Goal: Task Accomplishment & Management: Use online tool/utility

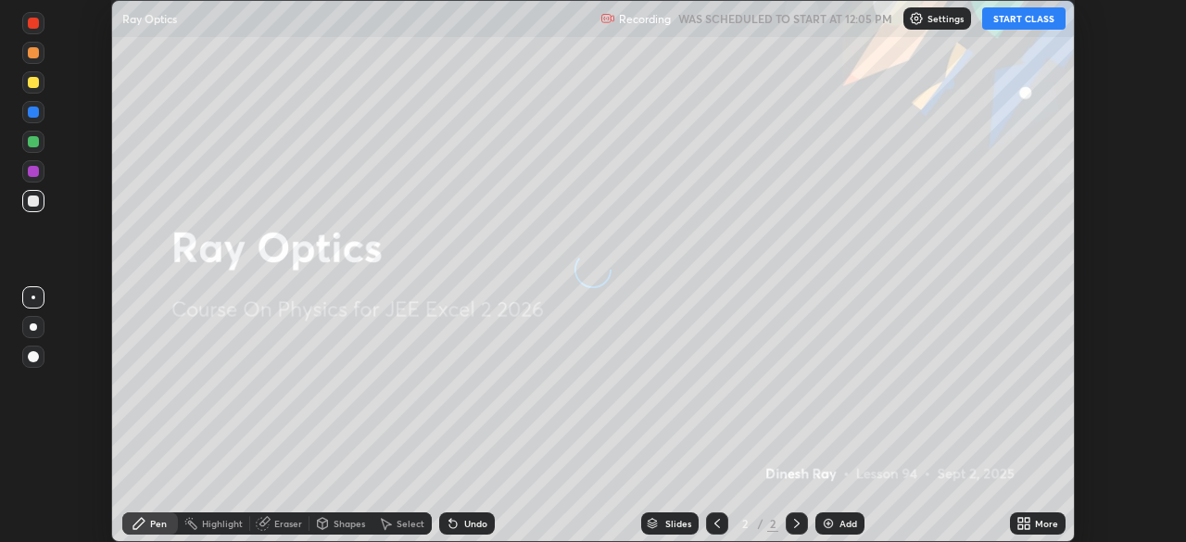
scroll to position [542, 1185]
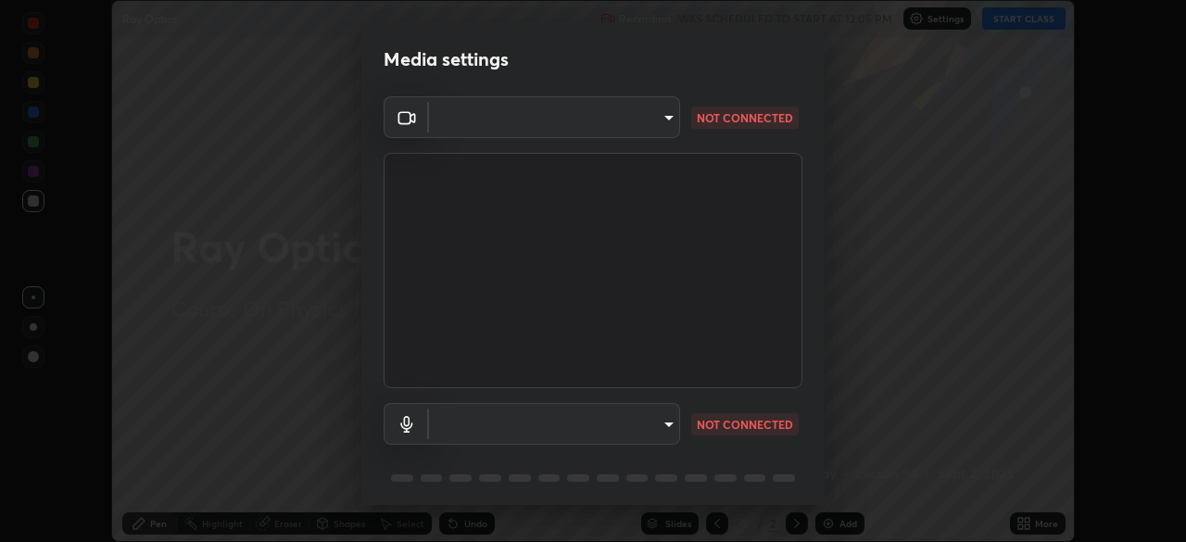
type input "39caa65dc23426385aa383ad0d0a4b68c28ae26f4a71cd21c25f84911154f6e3"
type input "communications"
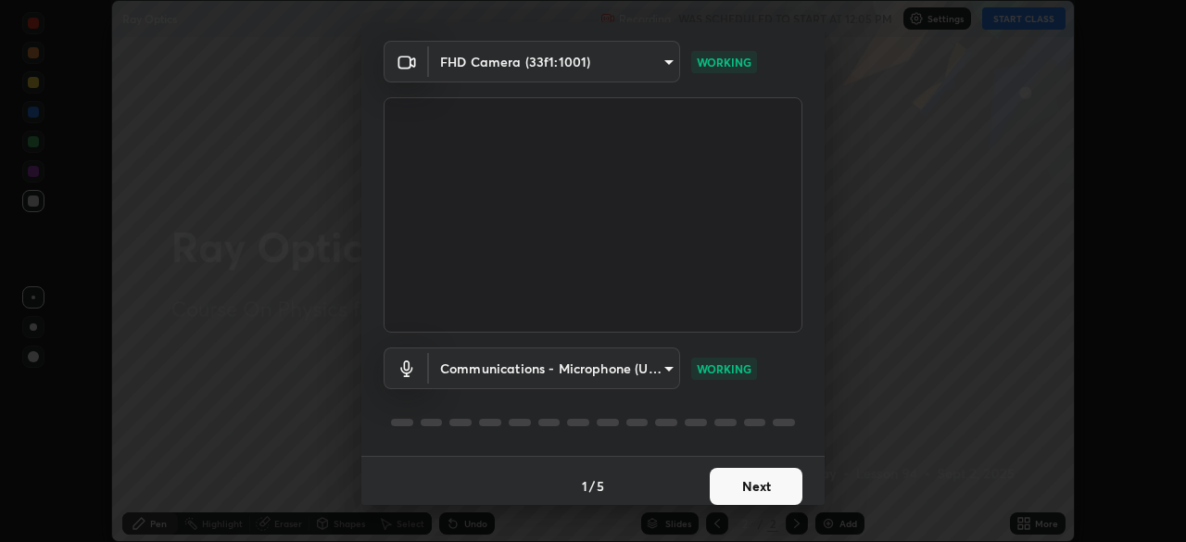
scroll to position [66, 0]
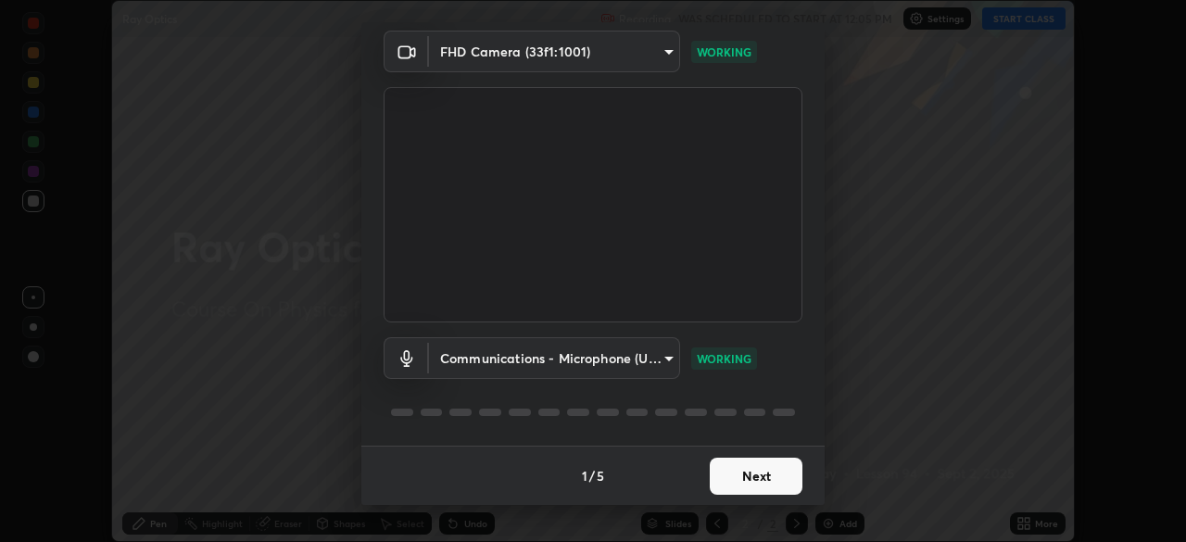
click at [763, 481] on button "Next" at bounding box center [756, 476] width 93 height 37
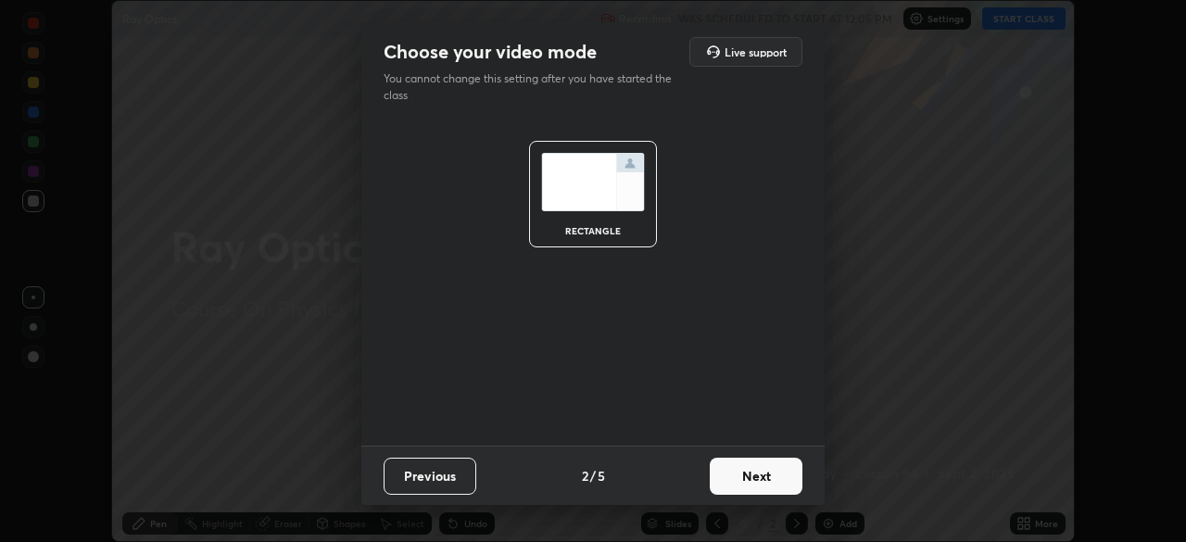
click at [777, 484] on button "Next" at bounding box center [756, 476] width 93 height 37
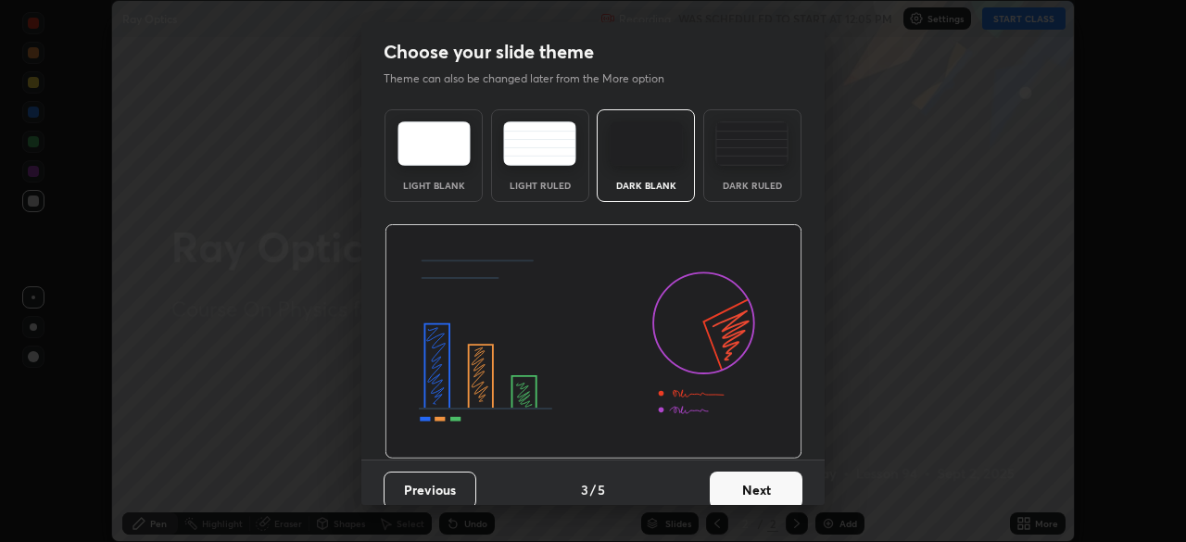
click at [781, 493] on button "Next" at bounding box center [756, 490] width 93 height 37
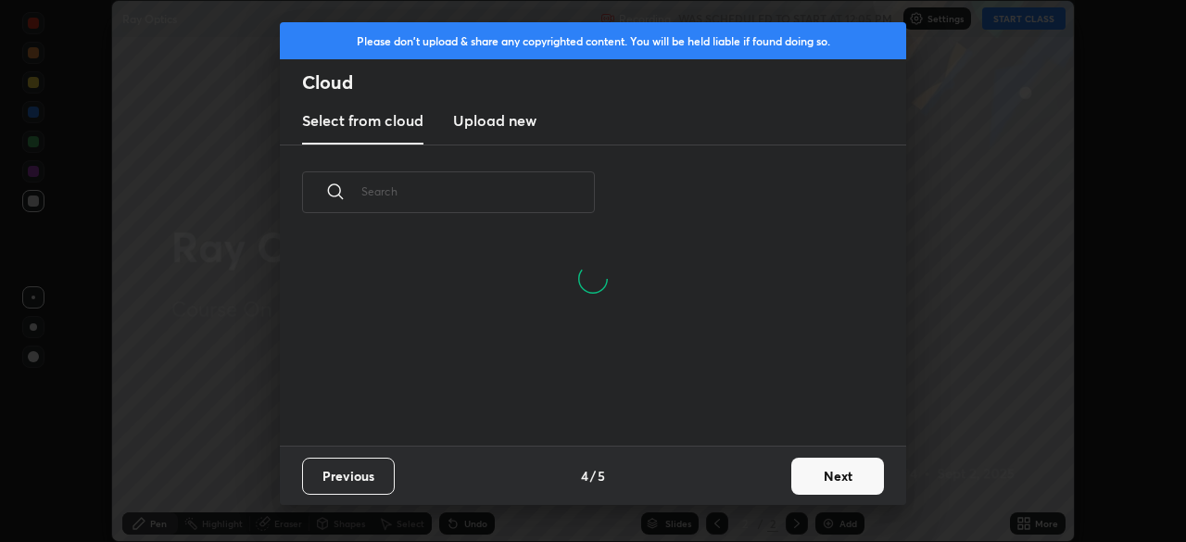
click at [843, 481] on button "Next" at bounding box center [837, 476] width 93 height 37
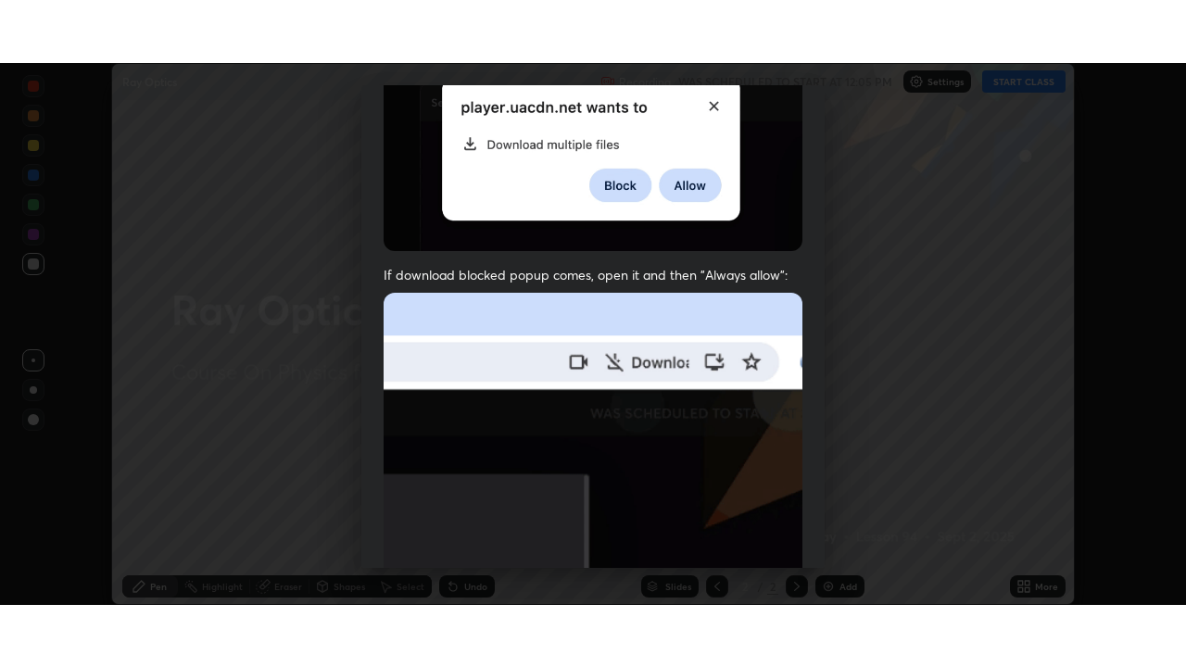
scroll to position [444, 0]
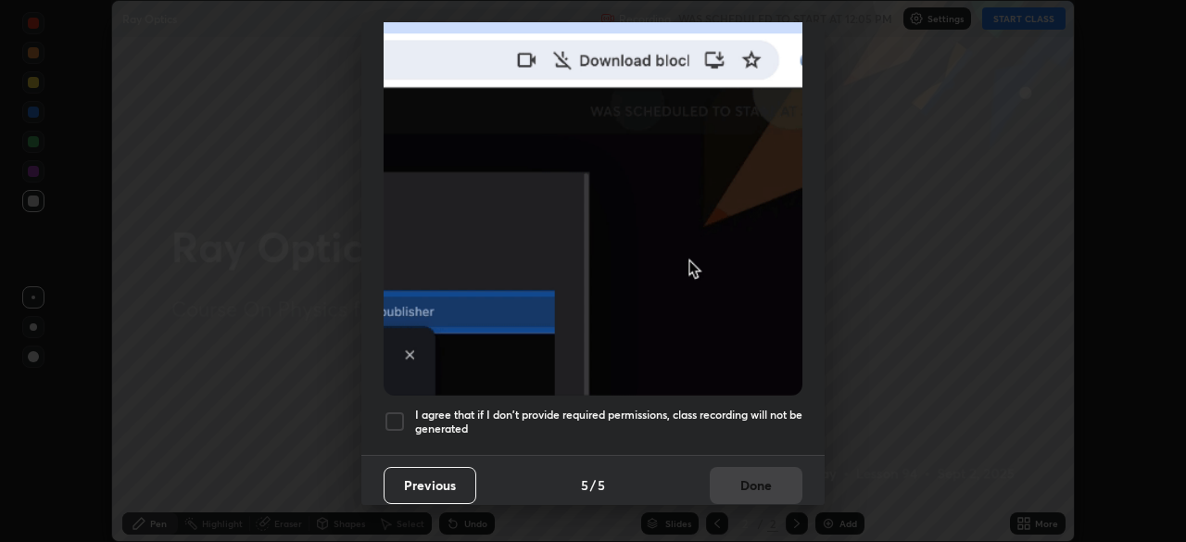
click at [405, 421] on div at bounding box center [395, 421] width 22 height 22
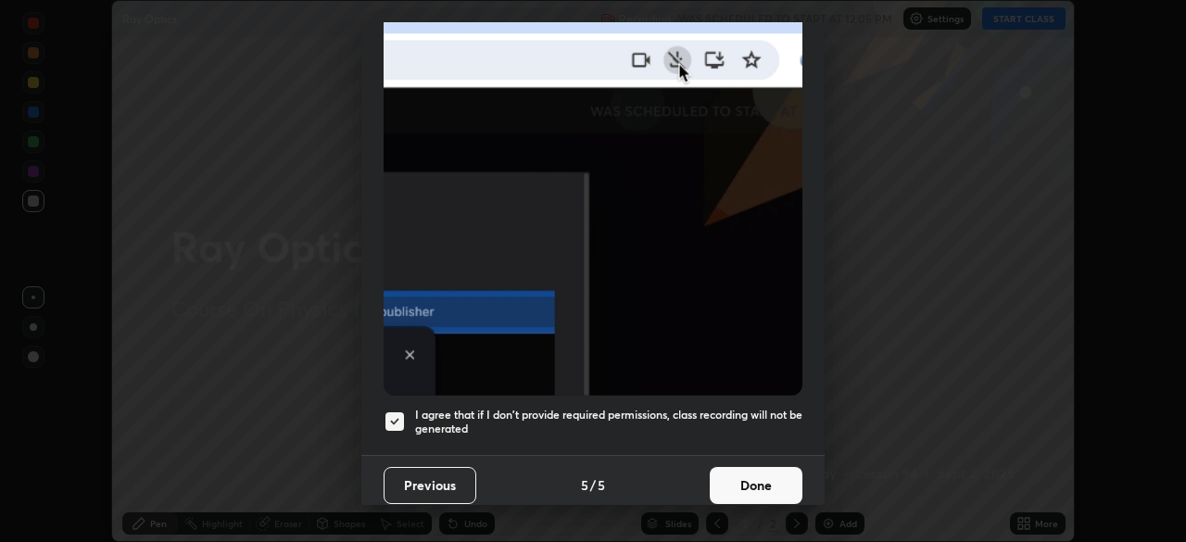
click at [746, 484] on button "Done" at bounding box center [756, 485] width 93 height 37
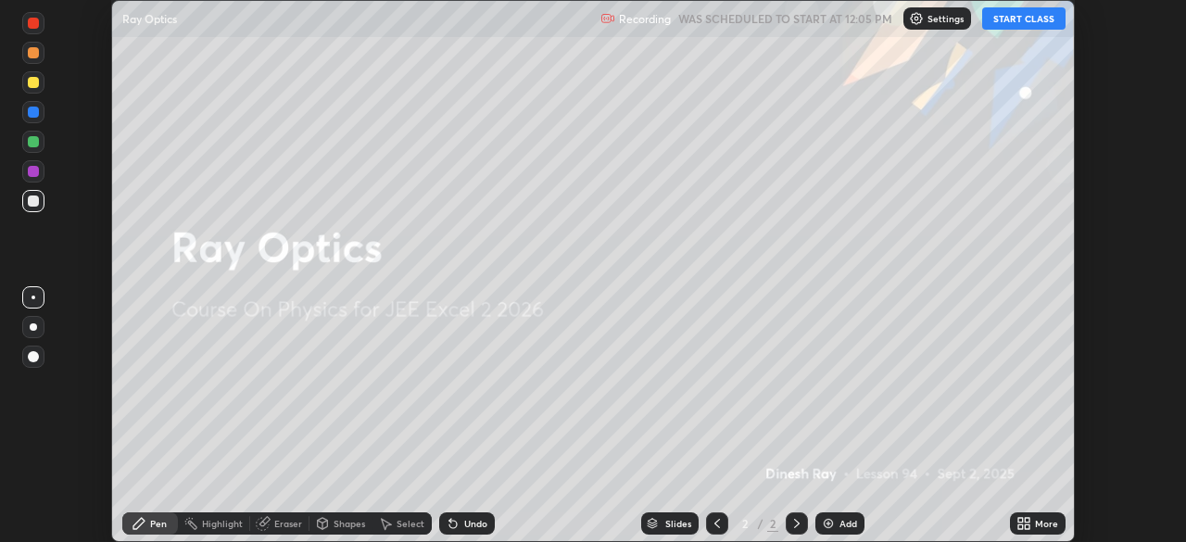
click at [1026, 526] on icon at bounding box center [1027, 526] width 5 height 5
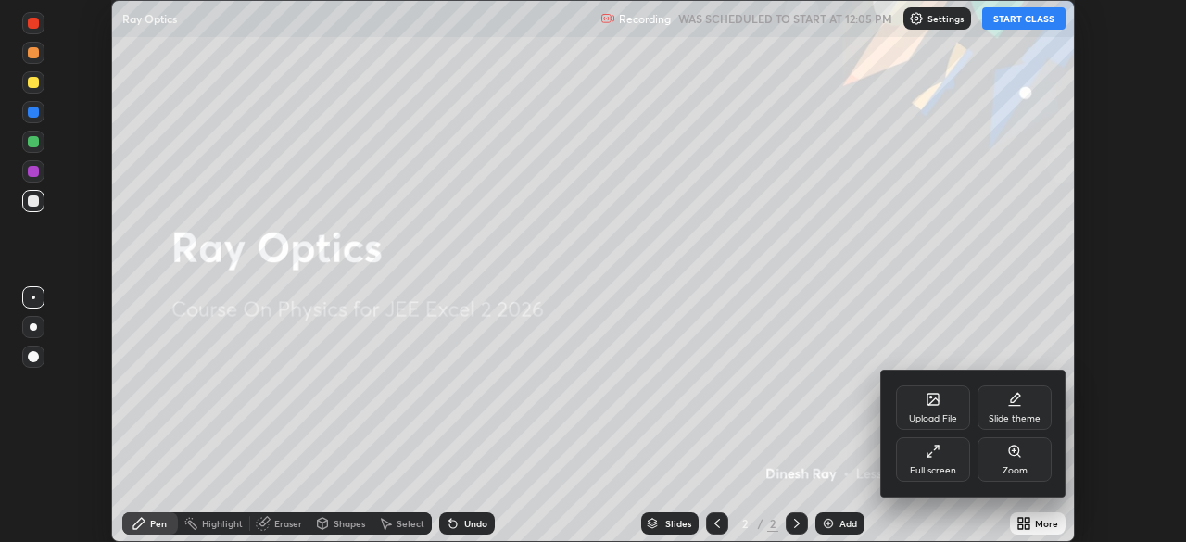
click at [956, 464] on div "Full screen" at bounding box center [933, 459] width 74 height 44
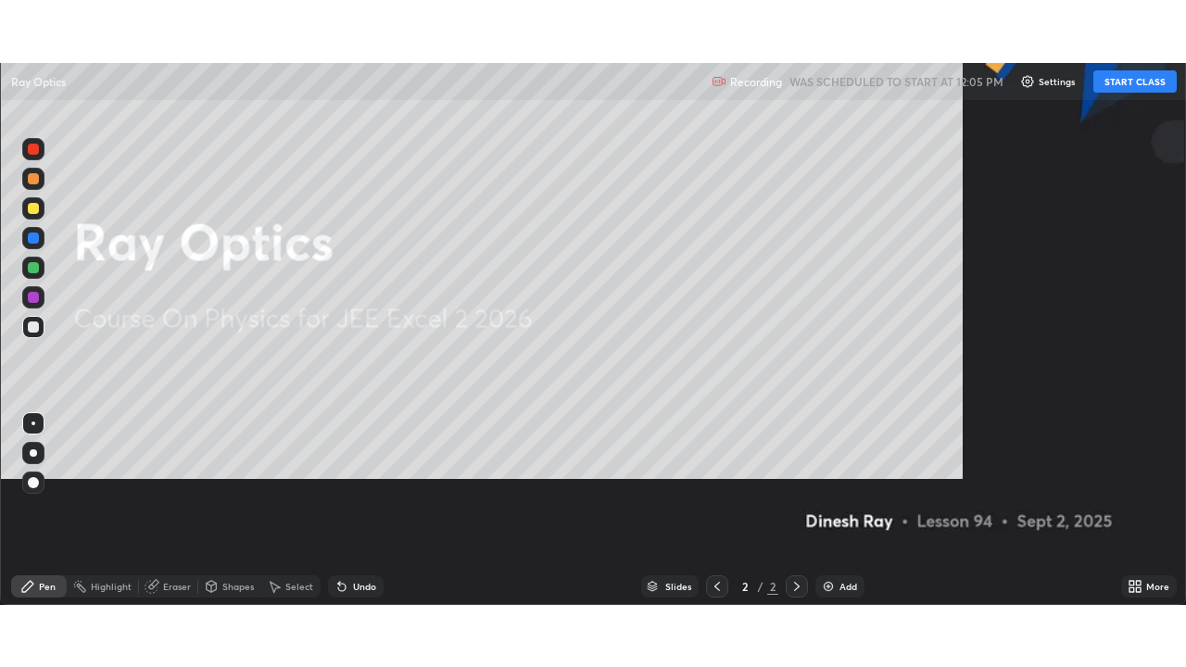
scroll to position [667, 1186]
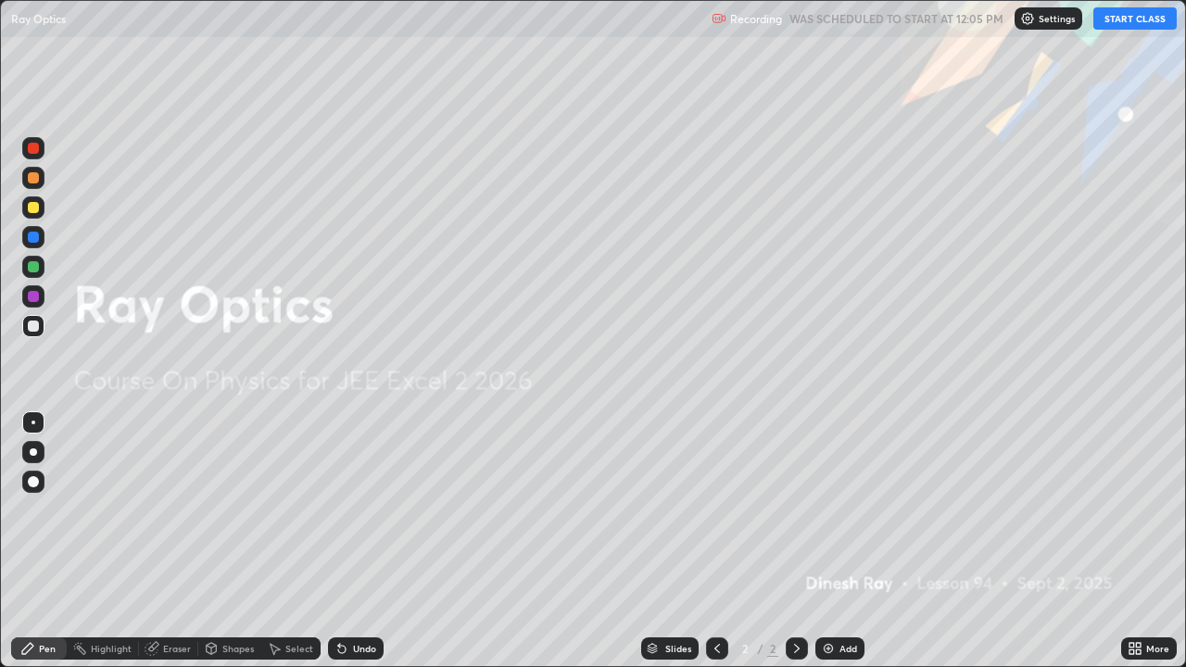
click at [1137, 24] on button "START CLASS" at bounding box center [1134, 18] width 83 height 22
click at [839, 541] on div "Add" at bounding box center [848, 648] width 18 height 9
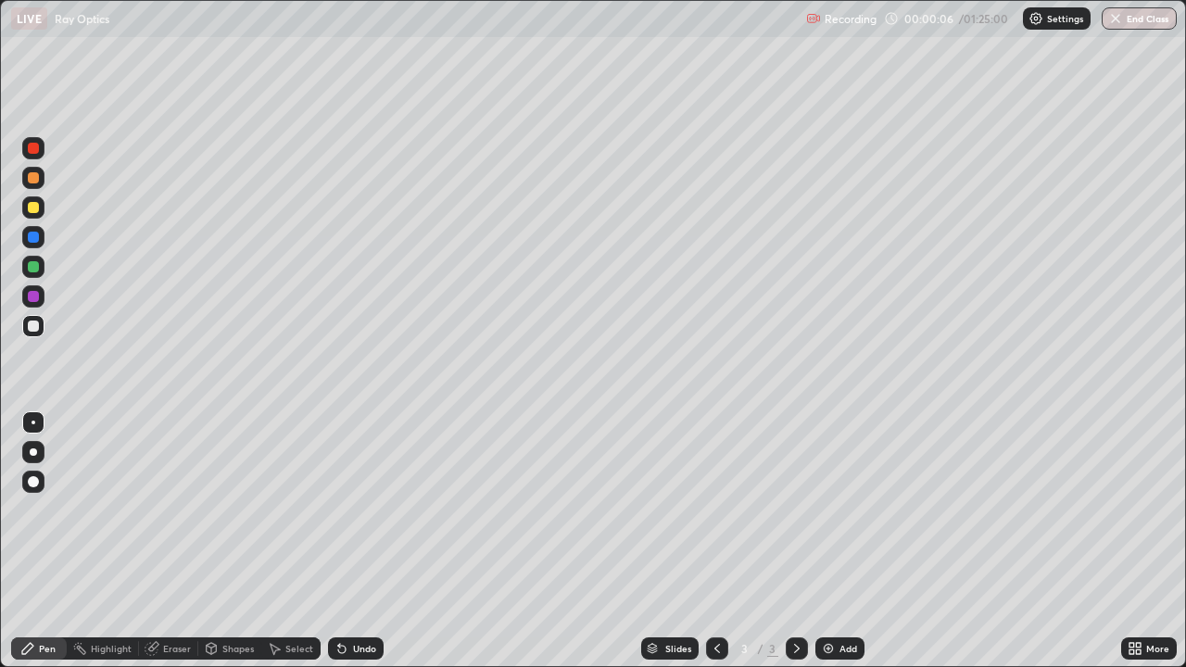
click at [42, 447] on div at bounding box center [33, 452] width 22 height 22
click at [34, 208] on div at bounding box center [33, 207] width 11 height 11
click at [1058, 14] on p "Settings" at bounding box center [1065, 18] width 36 height 9
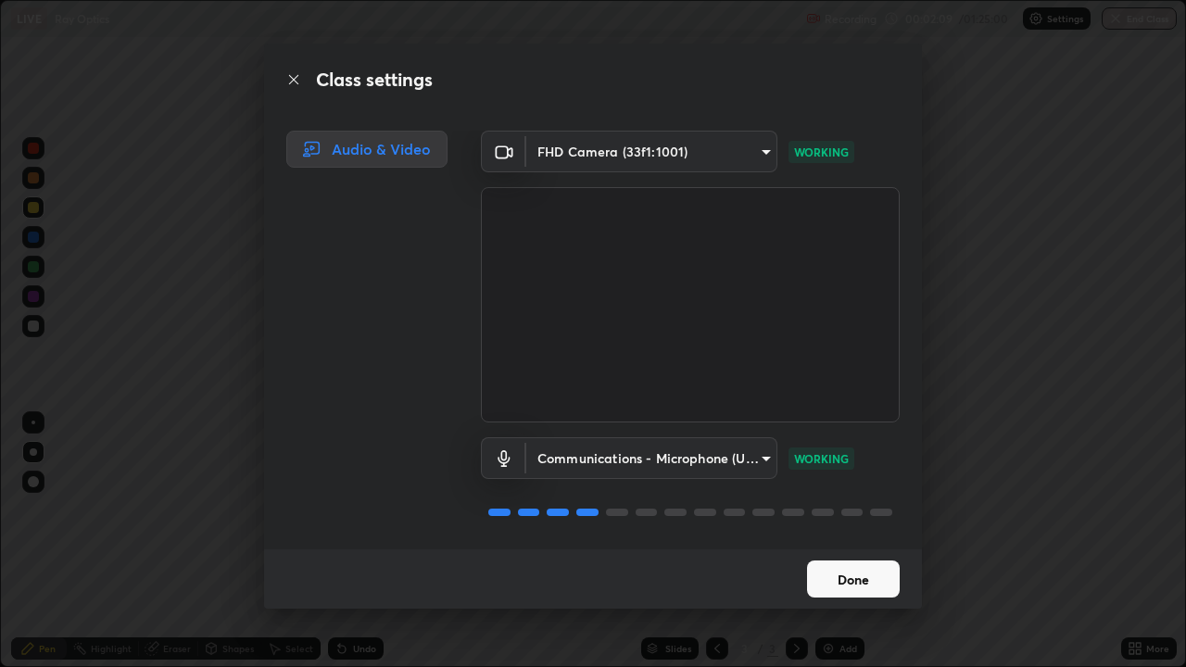
click at [866, 541] on button "Done" at bounding box center [853, 578] width 93 height 37
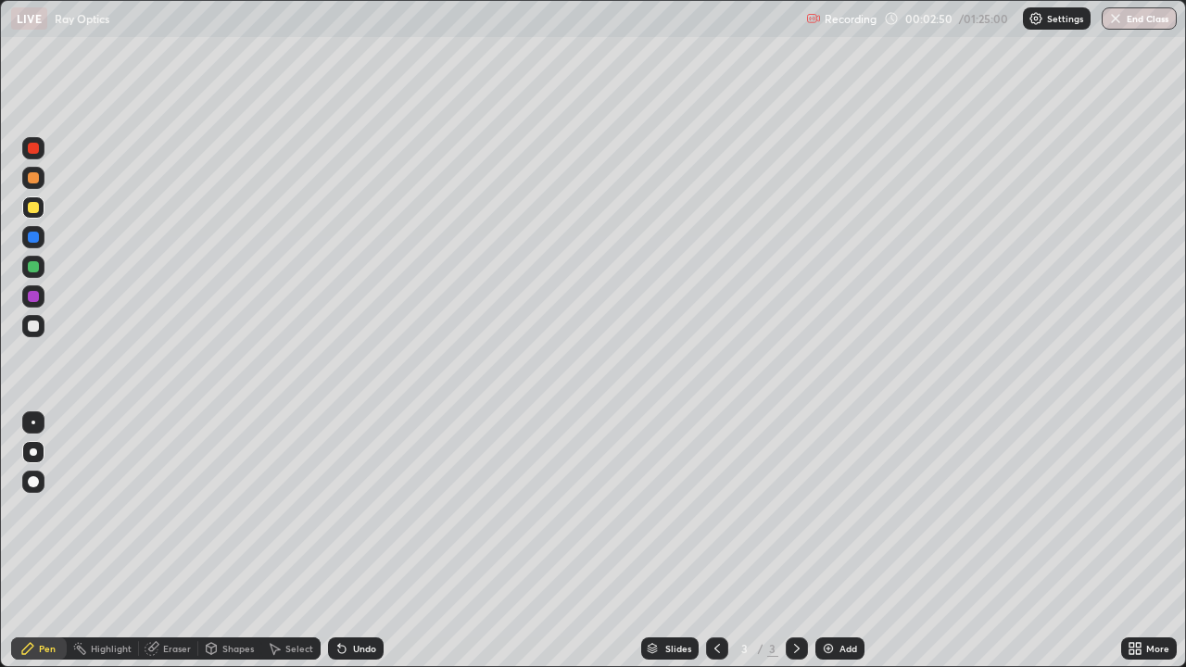
click at [42, 323] on div at bounding box center [33, 326] width 22 height 22
click at [288, 541] on div "Select" at bounding box center [299, 648] width 28 height 9
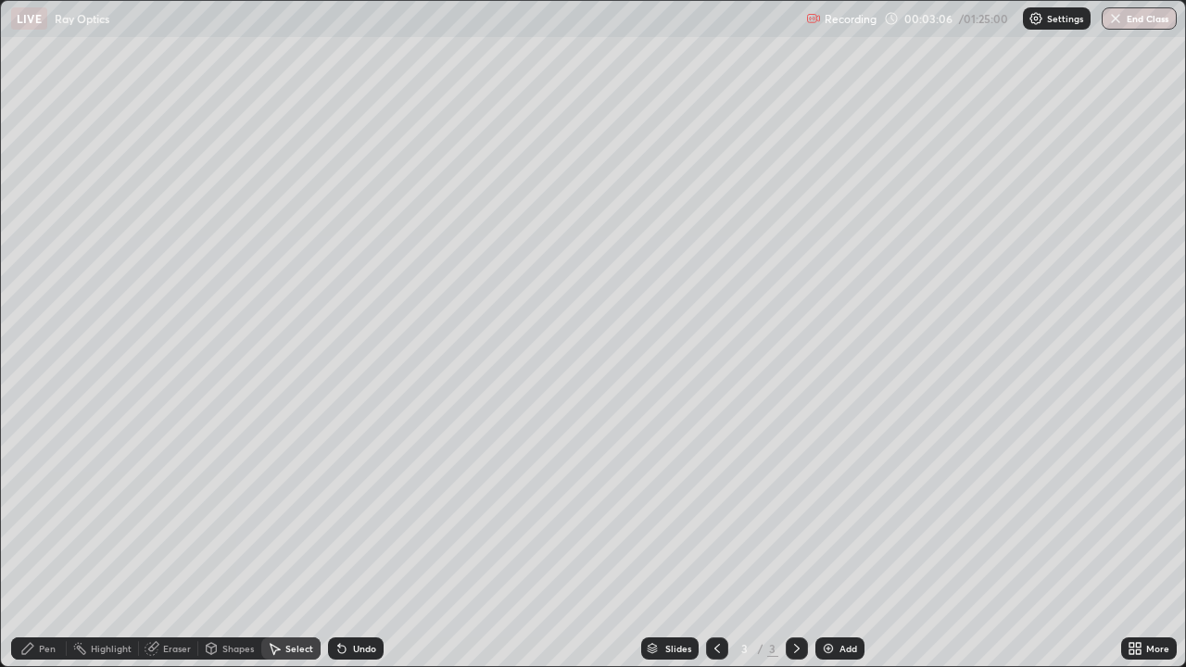
click at [230, 541] on div "Shapes" at bounding box center [237, 648] width 31 height 9
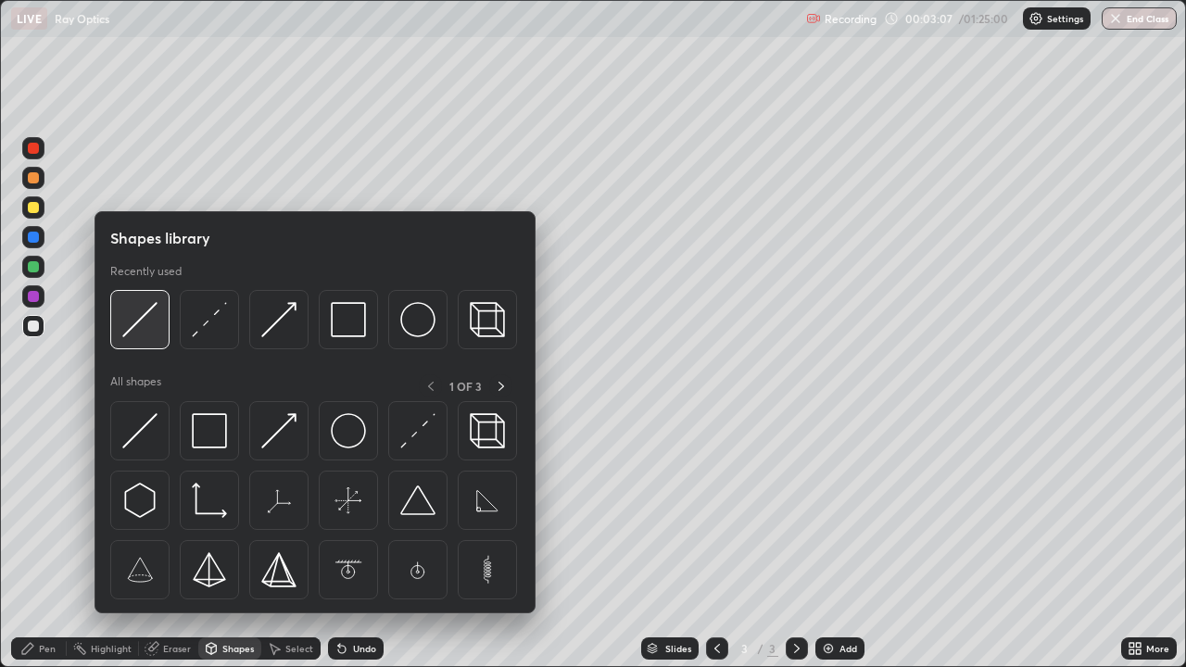
click at [153, 330] on img at bounding box center [139, 319] width 35 height 35
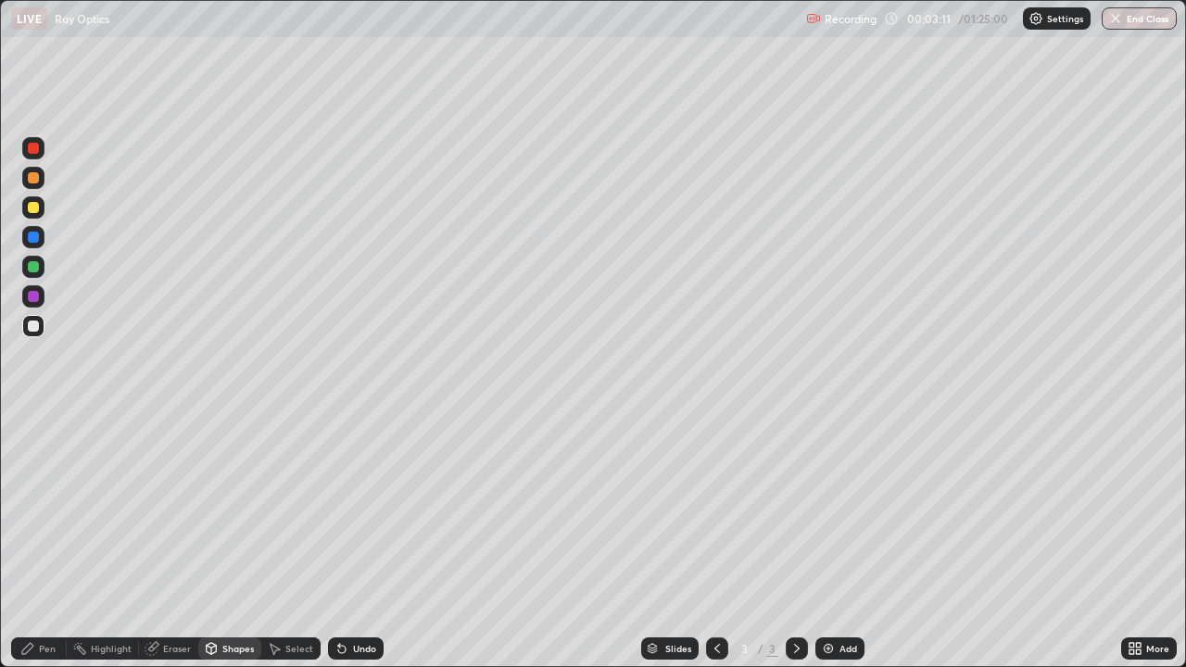
click at [231, 541] on div "Shapes" at bounding box center [237, 648] width 31 height 9
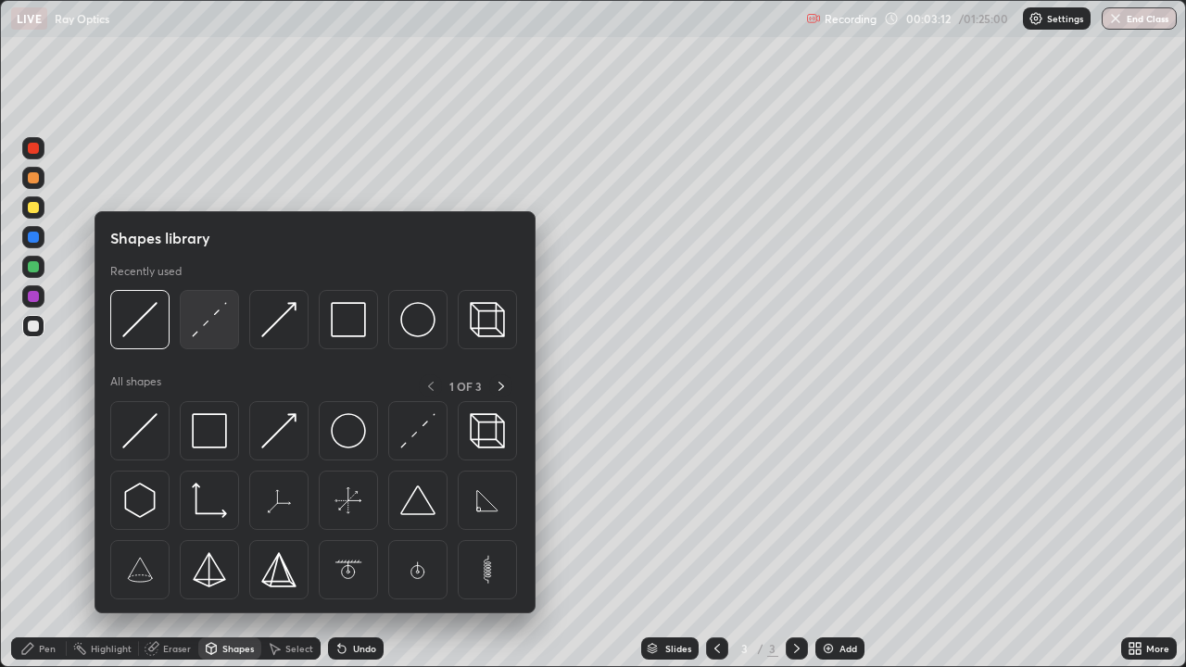
click at [209, 333] on img at bounding box center [209, 319] width 35 height 35
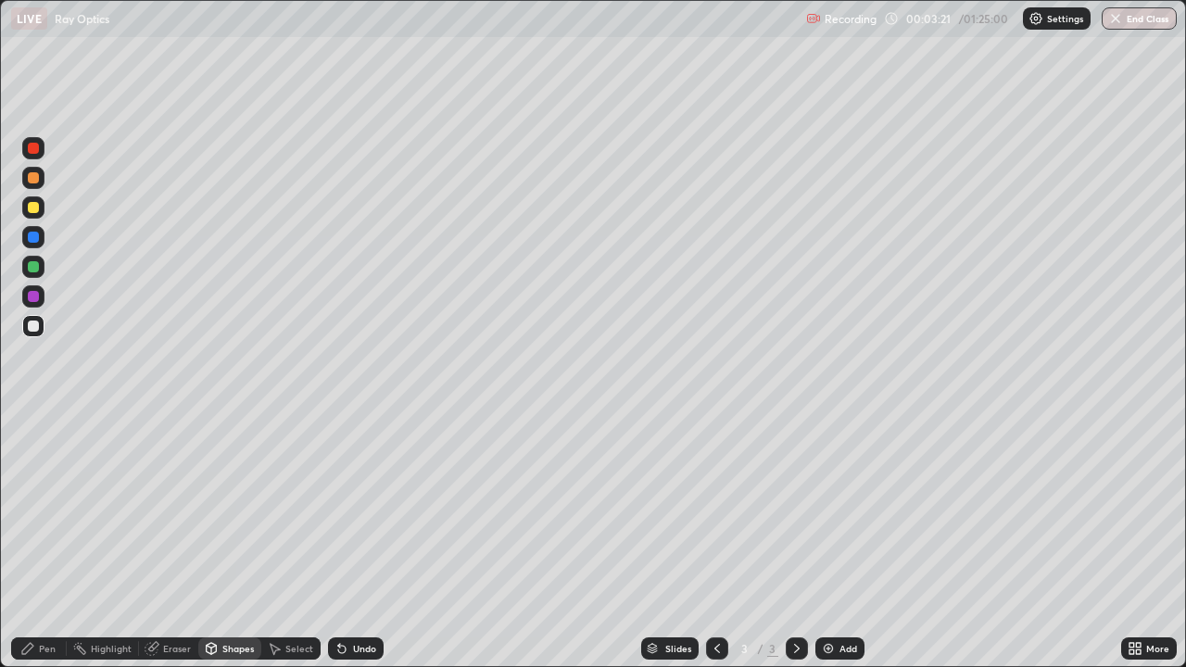
click at [33, 268] on div at bounding box center [33, 266] width 11 height 11
click at [36, 541] on div "Pen" at bounding box center [39, 648] width 56 height 22
click at [181, 541] on div "Eraser" at bounding box center [177, 648] width 28 height 9
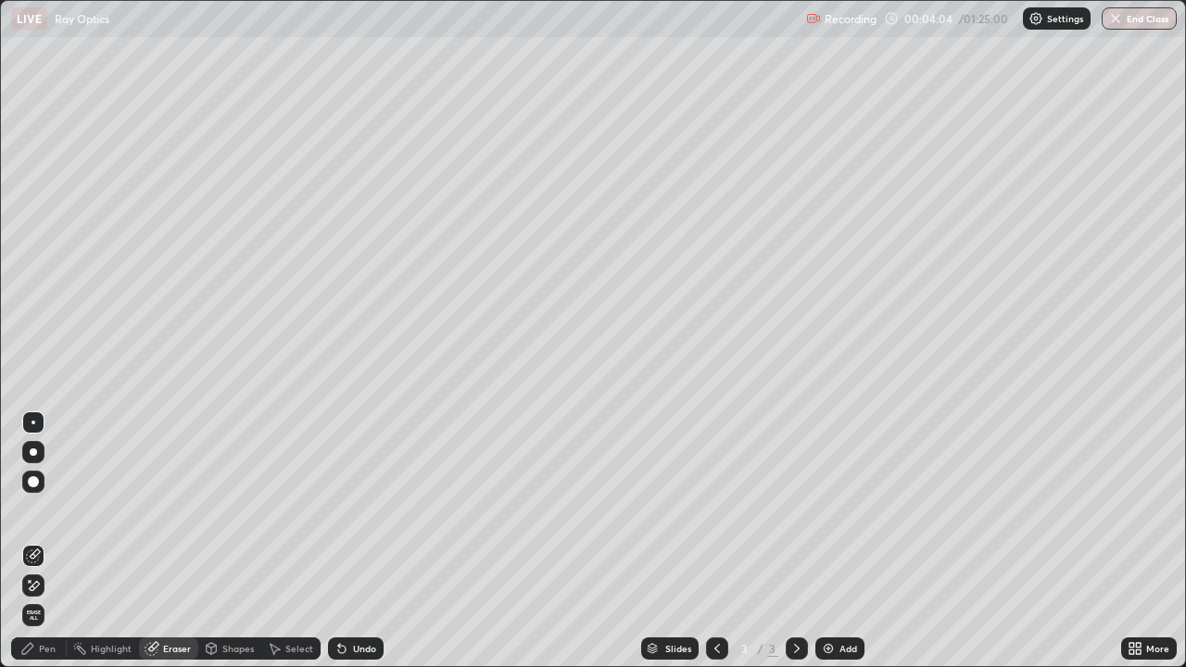
click at [35, 541] on div "Pen" at bounding box center [39, 648] width 56 height 22
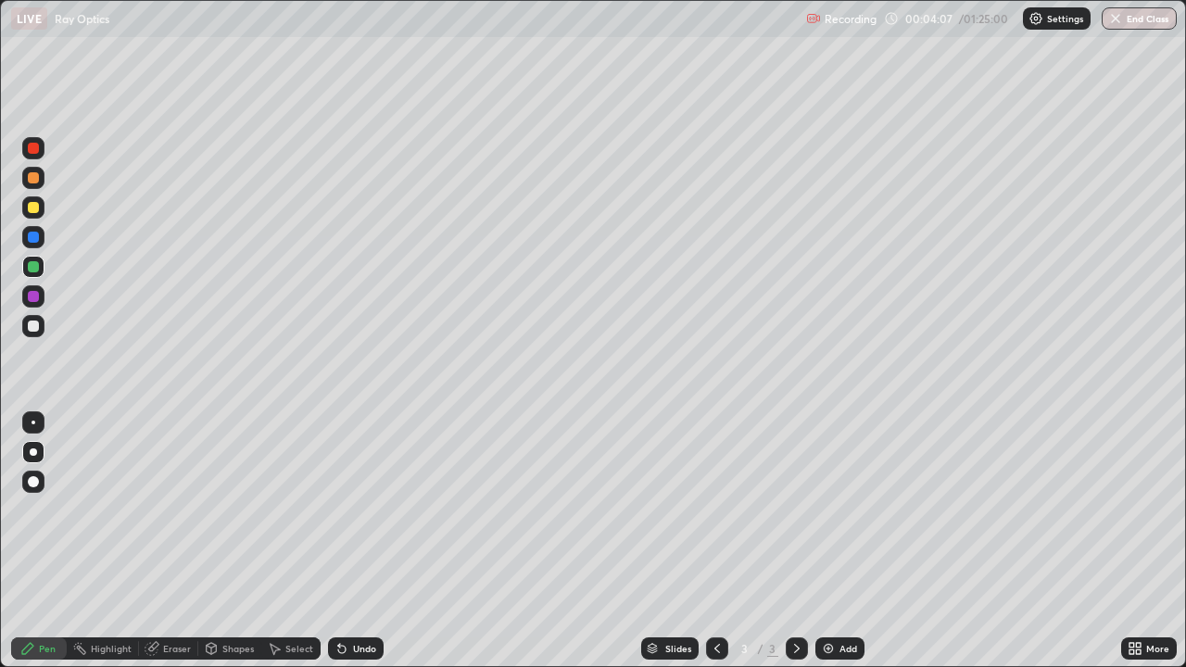
click at [180, 541] on div "Eraser" at bounding box center [177, 648] width 28 height 9
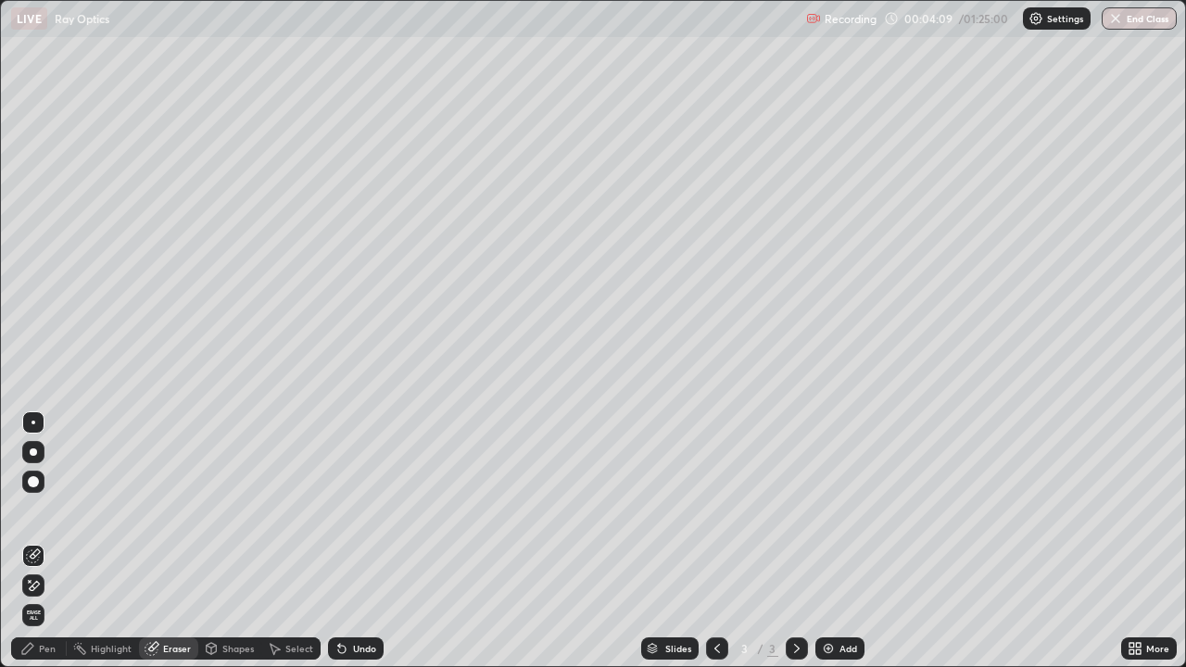
click at [49, 541] on div "Pen" at bounding box center [47, 648] width 17 height 9
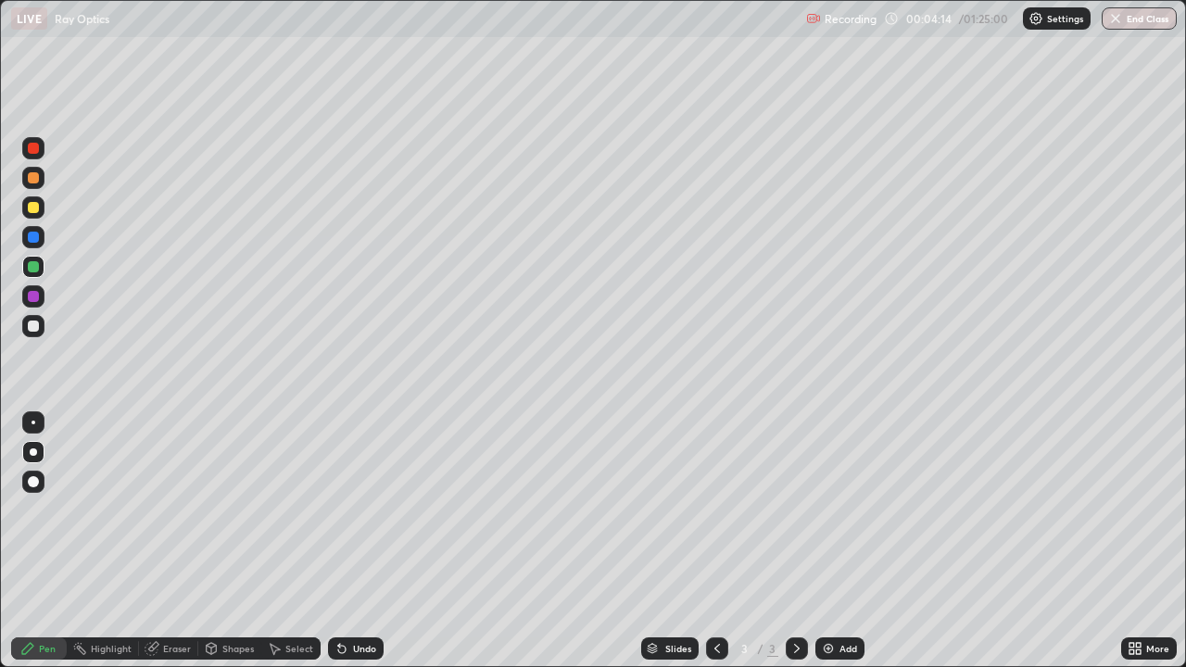
click at [227, 541] on div "Shapes" at bounding box center [229, 648] width 63 height 22
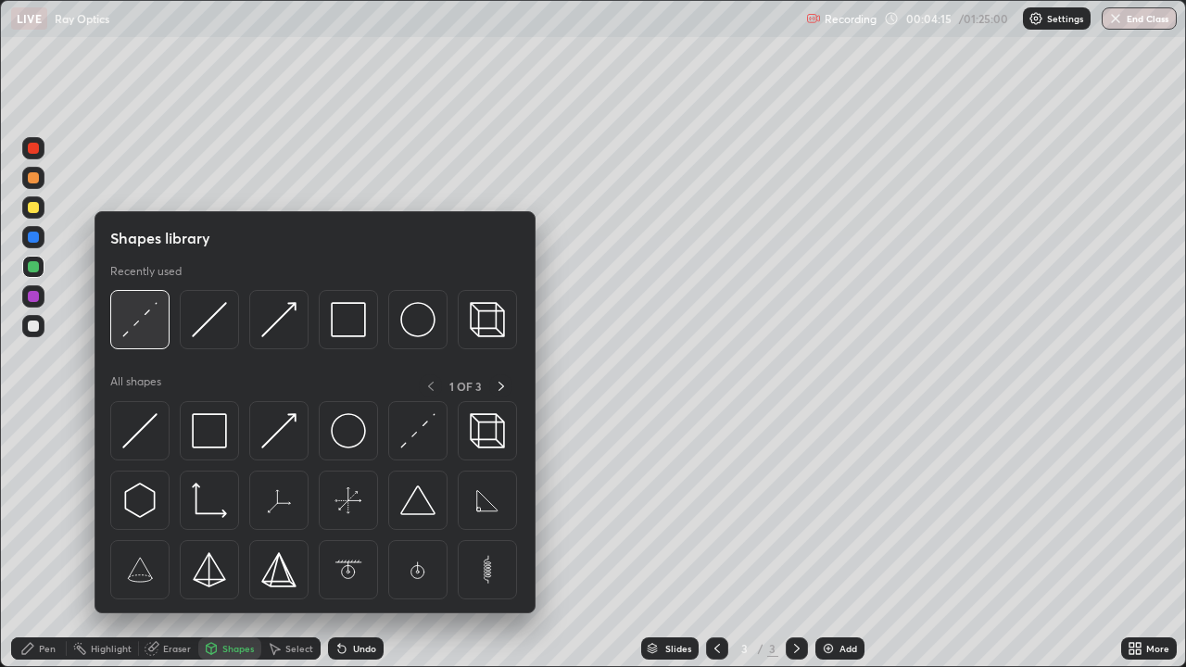
click at [150, 334] on img at bounding box center [139, 319] width 35 height 35
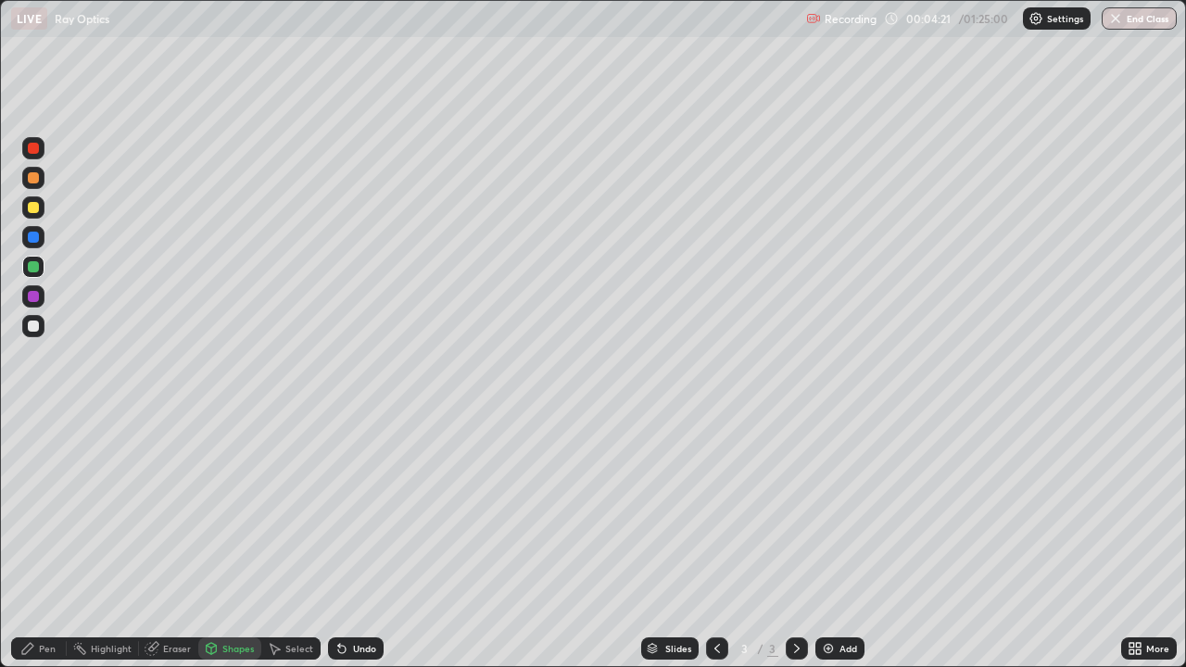
click at [32, 541] on icon at bounding box center [27, 648] width 15 height 15
click at [36, 336] on div at bounding box center [33, 326] width 22 height 22
click at [29, 234] on div at bounding box center [33, 237] width 11 height 11
click at [227, 541] on div "Shapes" at bounding box center [237, 648] width 31 height 9
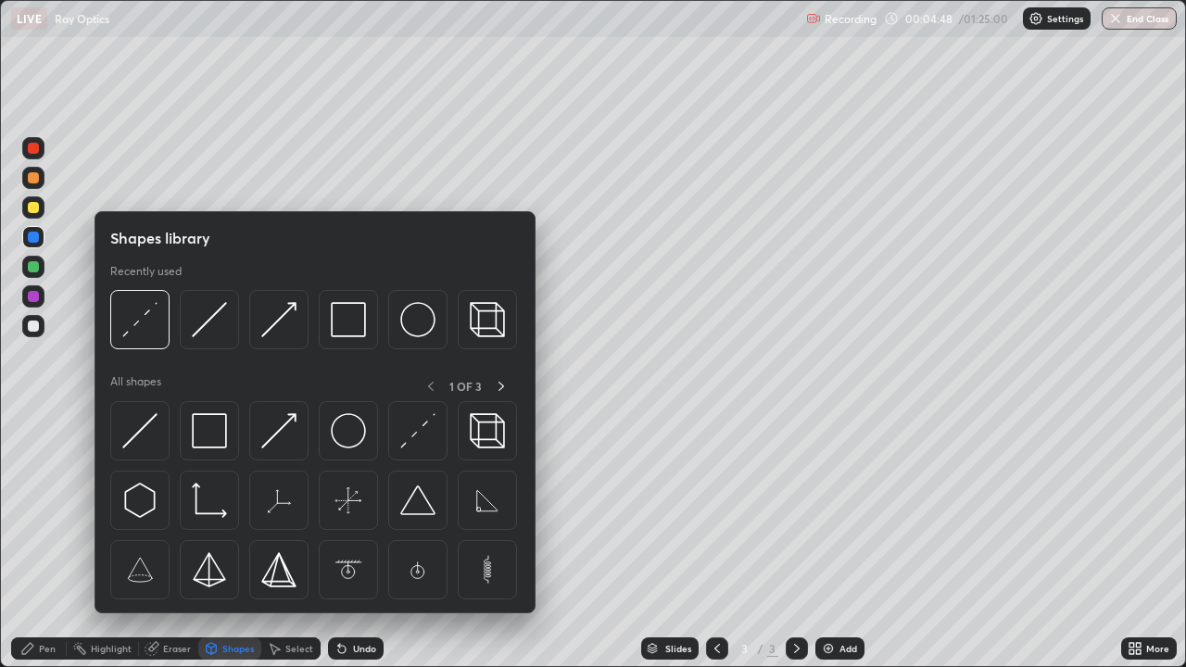
click at [28, 265] on div at bounding box center [33, 266] width 11 height 11
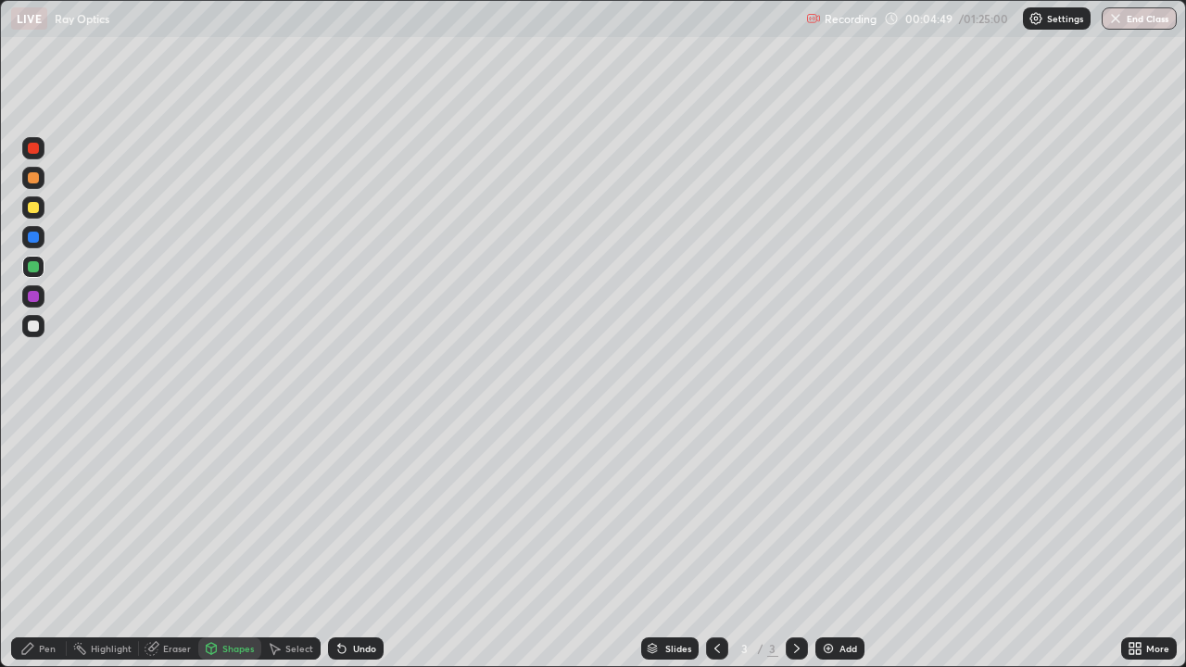
click at [221, 541] on div "Shapes" at bounding box center [229, 648] width 63 height 22
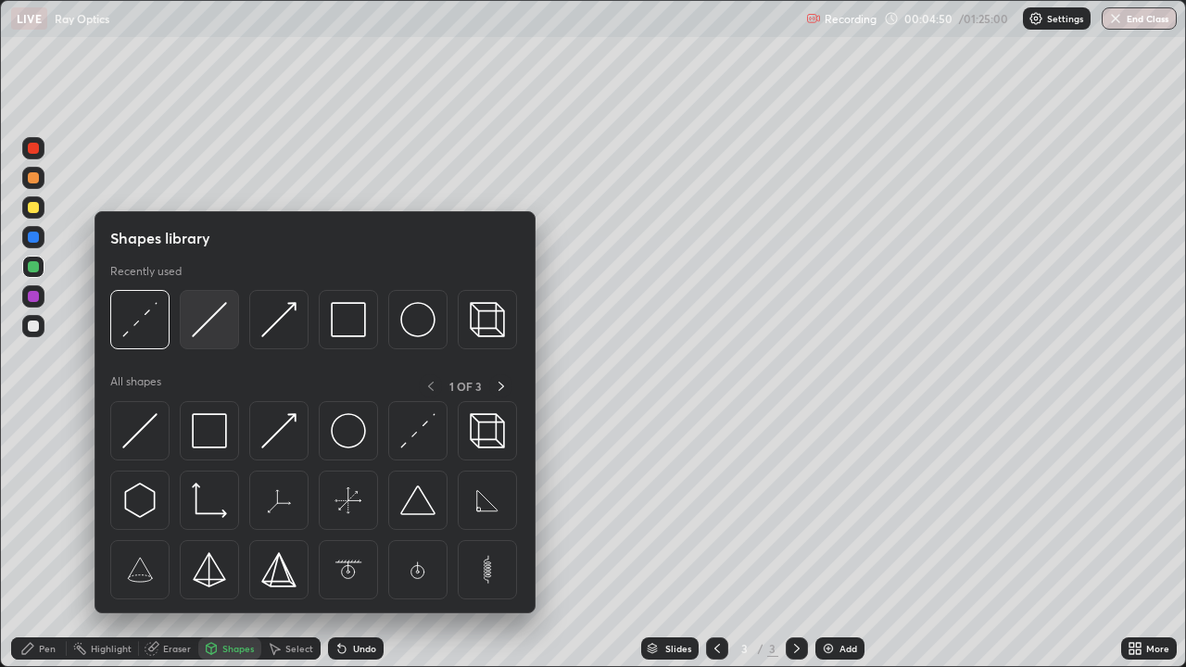
click at [204, 330] on img at bounding box center [209, 319] width 35 height 35
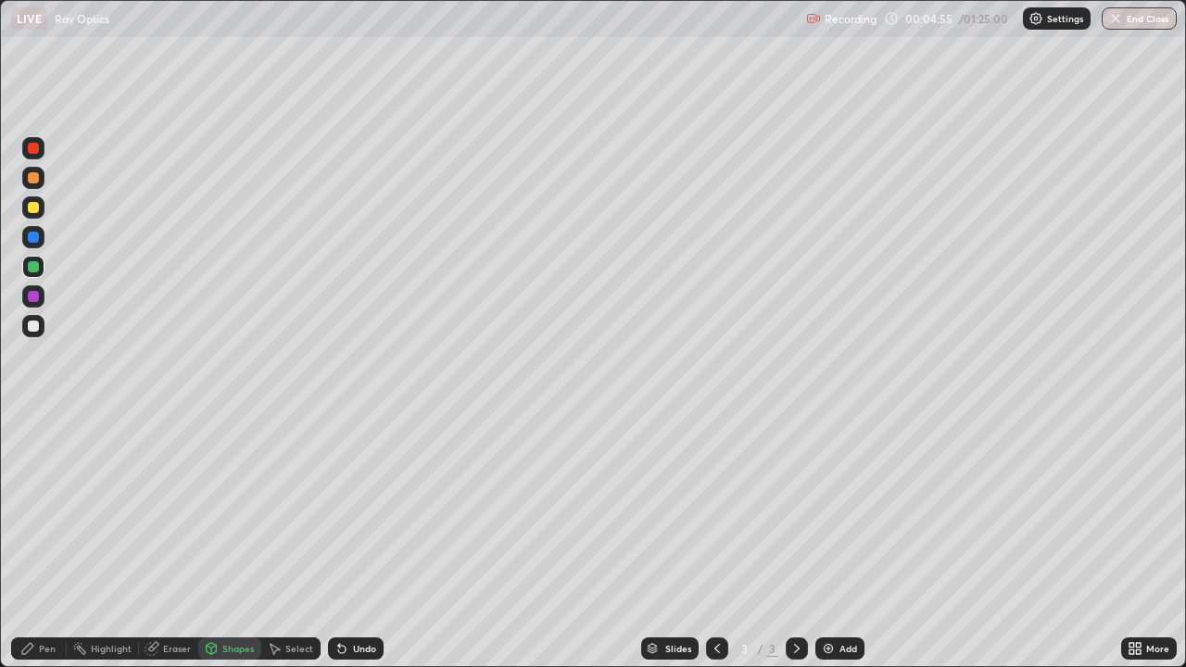
click at [42, 541] on div "Pen" at bounding box center [47, 648] width 17 height 9
click at [223, 541] on div "Shapes" at bounding box center [237, 648] width 31 height 9
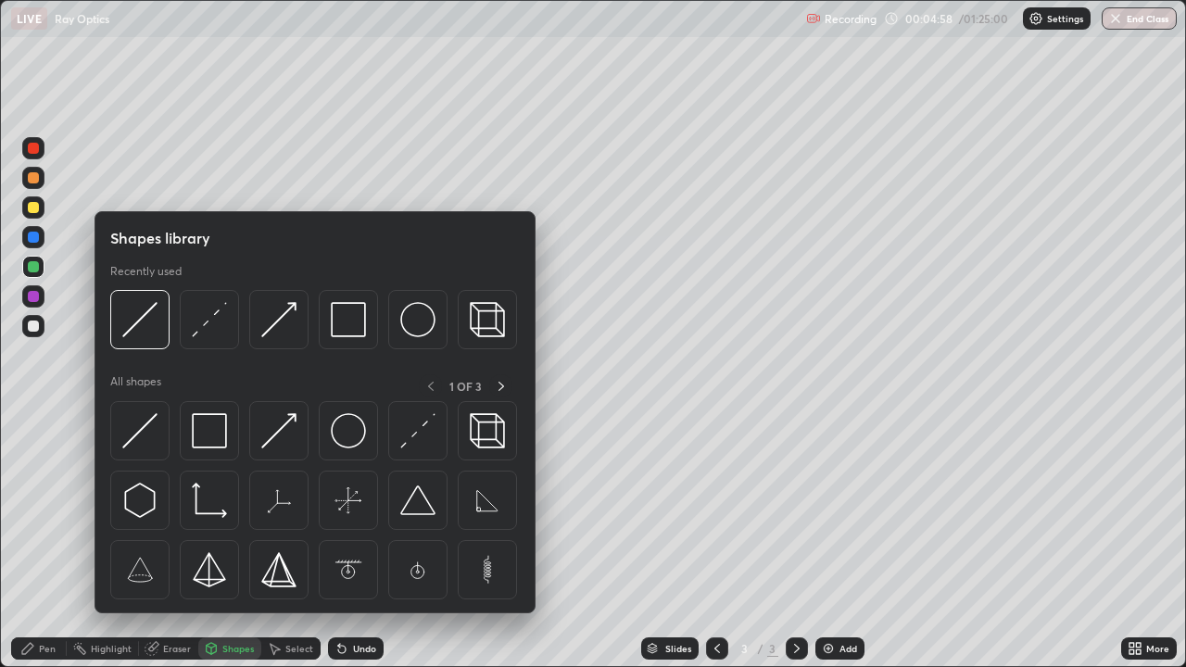
click at [33, 327] on div at bounding box center [33, 326] width 11 height 11
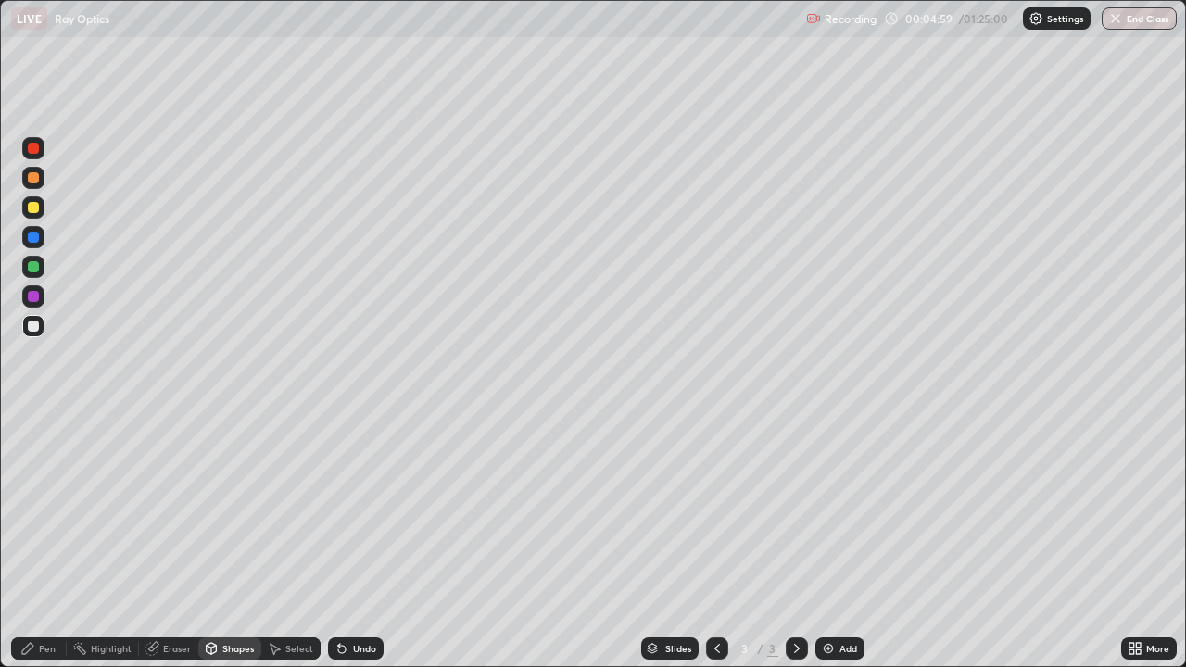
click at [49, 541] on div "Pen" at bounding box center [39, 648] width 56 height 22
click at [223, 541] on div "Shapes" at bounding box center [237, 648] width 31 height 9
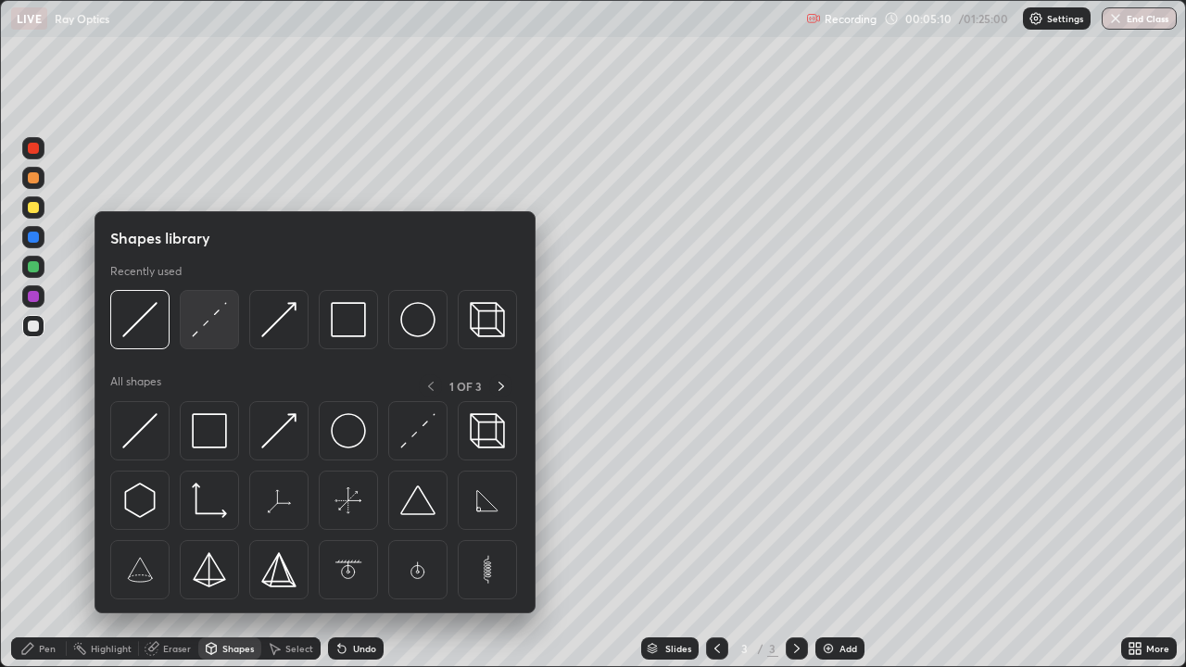
click at [209, 331] on img at bounding box center [209, 319] width 35 height 35
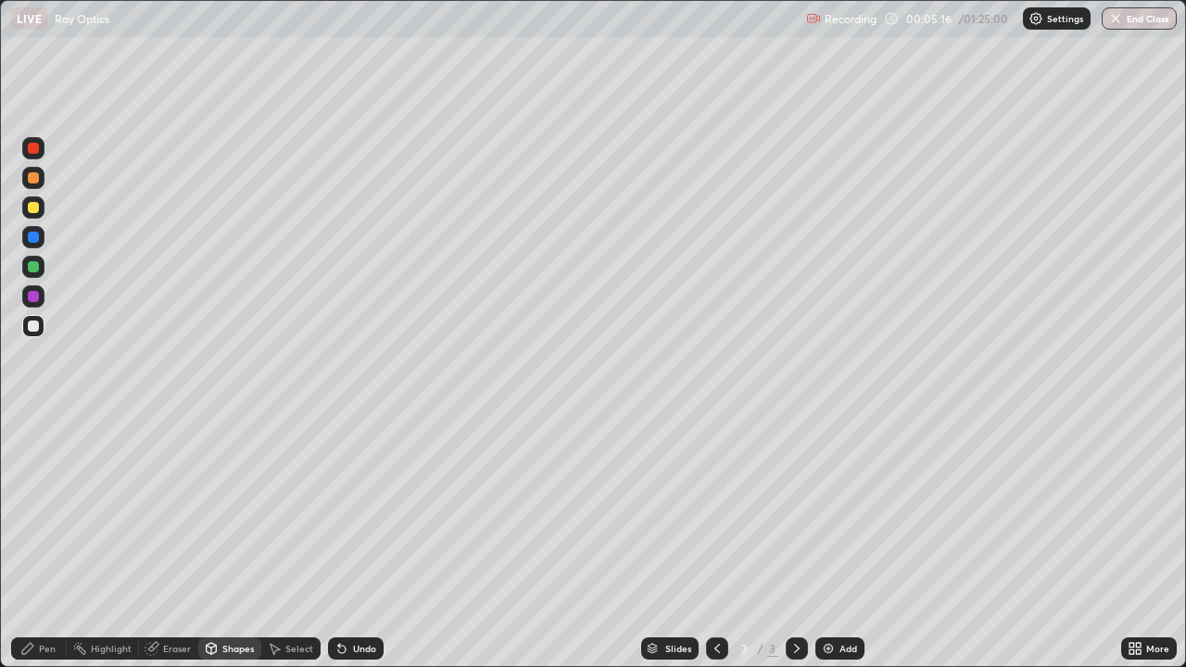
click at [30, 541] on icon at bounding box center [27, 648] width 11 height 11
click at [224, 541] on div "Shapes" at bounding box center [229, 648] width 63 height 22
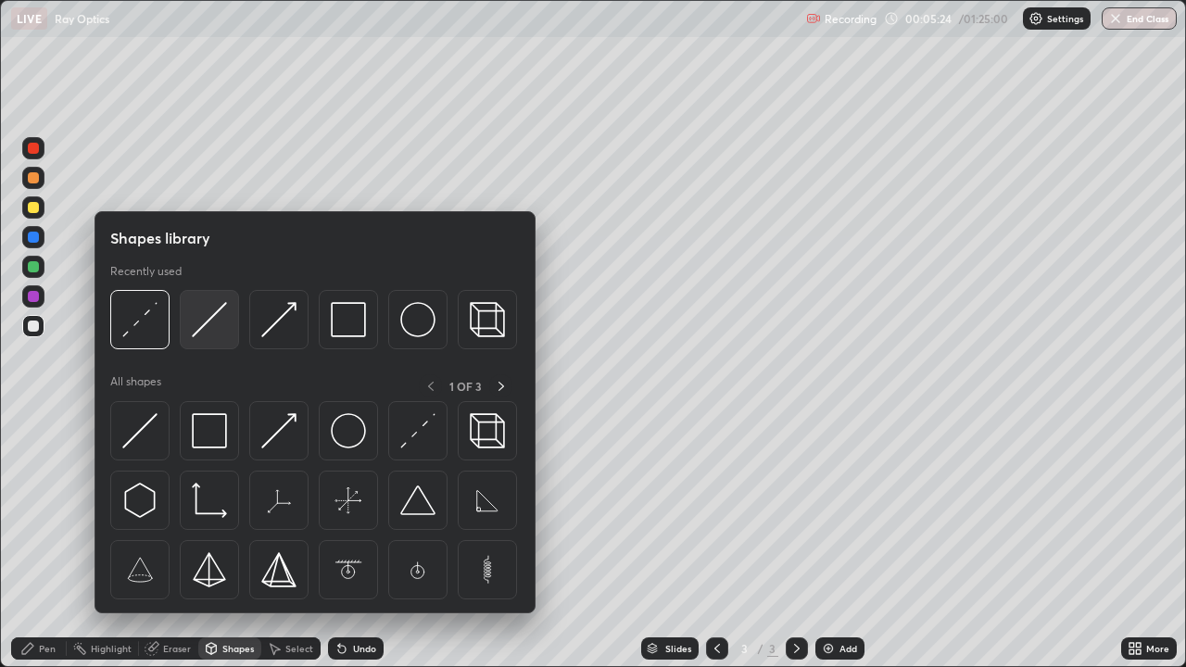
click at [203, 324] on img at bounding box center [209, 319] width 35 height 35
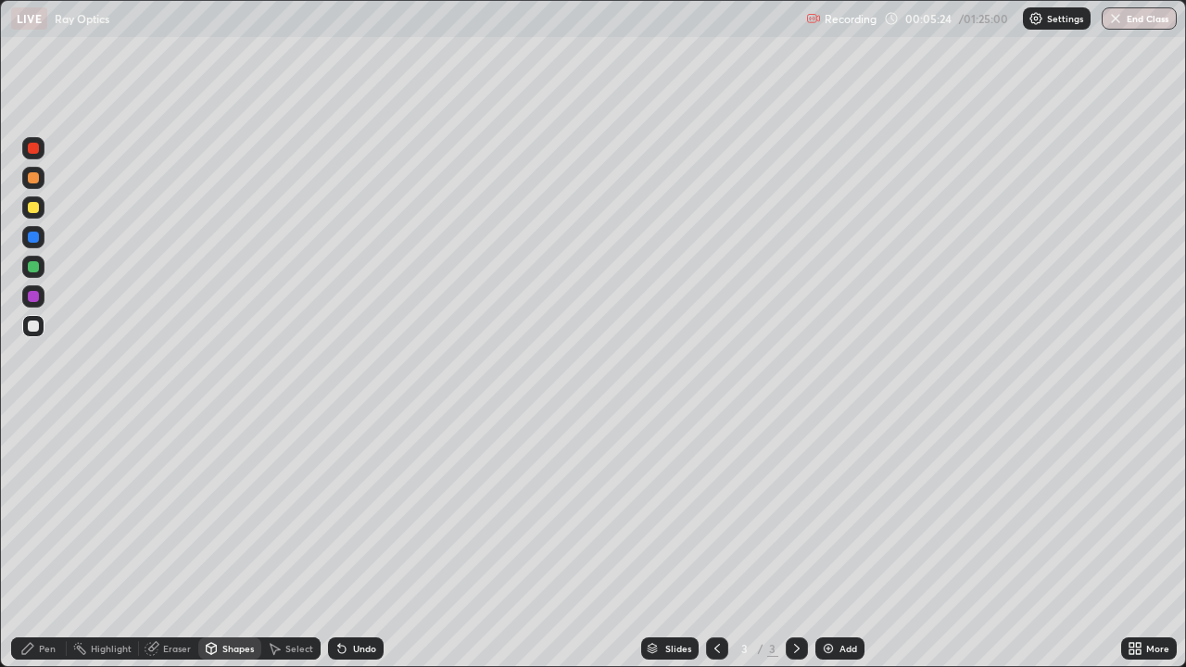
click at [26, 270] on div at bounding box center [33, 267] width 22 height 22
click at [34, 541] on icon at bounding box center [27, 648] width 15 height 15
click at [36, 328] on div at bounding box center [33, 326] width 11 height 11
click at [36, 245] on div at bounding box center [33, 237] width 22 height 22
click at [24, 210] on div at bounding box center [33, 207] width 22 height 22
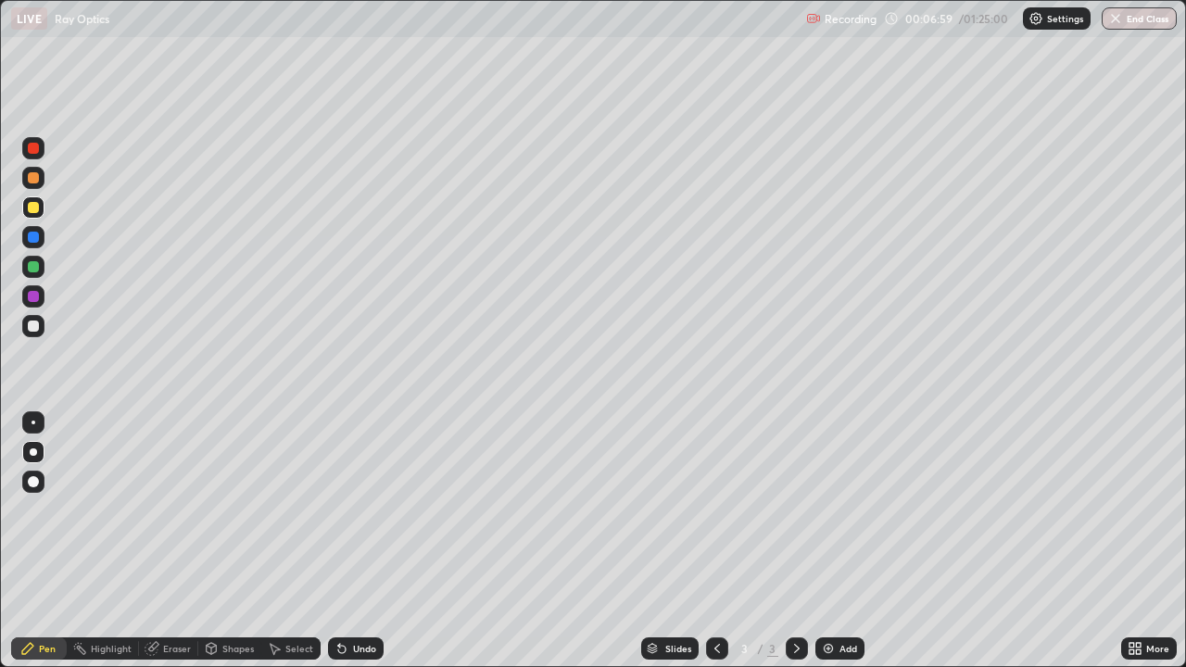
click at [171, 541] on div "Eraser" at bounding box center [177, 648] width 28 height 9
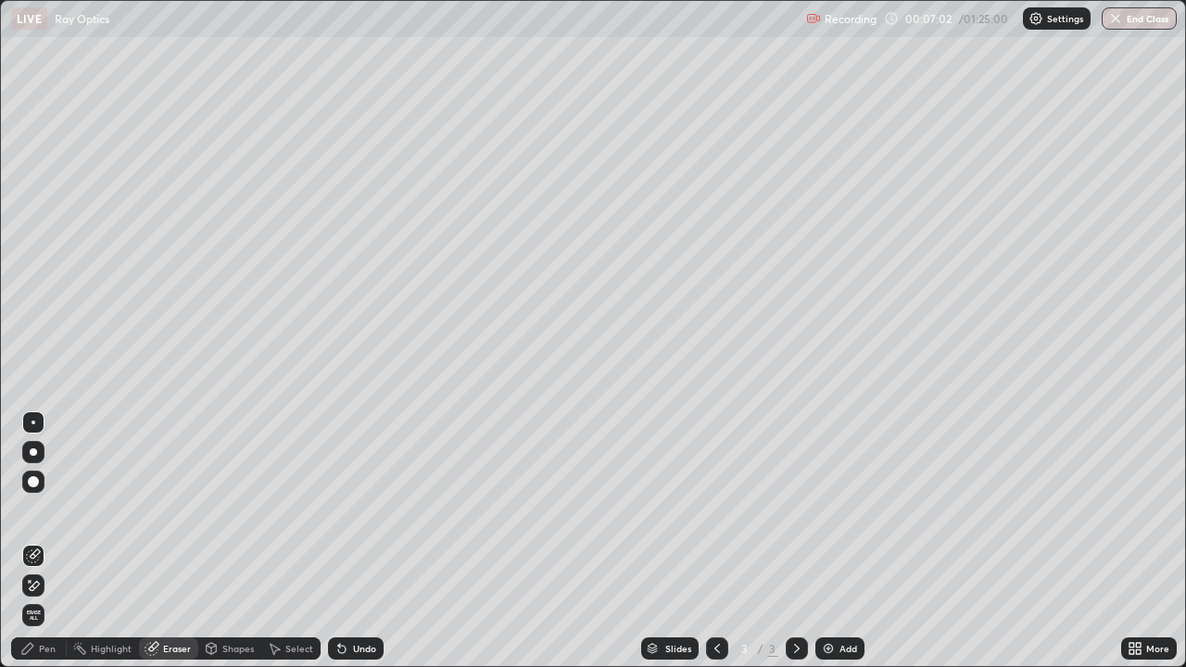
click at [30, 541] on icon at bounding box center [27, 648] width 11 height 11
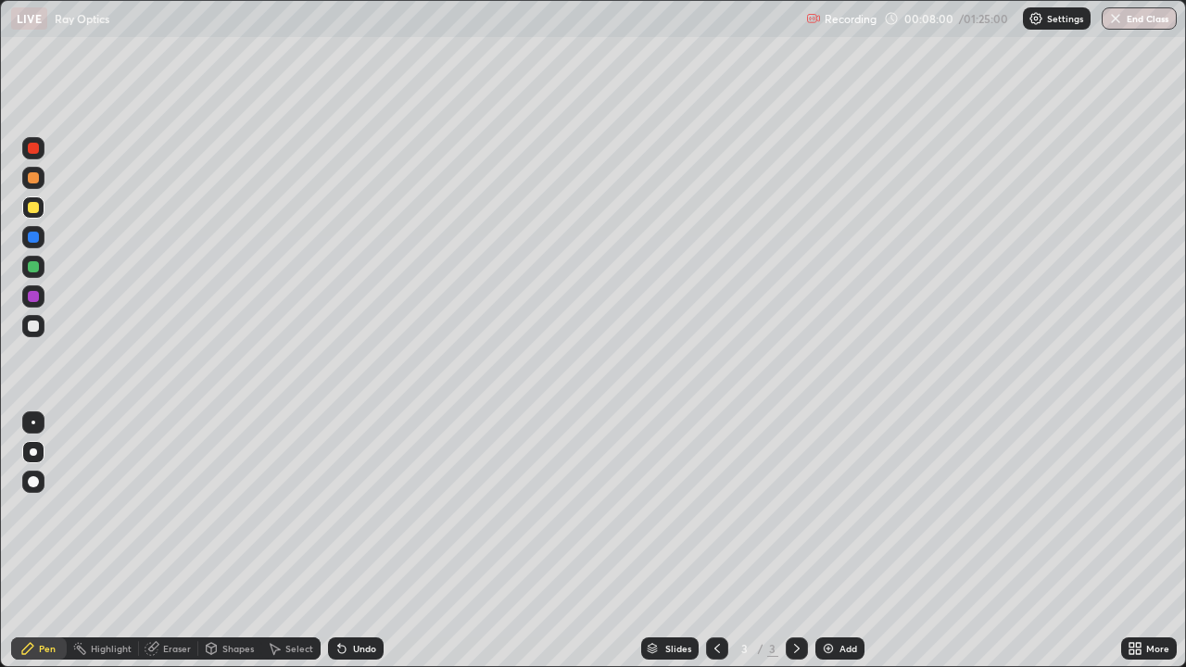
click at [347, 541] on div "Undo" at bounding box center [356, 648] width 56 height 22
click at [354, 541] on div "Undo" at bounding box center [356, 648] width 56 height 22
click at [359, 541] on div "Undo" at bounding box center [364, 648] width 23 height 9
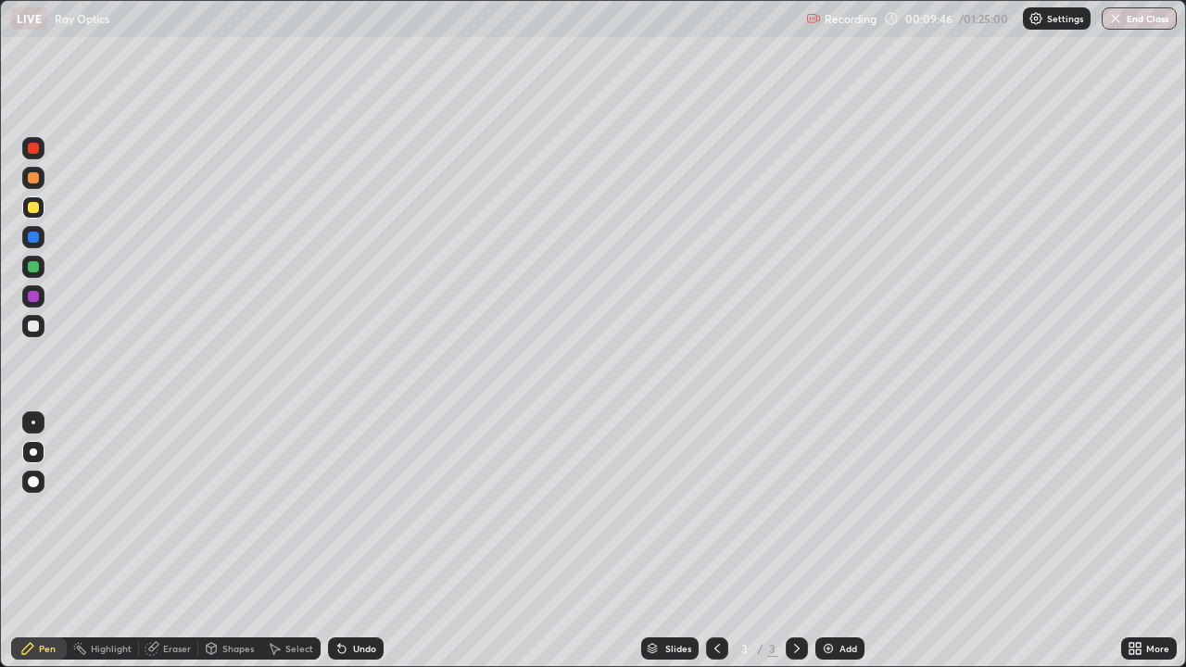
click at [828, 541] on img at bounding box center [828, 648] width 15 height 15
click at [717, 541] on icon at bounding box center [717, 648] width 15 height 15
click at [795, 541] on icon at bounding box center [796, 648] width 15 height 15
click at [180, 541] on div "Eraser" at bounding box center [177, 648] width 28 height 9
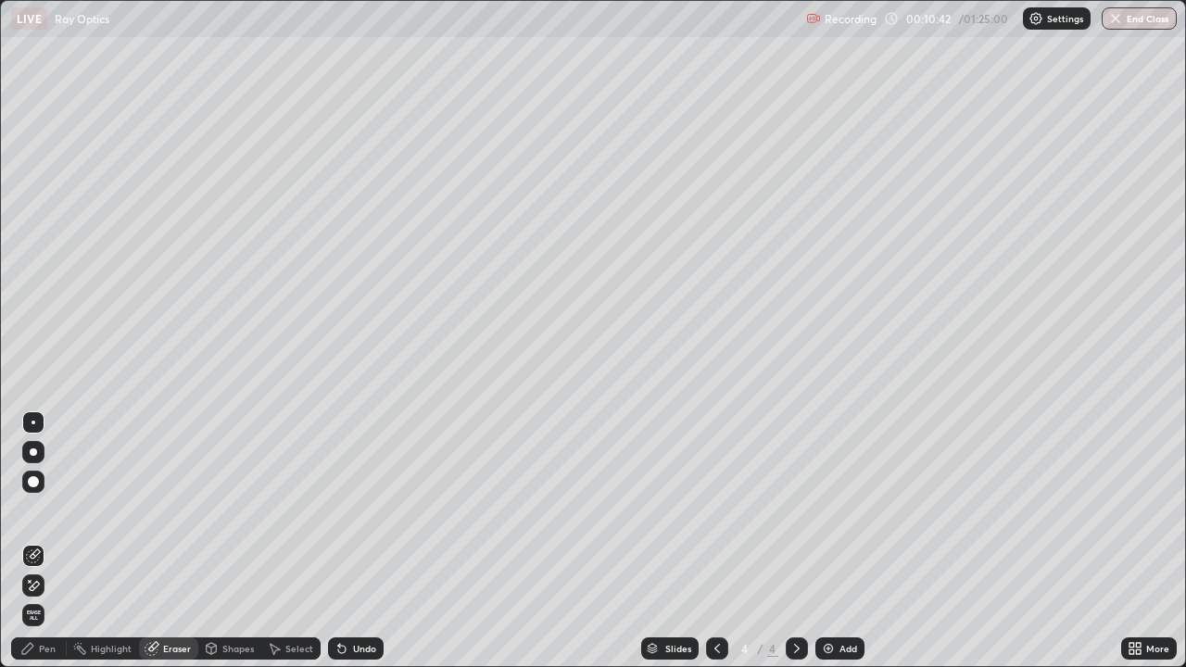
click at [47, 541] on div "Pen" at bounding box center [47, 648] width 17 height 9
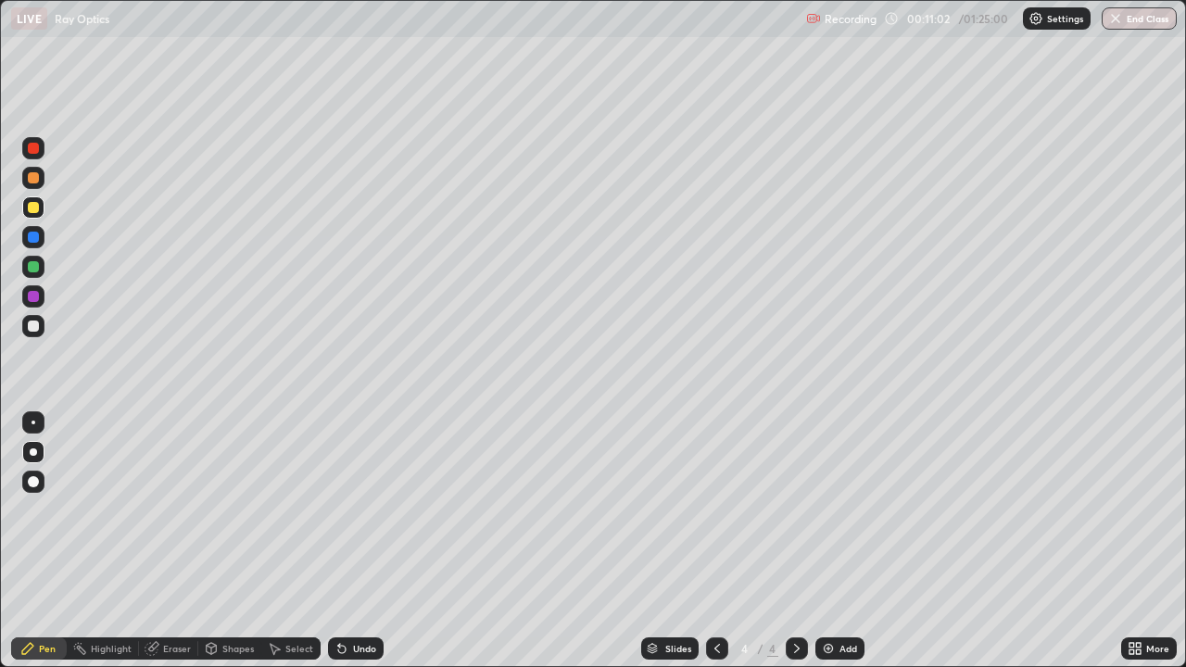
click at [715, 541] on icon at bounding box center [717, 648] width 15 height 15
click at [798, 541] on div at bounding box center [797, 648] width 22 height 37
click at [721, 541] on icon at bounding box center [717, 648] width 15 height 15
click at [798, 541] on icon at bounding box center [796, 648] width 15 height 15
click at [34, 325] on div at bounding box center [33, 326] width 11 height 11
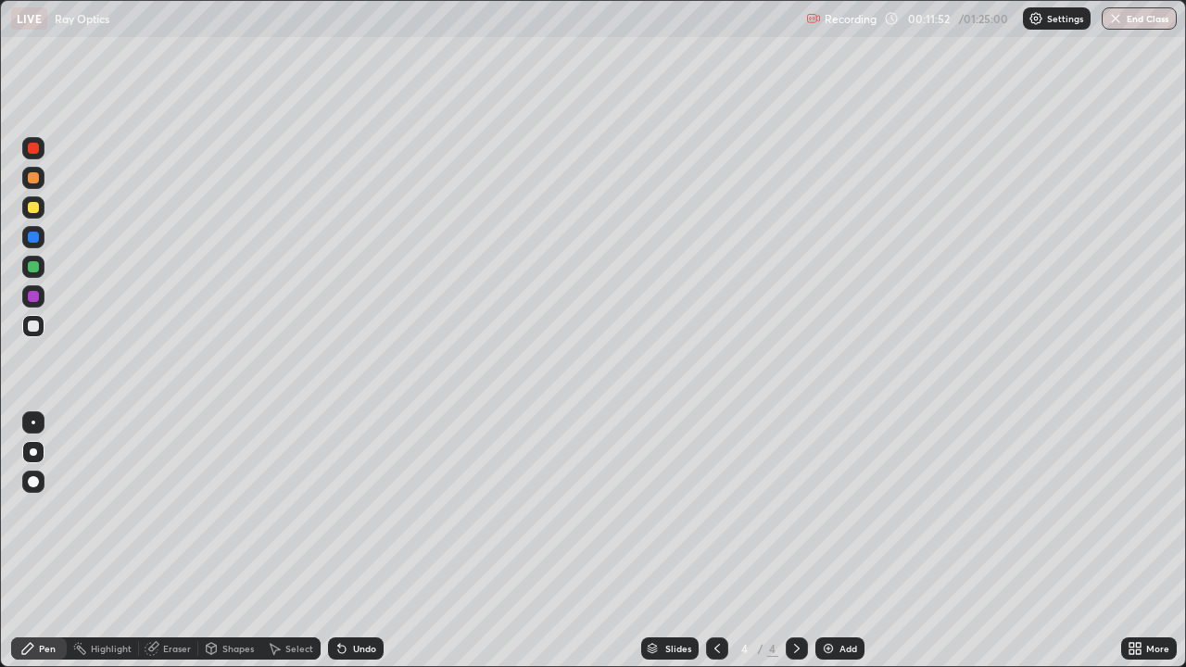
click at [353, 541] on div "Undo" at bounding box center [364, 648] width 23 height 9
click at [348, 541] on div "Undo" at bounding box center [356, 648] width 56 height 22
click at [339, 541] on icon at bounding box center [341, 649] width 7 height 7
click at [338, 541] on div "Undo" at bounding box center [356, 648] width 56 height 22
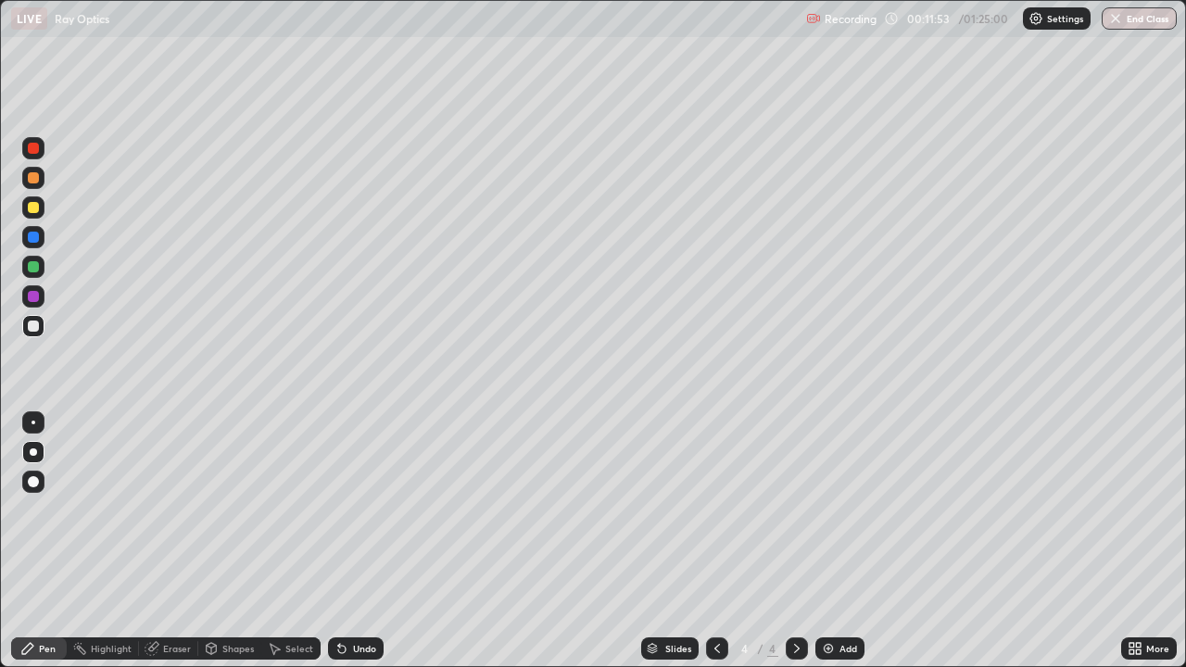
click at [339, 541] on div "Undo" at bounding box center [356, 648] width 56 height 22
click at [338, 541] on div "Undo" at bounding box center [356, 648] width 56 height 22
click at [717, 541] on icon at bounding box center [717, 648] width 15 height 15
click at [796, 541] on icon at bounding box center [797, 648] width 6 height 9
click at [712, 541] on icon at bounding box center [717, 648] width 15 height 15
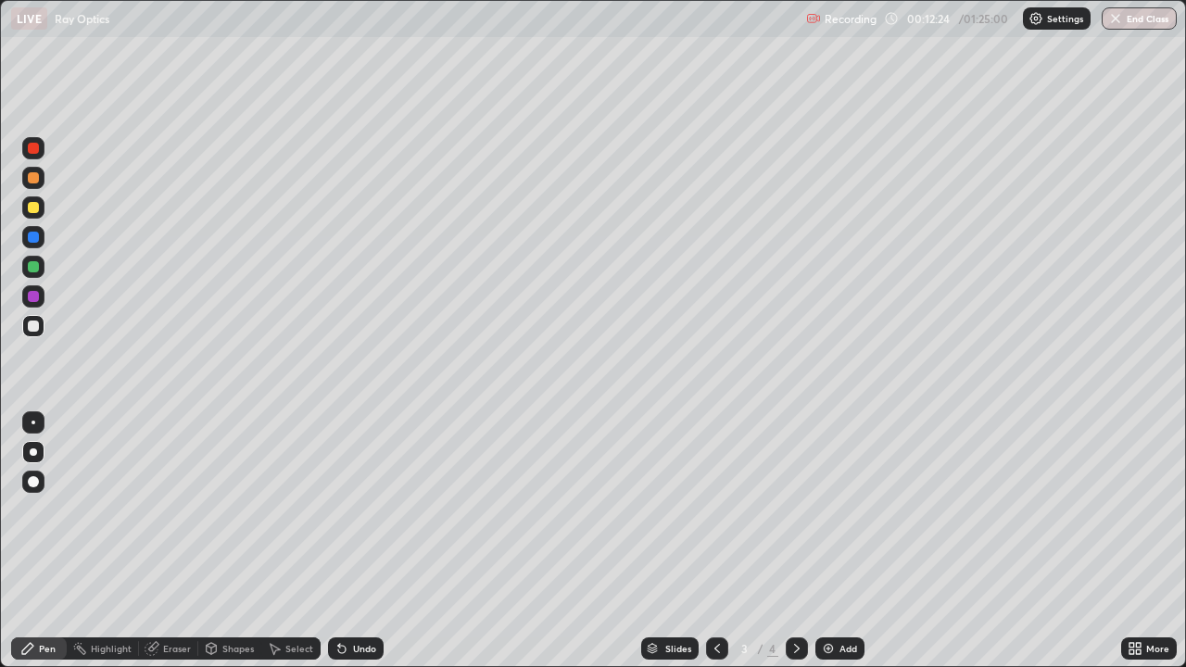
click at [795, 541] on icon at bounding box center [797, 648] width 6 height 9
click at [712, 541] on icon at bounding box center [717, 648] width 15 height 15
click at [795, 541] on icon at bounding box center [796, 648] width 15 height 15
click at [715, 541] on icon at bounding box center [717, 648] width 15 height 15
click at [804, 541] on div at bounding box center [797, 648] width 22 height 22
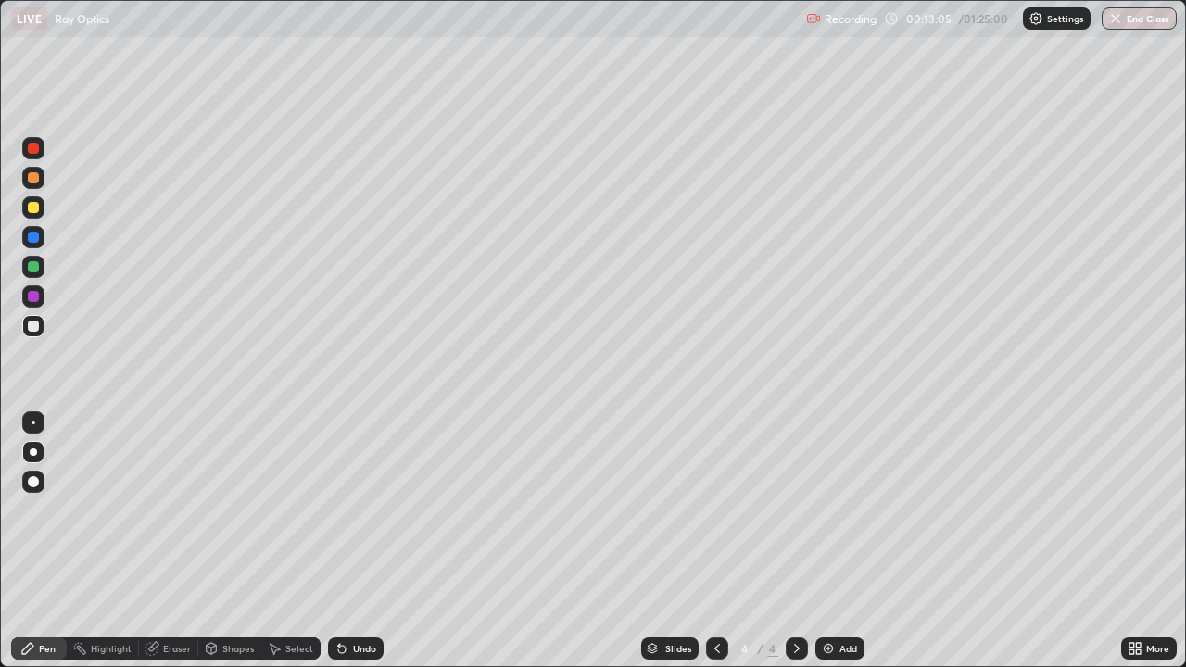
click at [366, 541] on div "Undo" at bounding box center [364, 648] width 23 height 9
click at [362, 541] on div "Undo" at bounding box center [364, 648] width 23 height 9
click at [359, 541] on div "Undo" at bounding box center [356, 648] width 56 height 22
click at [31, 208] on div at bounding box center [33, 207] width 11 height 11
click at [718, 541] on icon at bounding box center [717, 648] width 15 height 15
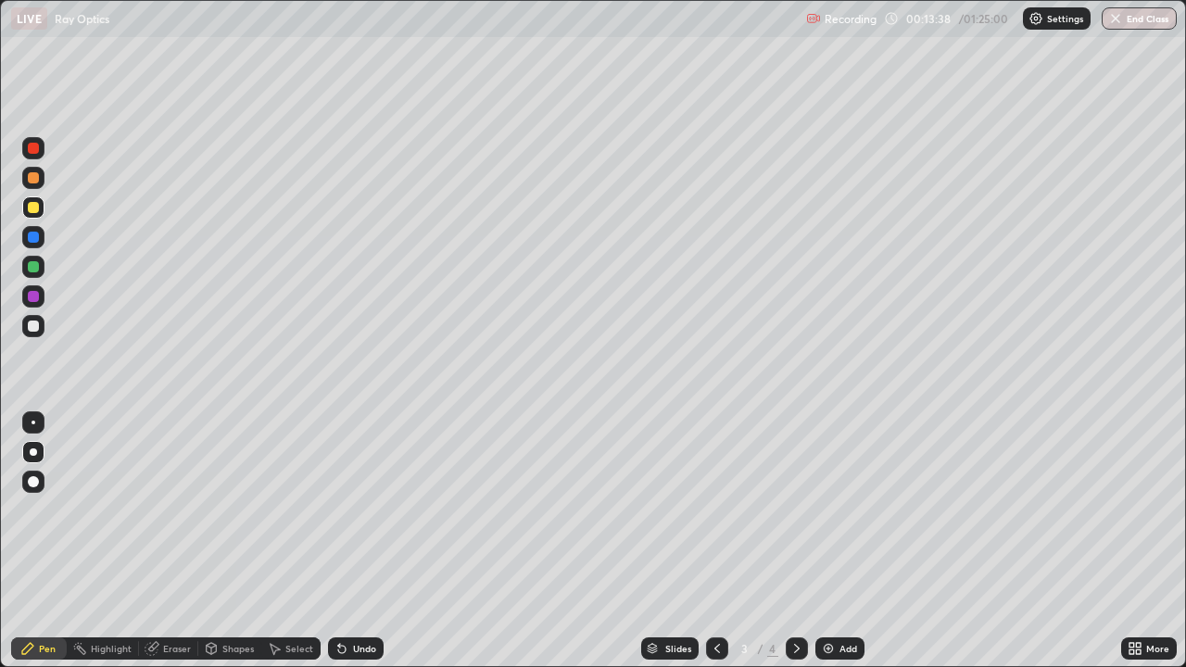
click at [795, 541] on icon at bounding box center [796, 648] width 15 height 15
click at [374, 541] on div "Undo" at bounding box center [356, 648] width 56 height 22
click at [366, 541] on div "Undo" at bounding box center [364, 648] width 23 height 9
click at [31, 236] on div at bounding box center [33, 237] width 11 height 11
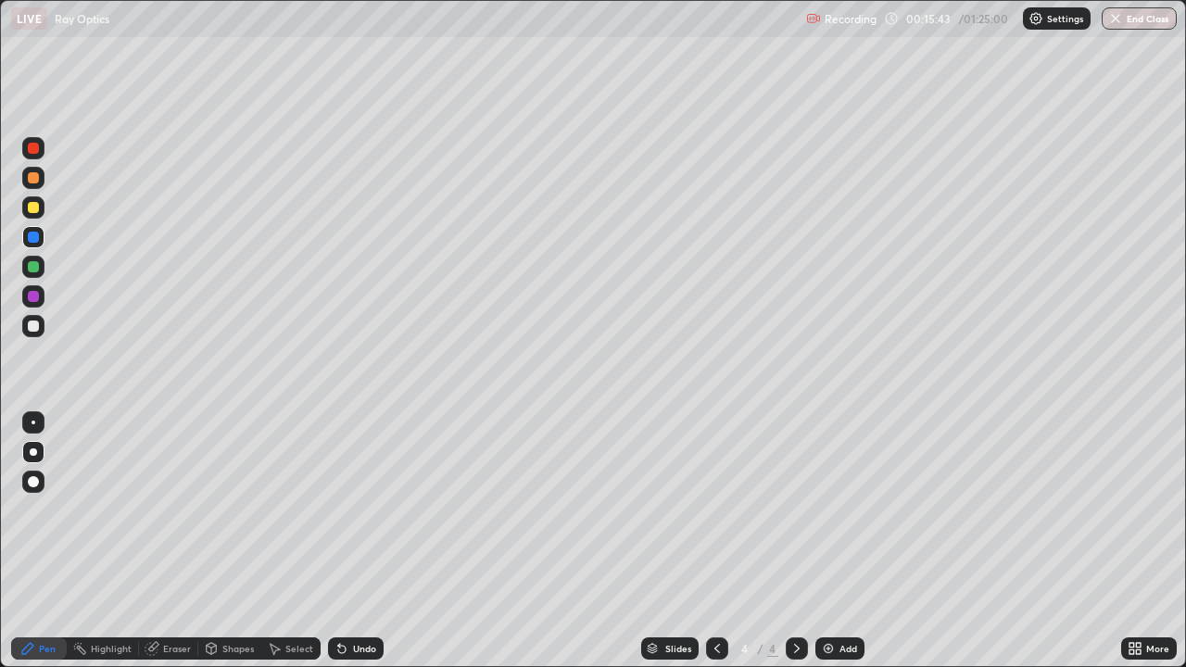
click at [346, 541] on div "Undo" at bounding box center [356, 648] width 56 height 22
click at [715, 541] on icon at bounding box center [717, 648] width 15 height 15
click at [796, 541] on icon at bounding box center [796, 648] width 15 height 15
click at [795, 541] on icon at bounding box center [796, 648] width 15 height 15
click at [834, 541] on div "Add" at bounding box center [839, 648] width 49 height 22
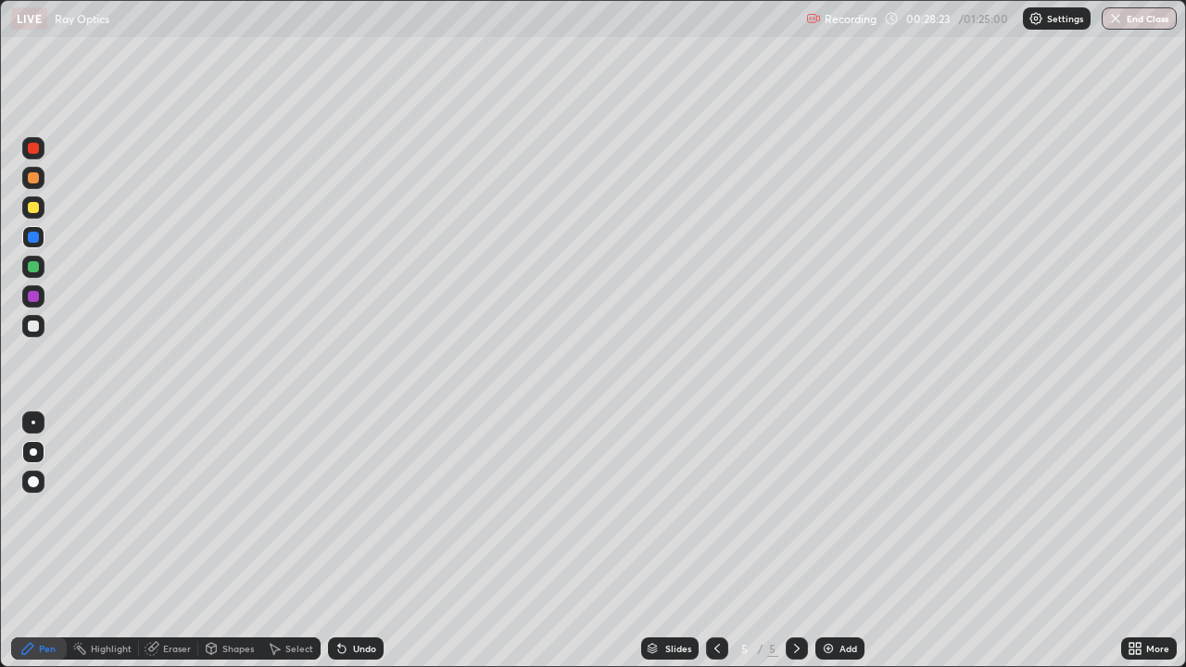
click at [28, 208] on div at bounding box center [33, 207] width 11 height 11
click at [33, 323] on div at bounding box center [33, 326] width 11 height 11
click at [36, 328] on div at bounding box center [33, 326] width 11 height 11
click at [366, 541] on div "Undo" at bounding box center [364, 648] width 23 height 9
click at [841, 541] on div "Add" at bounding box center [848, 648] width 18 height 9
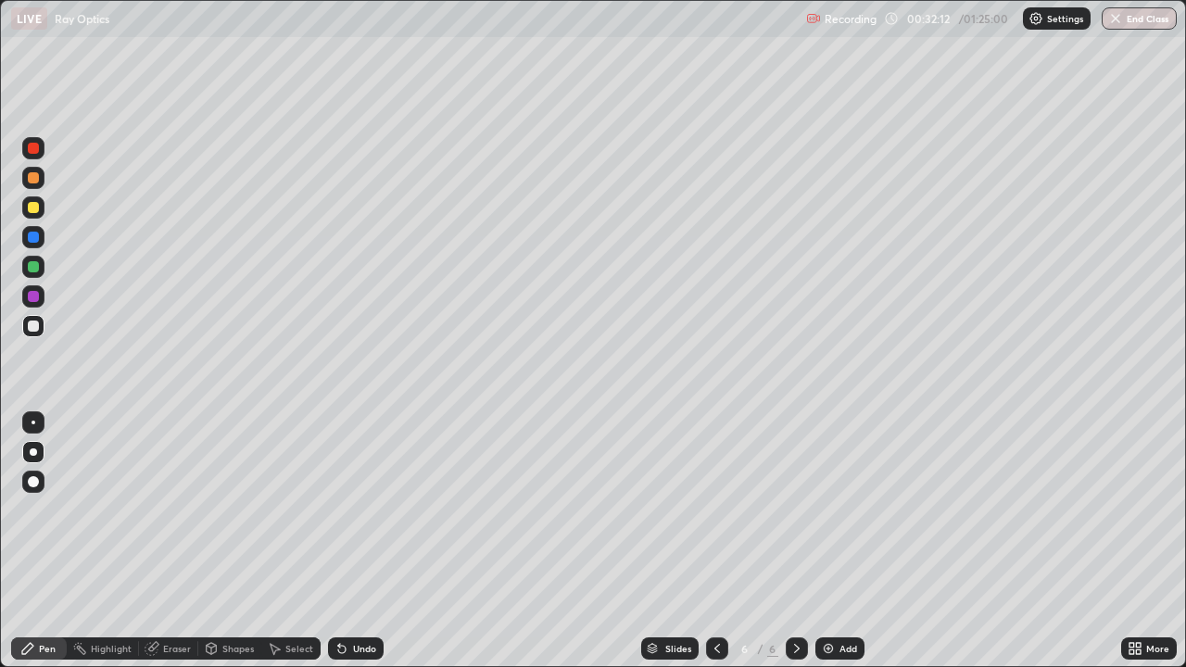
click at [33, 208] on div at bounding box center [33, 207] width 11 height 11
click at [372, 541] on div "Undo" at bounding box center [356, 648] width 56 height 22
click at [367, 541] on div "Undo" at bounding box center [356, 648] width 56 height 22
click at [363, 541] on div "Undo" at bounding box center [356, 648] width 56 height 22
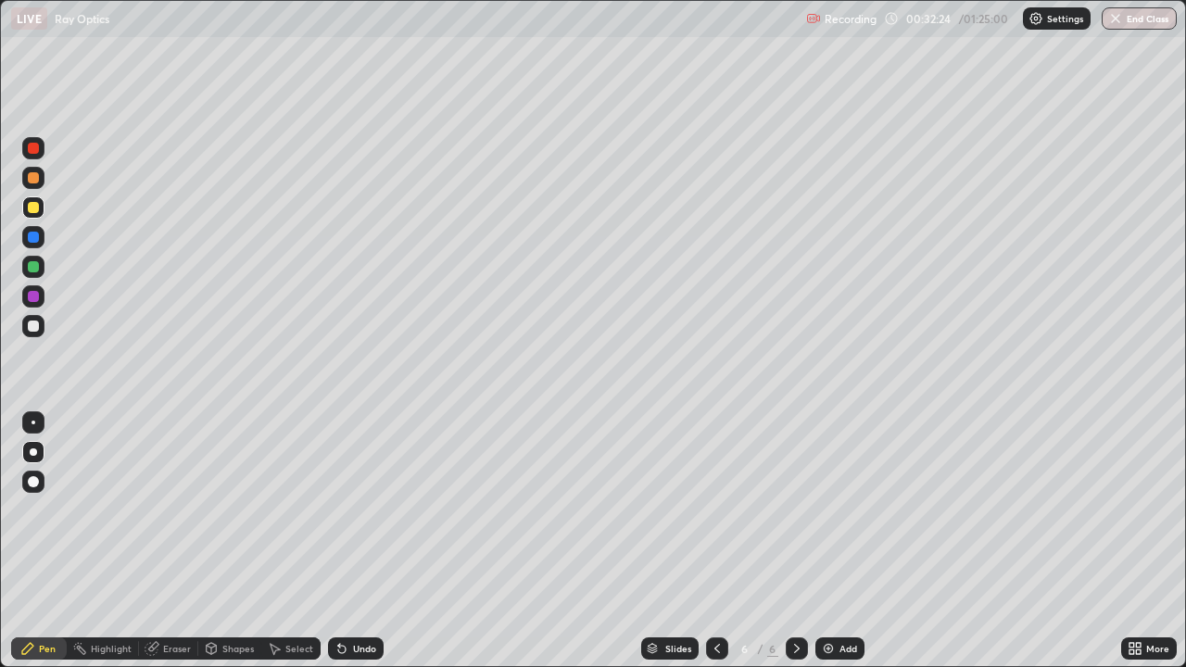
click at [363, 541] on div "Undo" at bounding box center [356, 648] width 56 height 22
click at [380, 541] on div "Undo" at bounding box center [356, 648] width 56 height 22
click at [370, 541] on div "Undo" at bounding box center [364, 648] width 23 height 9
click at [360, 541] on div "Undo" at bounding box center [356, 648] width 56 height 22
click at [234, 541] on div "Shapes" at bounding box center [237, 648] width 31 height 9
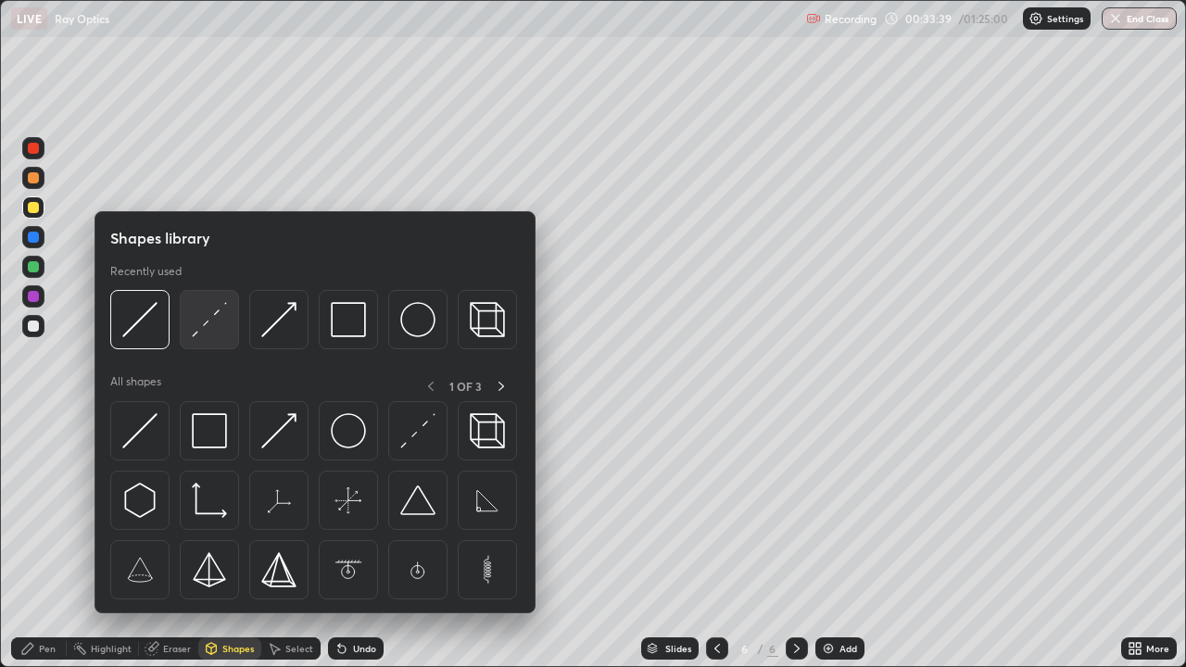
click at [208, 335] on img at bounding box center [209, 319] width 35 height 35
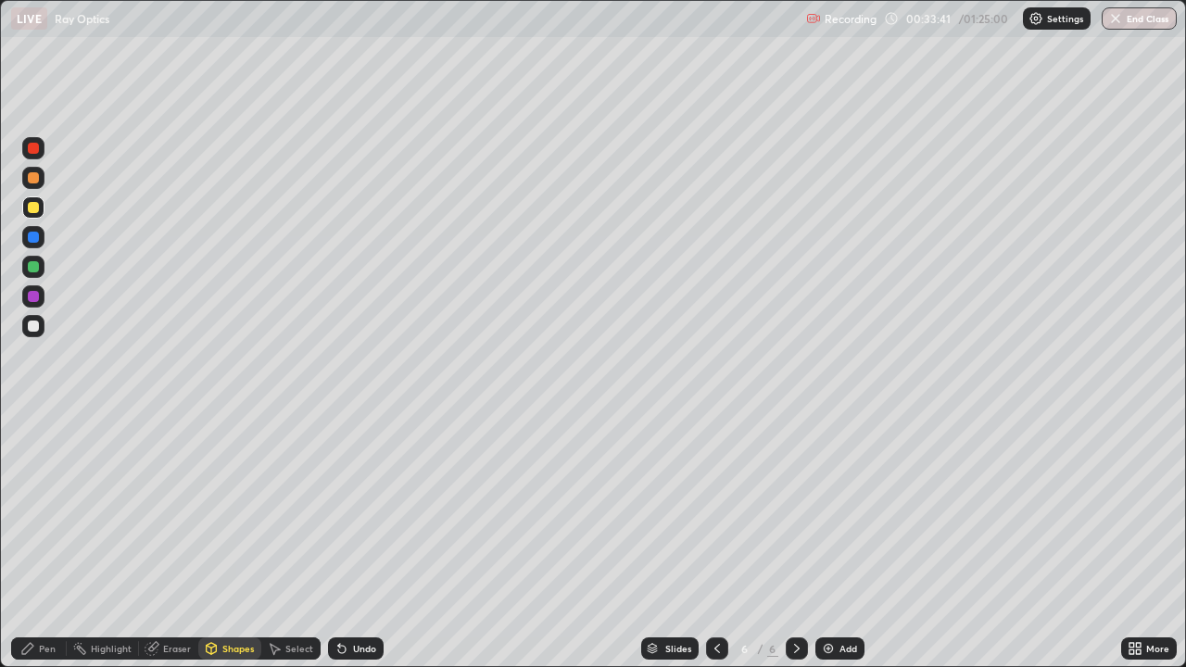
click at [35, 241] on div at bounding box center [33, 237] width 11 height 11
click at [44, 541] on div "Pen" at bounding box center [47, 648] width 17 height 9
click at [30, 334] on div at bounding box center [33, 326] width 22 height 22
click at [220, 541] on div "Shapes" at bounding box center [229, 648] width 63 height 22
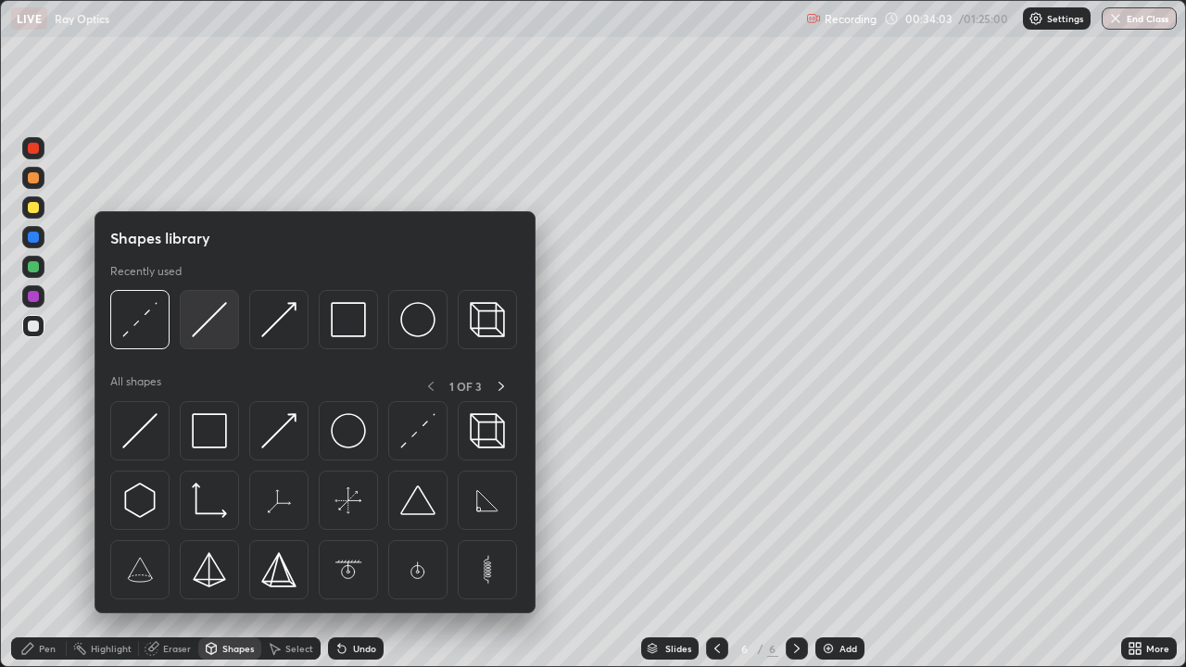
click at [205, 333] on img at bounding box center [209, 319] width 35 height 35
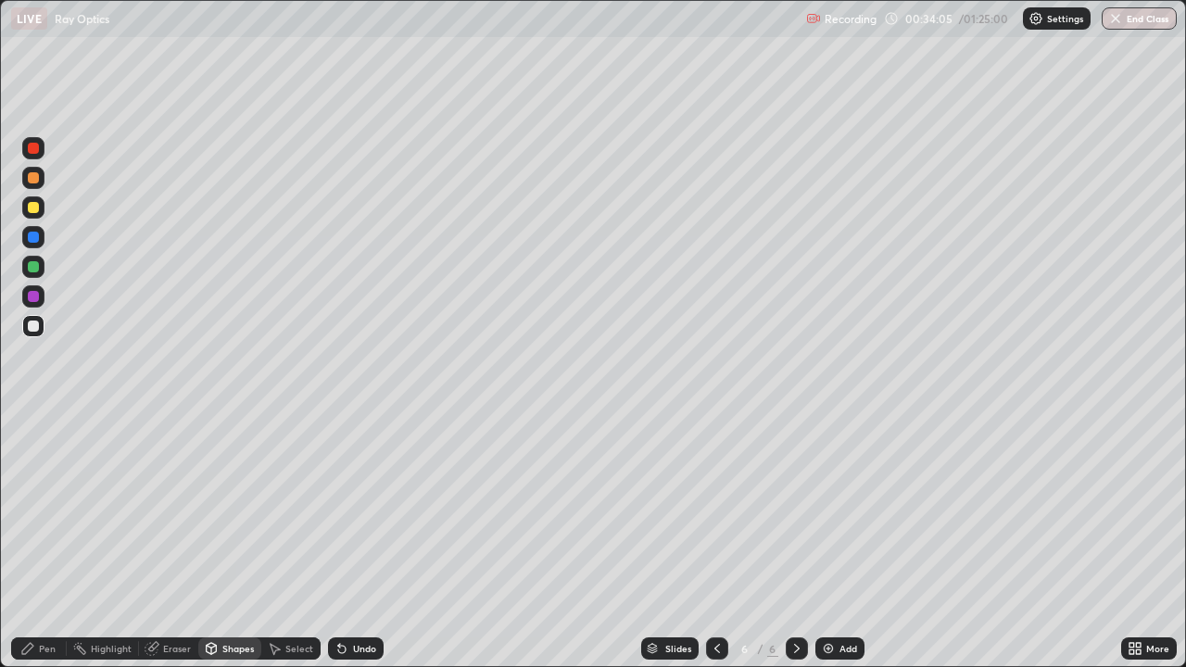
click at [40, 541] on div "Pen" at bounding box center [47, 648] width 17 height 9
click at [32, 271] on div at bounding box center [33, 266] width 11 height 11
click at [232, 541] on div "Shapes" at bounding box center [229, 648] width 63 height 22
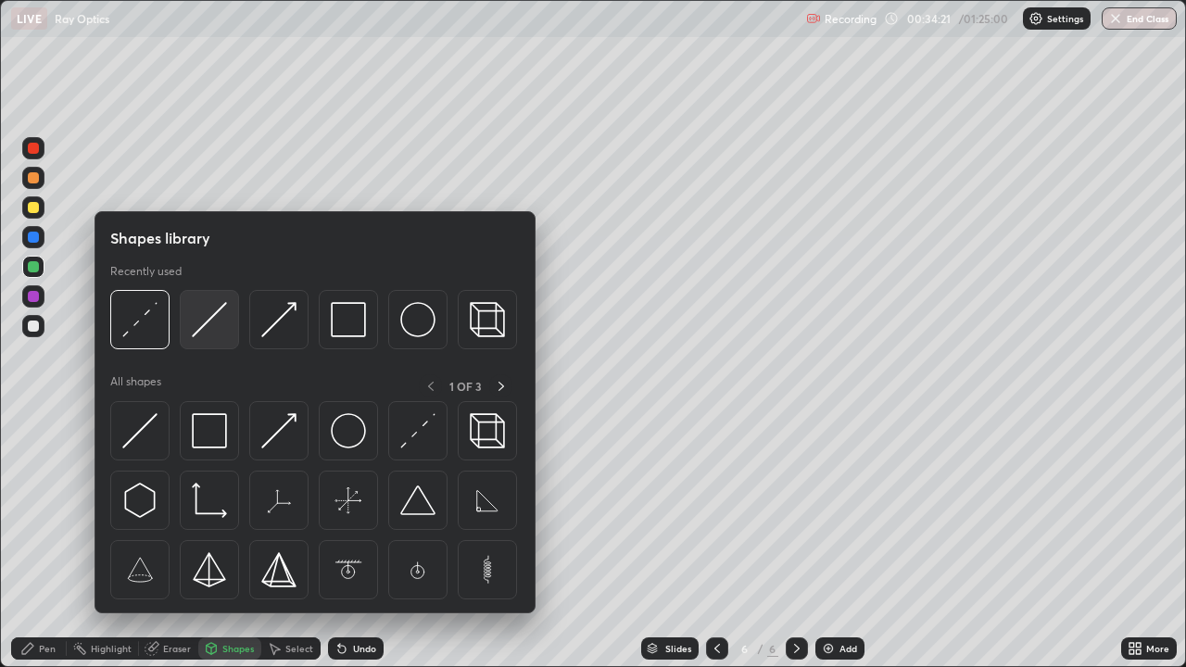
click at [211, 332] on img at bounding box center [209, 319] width 35 height 35
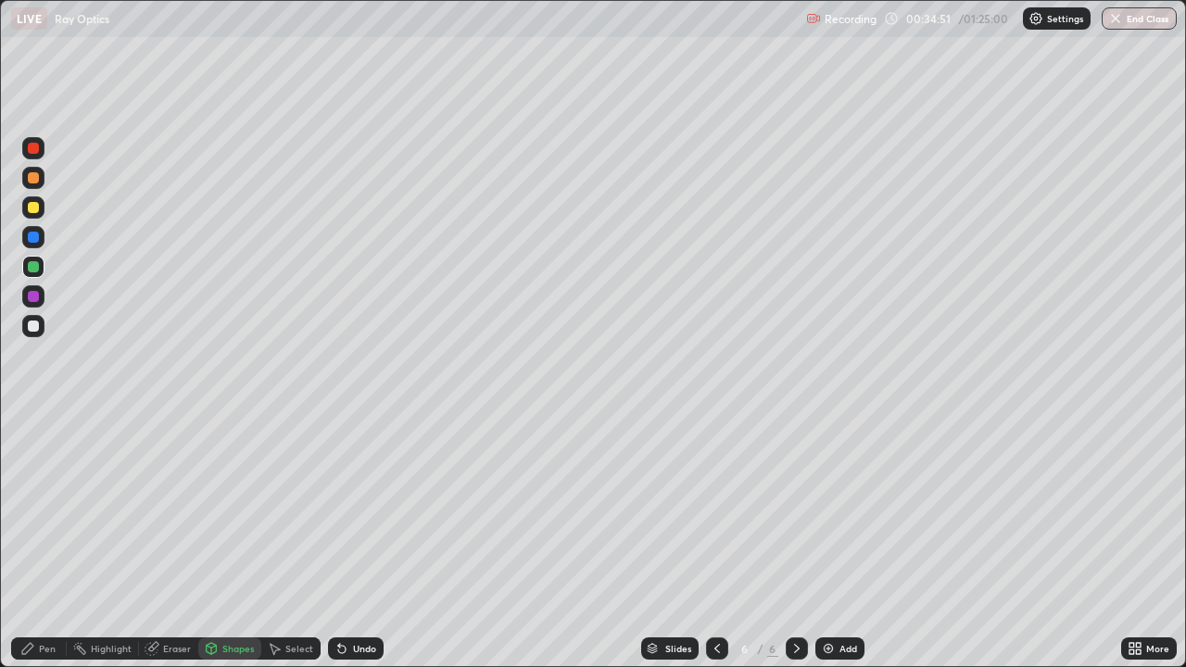
click at [34, 236] on div at bounding box center [33, 237] width 11 height 11
click at [29, 541] on icon at bounding box center [27, 648] width 11 height 11
click at [36, 207] on div at bounding box center [33, 207] width 11 height 11
click at [348, 541] on div "Undo" at bounding box center [356, 648] width 56 height 22
click at [346, 541] on div "Undo" at bounding box center [356, 648] width 56 height 22
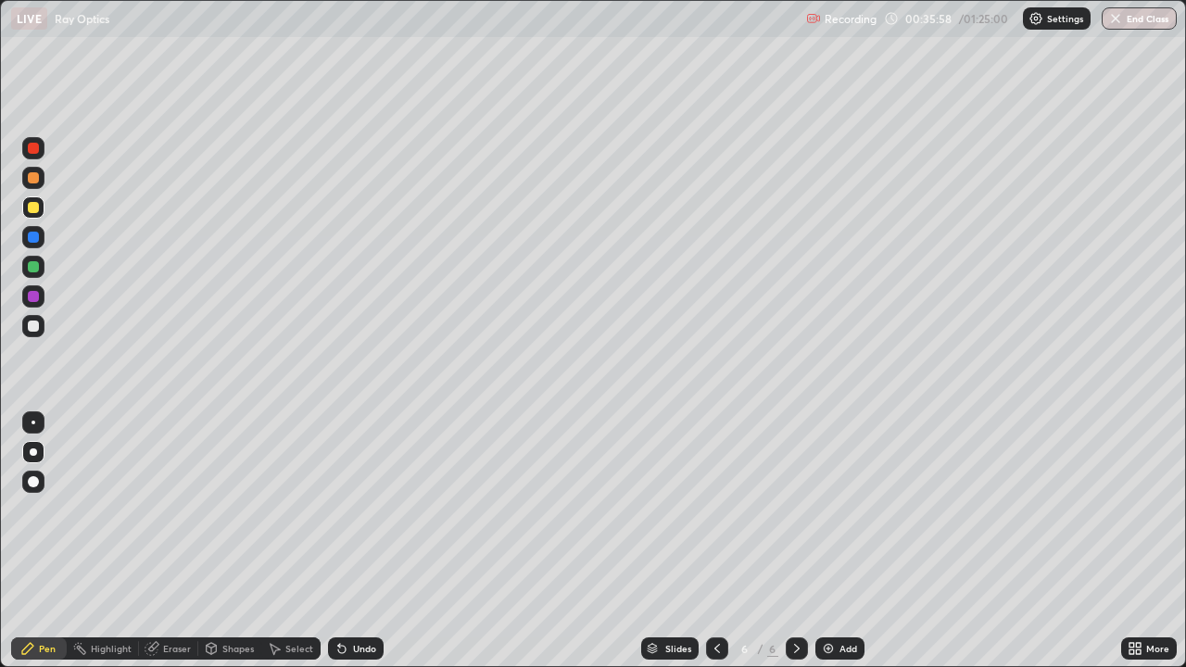
click at [339, 541] on div "Undo" at bounding box center [356, 648] width 56 height 22
click at [34, 326] on div at bounding box center [33, 326] width 11 height 11
click at [358, 541] on div "Undo" at bounding box center [364, 648] width 23 height 9
click at [837, 541] on div "Add" at bounding box center [839, 648] width 49 height 22
click at [716, 541] on icon at bounding box center [717, 648] width 15 height 15
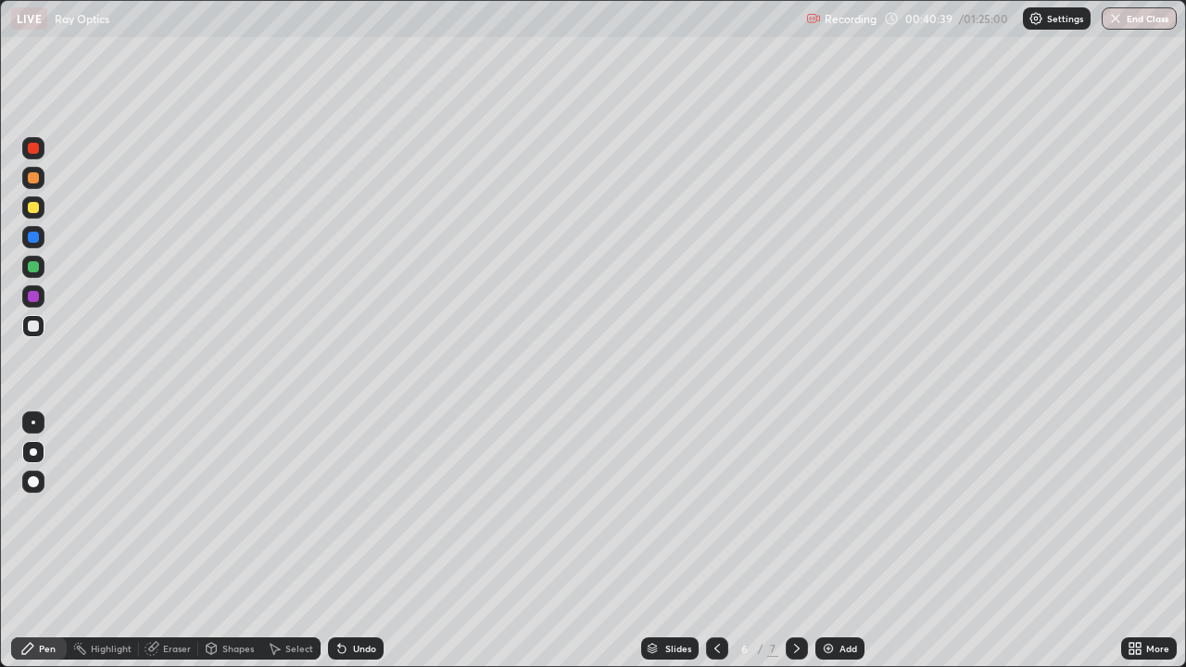
click at [796, 541] on icon at bounding box center [797, 648] width 6 height 9
click at [32, 238] on div at bounding box center [33, 237] width 11 height 11
click at [34, 208] on div at bounding box center [33, 207] width 11 height 11
click at [231, 541] on div "Shapes" at bounding box center [237, 648] width 31 height 9
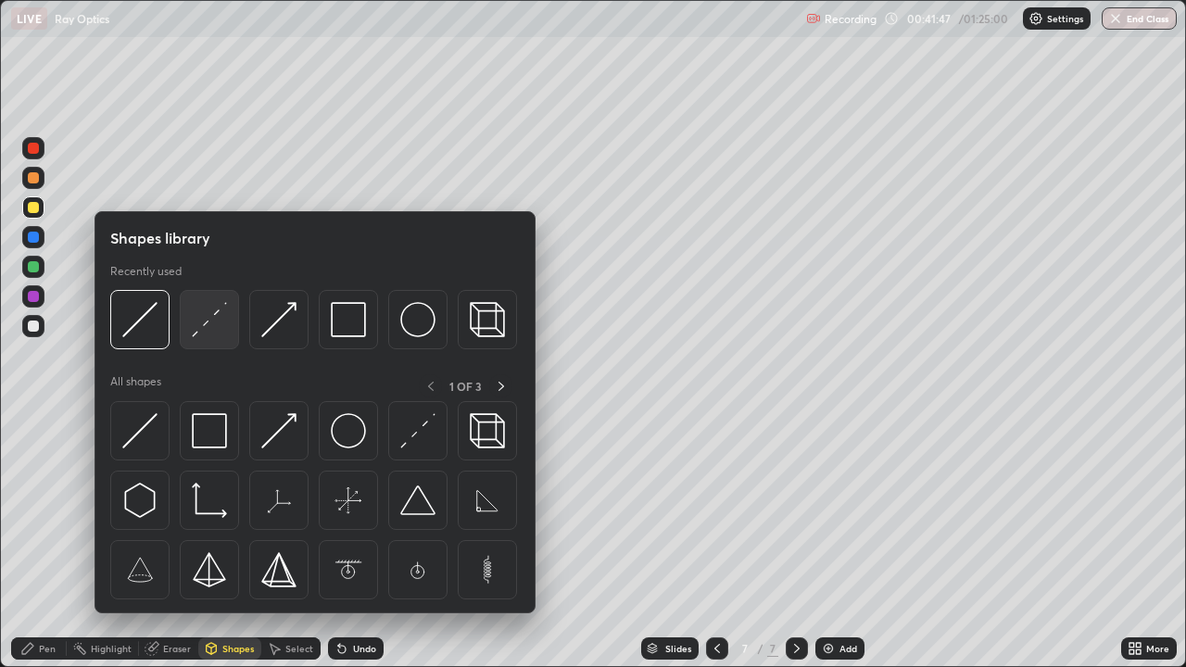
click at [209, 333] on img at bounding box center [209, 319] width 35 height 35
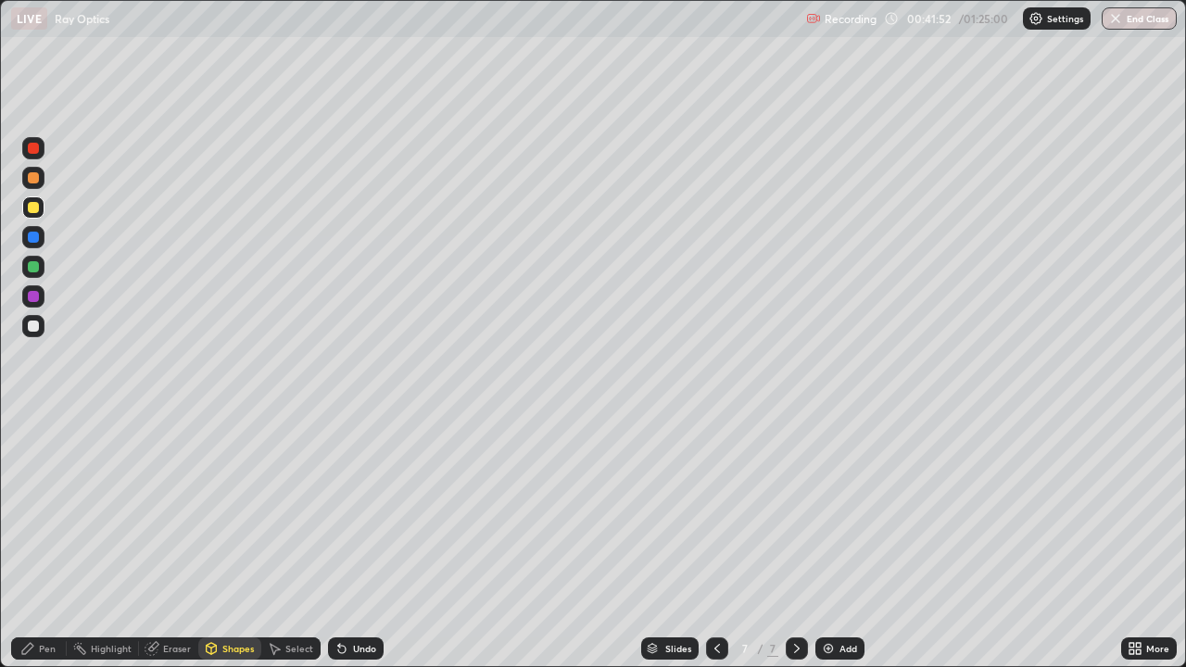
click at [369, 541] on div "Undo" at bounding box center [356, 648] width 56 height 22
click at [31, 234] on div at bounding box center [33, 237] width 11 height 11
click at [44, 541] on div "Pen" at bounding box center [39, 648] width 56 height 37
click at [34, 326] on div at bounding box center [33, 326] width 11 height 11
click at [362, 541] on div "Undo" at bounding box center [364, 648] width 23 height 9
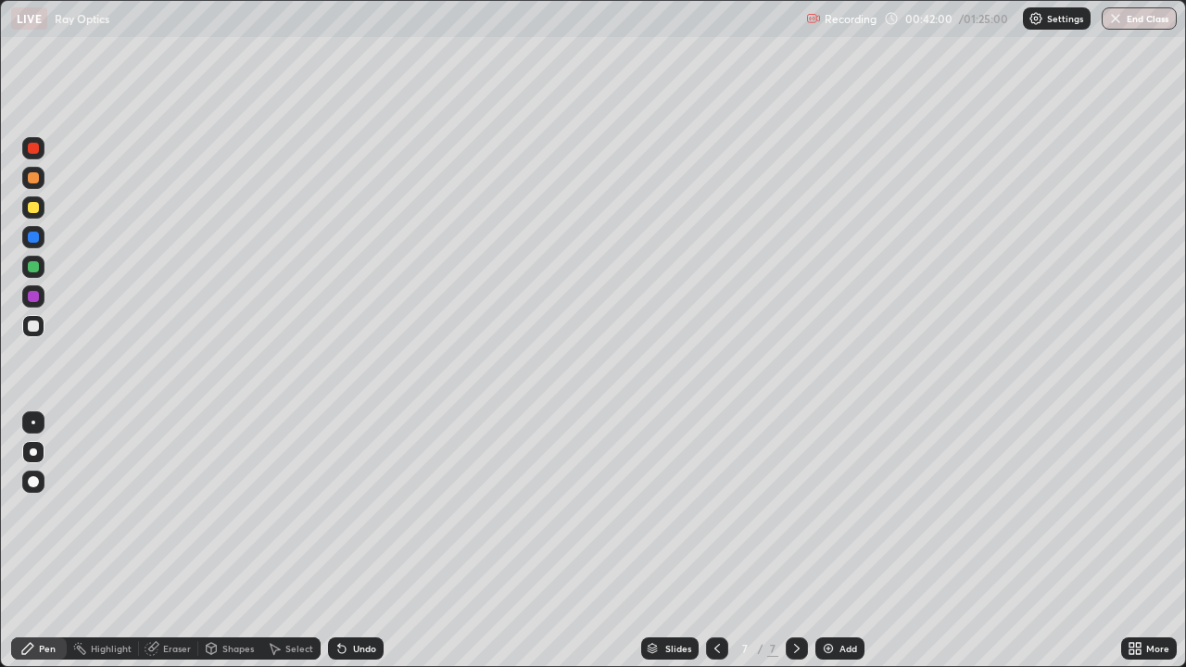
click at [359, 541] on div "Undo" at bounding box center [364, 648] width 23 height 9
click at [235, 541] on div "Shapes" at bounding box center [237, 648] width 31 height 9
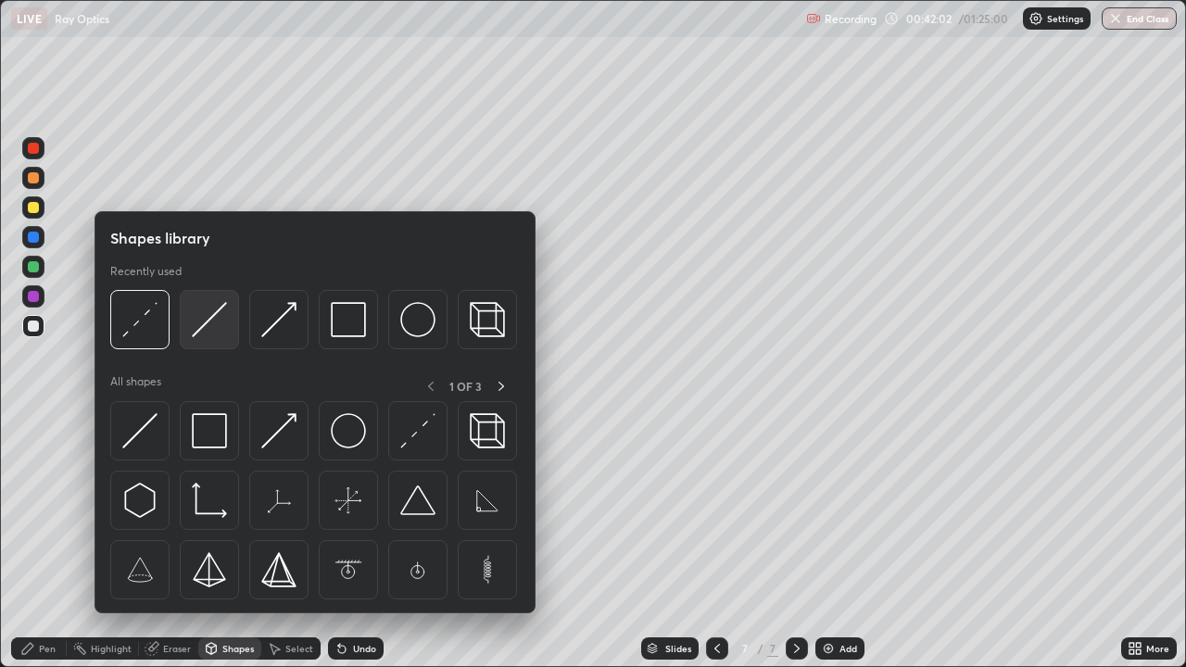
click at [214, 333] on img at bounding box center [209, 319] width 35 height 35
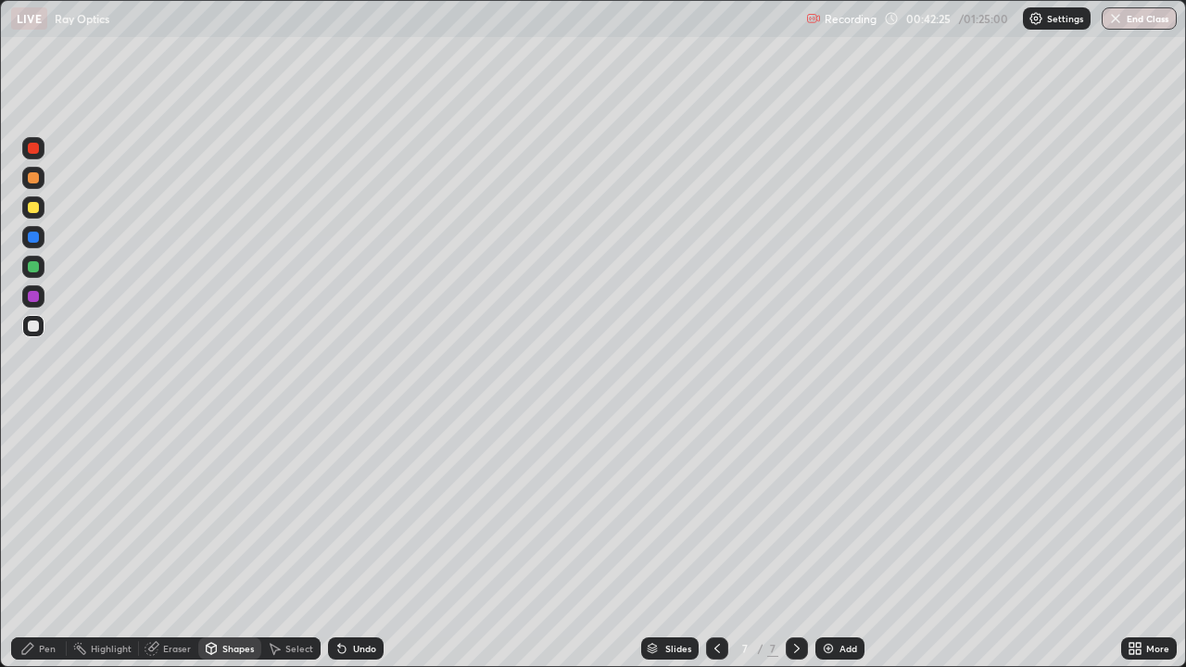
click at [40, 541] on div "Pen" at bounding box center [39, 648] width 56 height 22
click at [25, 235] on div at bounding box center [33, 237] width 22 height 22
click at [35, 206] on div at bounding box center [33, 207] width 11 height 11
click at [37, 261] on div at bounding box center [33, 266] width 11 height 11
click at [359, 541] on div "Undo" at bounding box center [364, 648] width 23 height 9
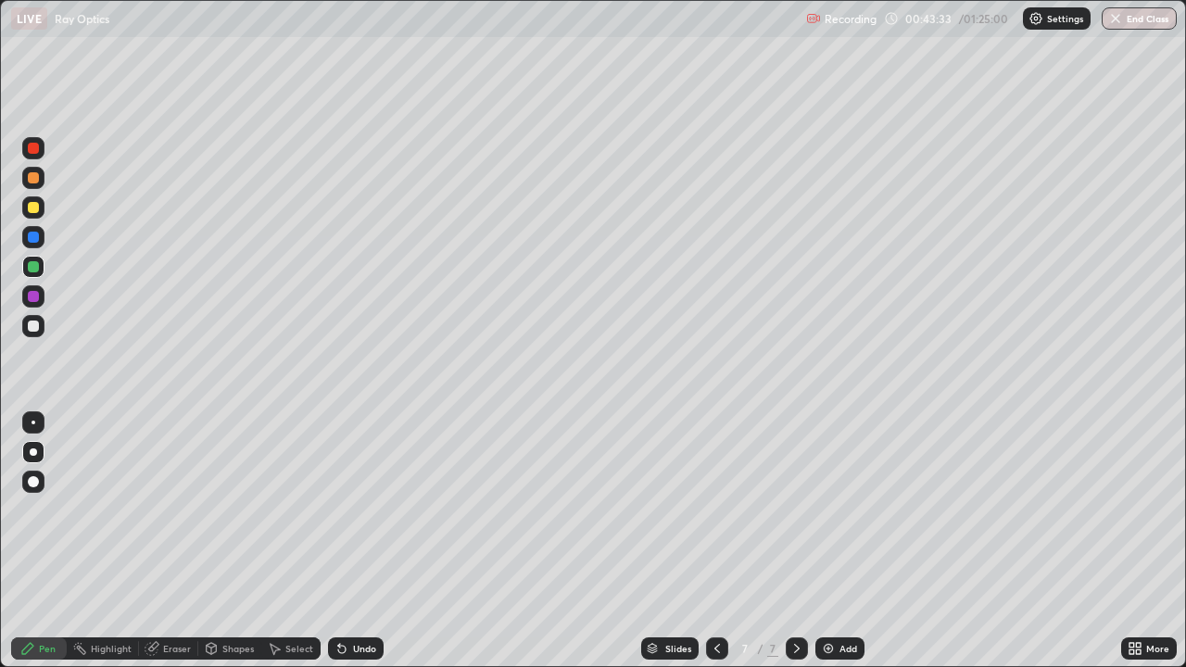
click at [359, 541] on div "Undo" at bounding box center [364, 648] width 23 height 9
click at [353, 541] on div "Undo" at bounding box center [364, 648] width 23 height 9
click at [359, 541] on div "Undo" at bounding box center [364, 648] width 23 height 9
click at [837, 541] on div "Add" at bounding box center [839, 648] width 49 height 22
click at [36, 322] on div at bounding box center [33, 326] width 11 height 11
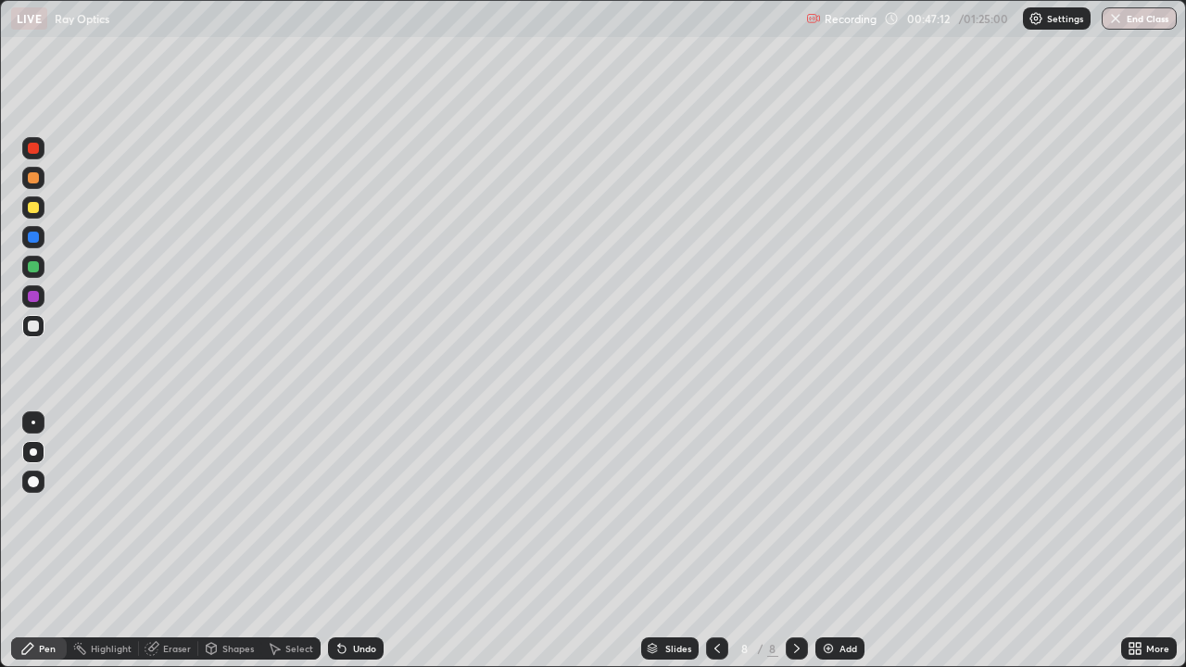
click at [368, 541] on div "Undo" at bounding box center [364, 648] width 23 height 9
click at [365, 541] on div "Undo" at bounding box center [364, 648] width 23 height 9
click at [238, 541] on div "Shapes" at bounding box center [229, 648] width 63 height 22
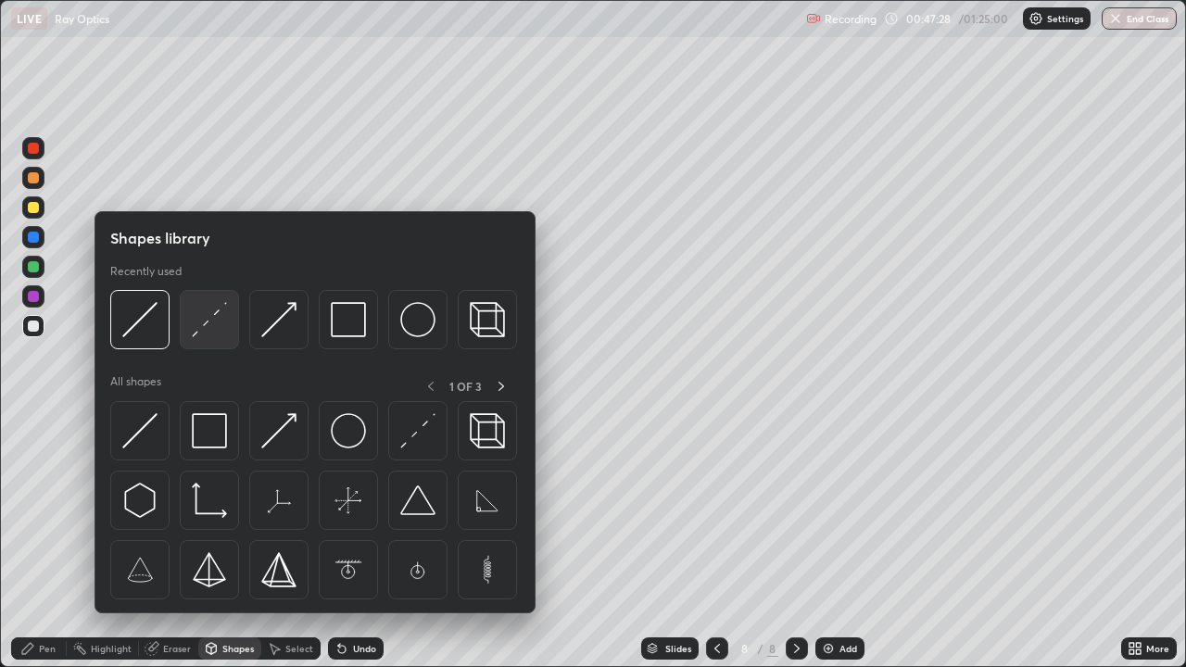
click at [211, 328] on img at bounding box center [209, 319] width 35 height 35
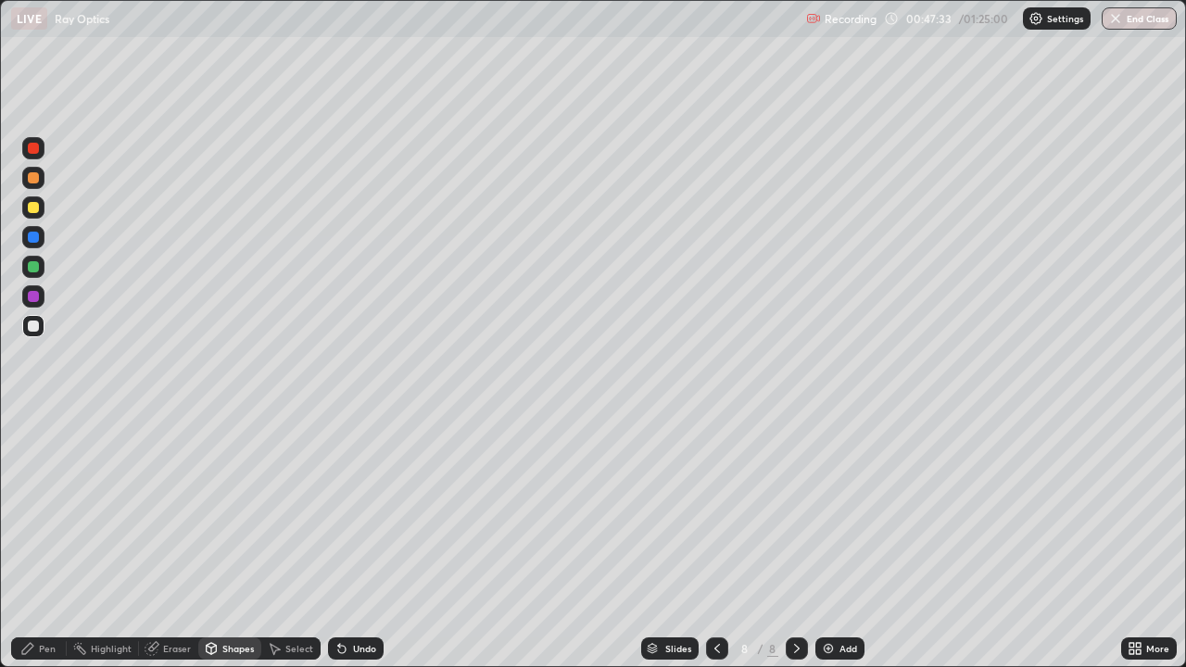
click at [43, 202] on div at bounding box center [33, 207] width 22 height 22
click at [39, 541] on div "Pen" at bounding box center [47, 648] width 17 height 9
click at [38, 326] on div at bounding box center [33, 326] width 11 height 11
click at [31, 261] on div at bounding box center [33, 266] width 11 height 11
click at [371, 541] on div "Undo" at bounding box center [356, 648] width 56 height 22
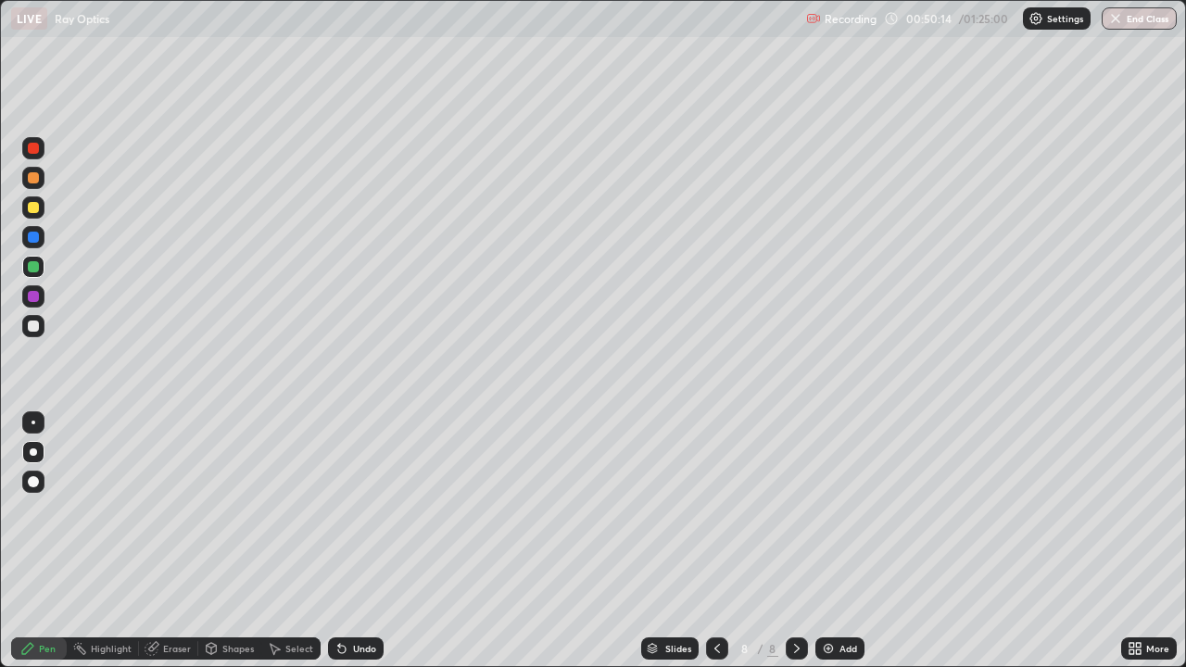
click at [36, 207] on div at bounding box center [33, 207] width 11 height 11
click at [839, 541] on div "Add" at bounding box center [848, 648] width 18 height 9
click at [32, 240] on div at bounding box center [33, 237] width 11 height 11
click at [34, 326] on div at bounding box center [33, 326] width 11 height 11
click at [372, 541] on div "Undo" at bounding box center [364, 648] width 23 height 9
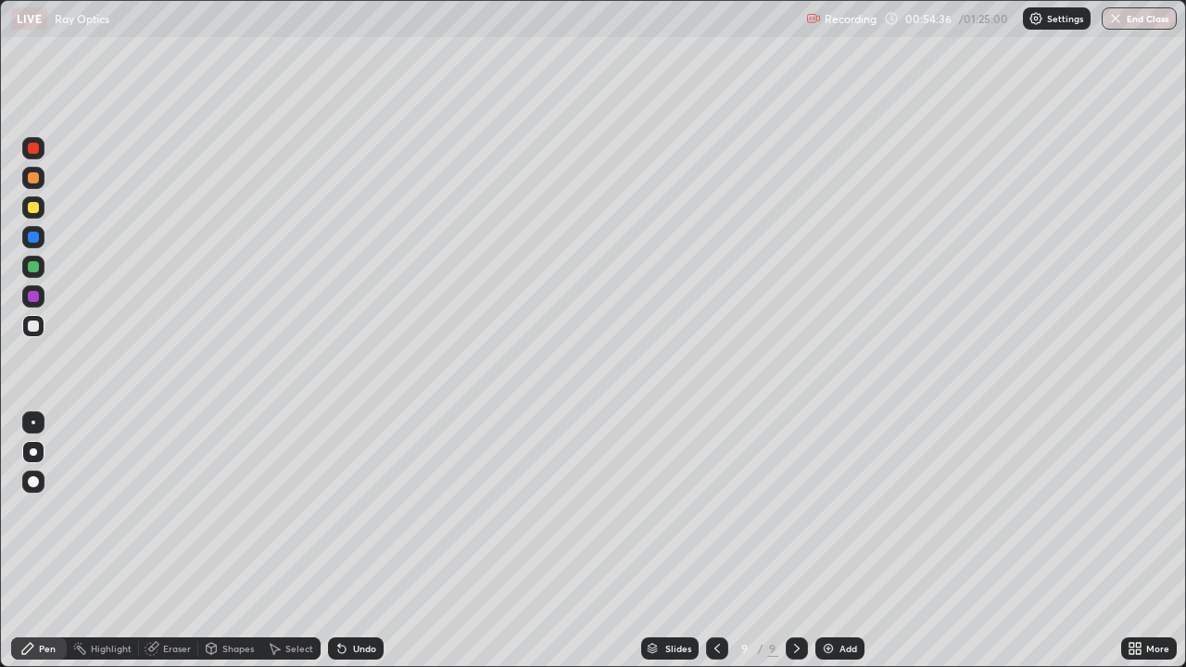
click at [364, 541] on div "Undo" at bounding box center [364, 648] width 23 height 9
click at [363, 541] on div "Undo" at bounding box center [364, 648] width 23 height 9
click at [354, 541] on div "Undo" at bounding box center [364, 648] width 23 height 9
click at [339, 541] on icon at bounding box center [341, 649] width 7 height 7
click at [344, 541] on div "Undo" at bounding box center [356, 648] width 56 height 22
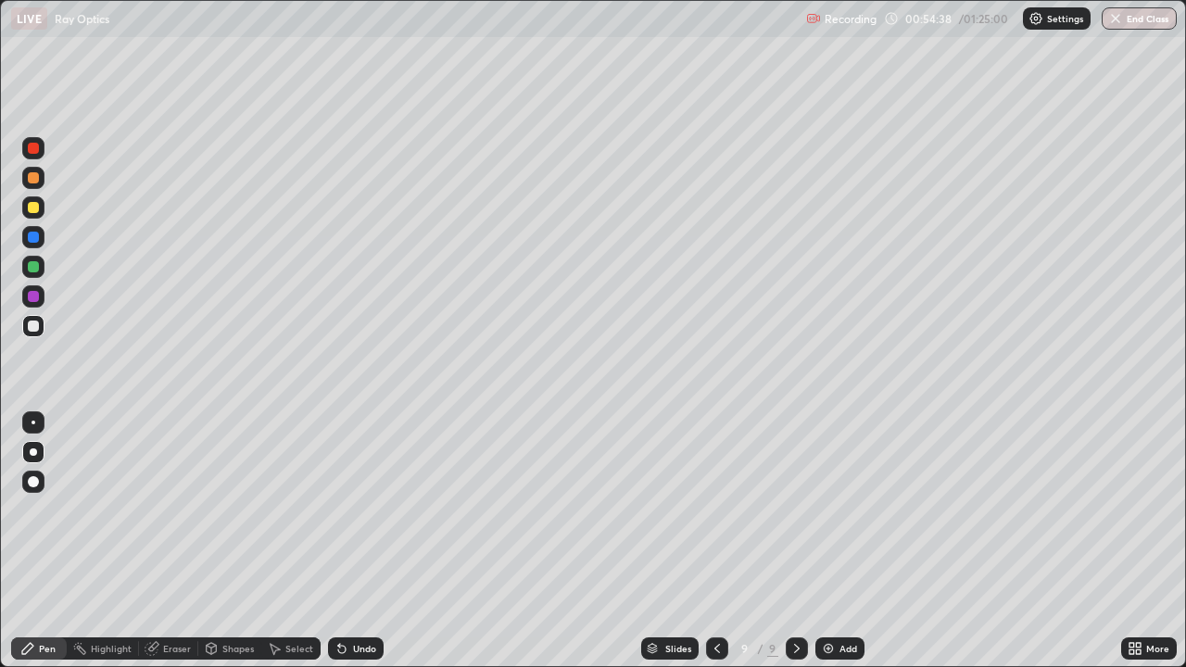
click at [346, 541] on div "Undo" at bounding box center [356, 648] width 56 height 22
click at [241, 541] on div "Shapes" at bounding box center [237, 648] width 31 height 9
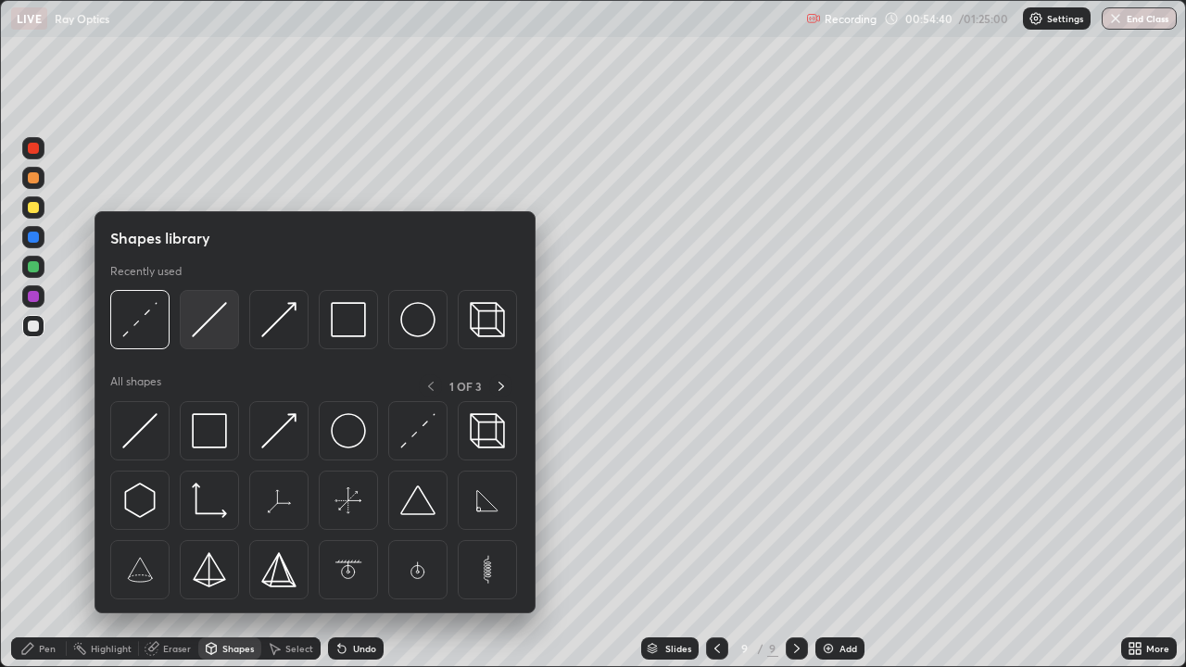
click at [210, 322] on img at bounding box center [209, 319] width 35 height 35
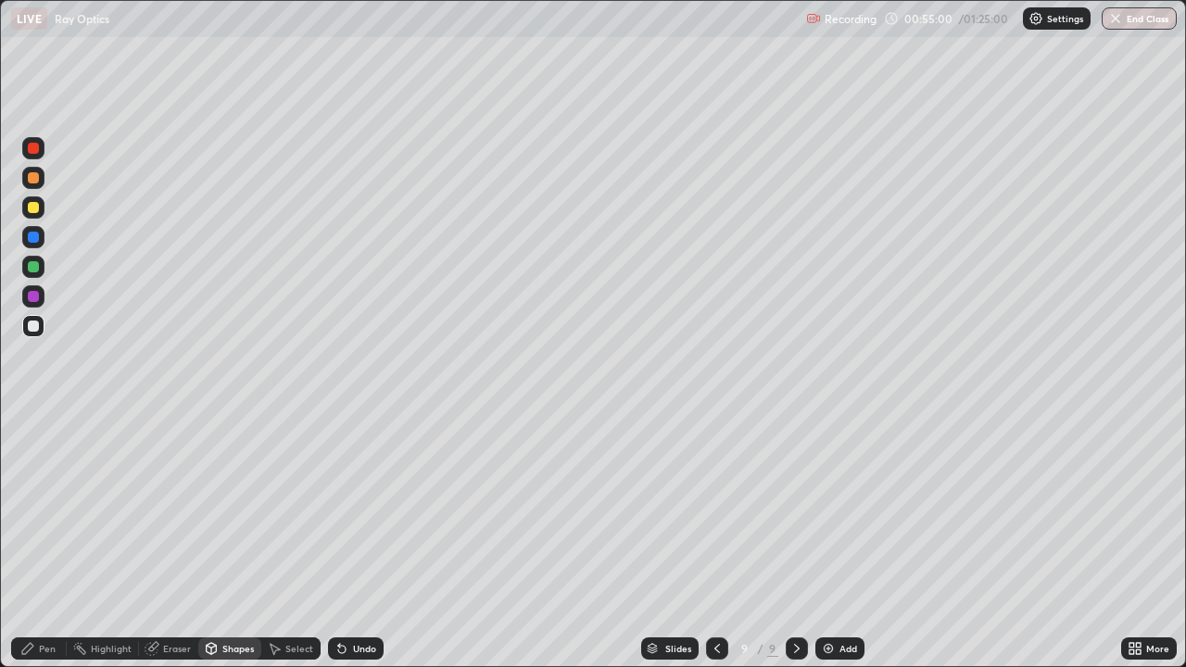
click at [33, 541] on icon at bounding box center [27, 648] width 15 height 15
click at [32, 268] on div at bounding box center [33, 266] width 11 height 11
click at [354, 541] on div "Undo" at bounding box center [364, 648] width 23 height 9
click at [36, 329] on div at bounding box center [33, 326] width 11 height 11
click at [371, 541] on div "Undo" at bounding box center [364, 648] width 23 height 9
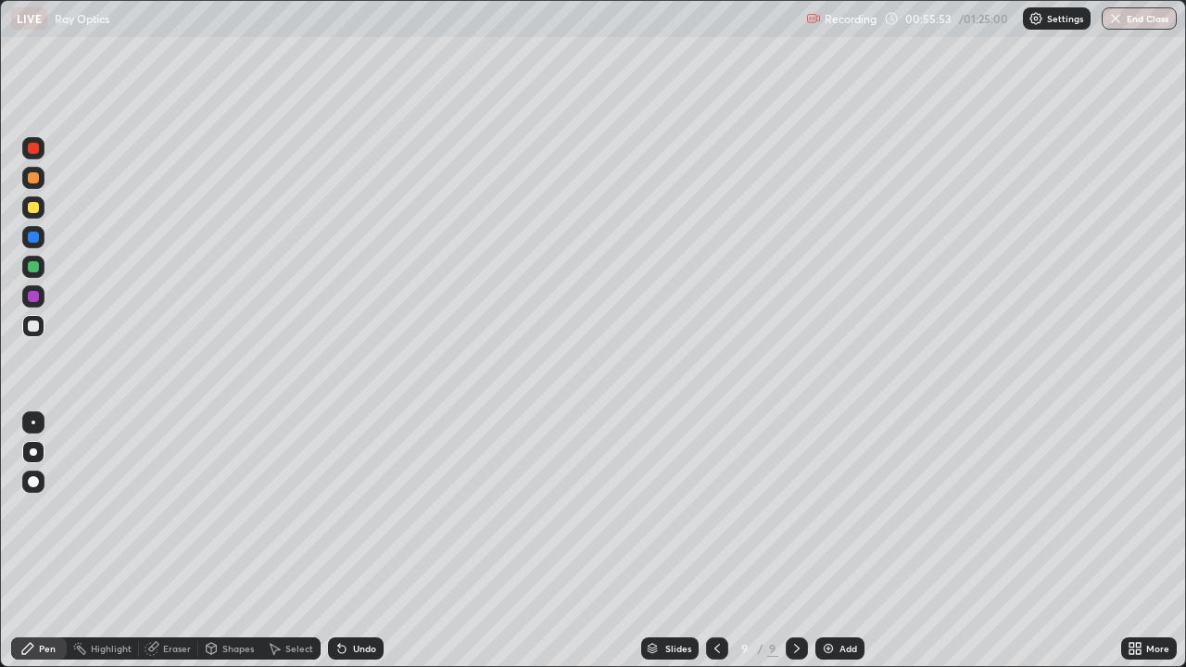
click at [371, 541] on div "Undo" at bounding box center [364, 648] width 23 height 9
click at [31, 208] on div at bounding box center [33, 207] width 11 height 11
click at [38, 270] on div at bounding box center [33, 266] width 11 height 11
click at [31, 326] on div at bounding box center [33, 326] width 11 height 11
click at [356, 541] on div "Undo" at bounding box center [356, 648] width 56 height 22
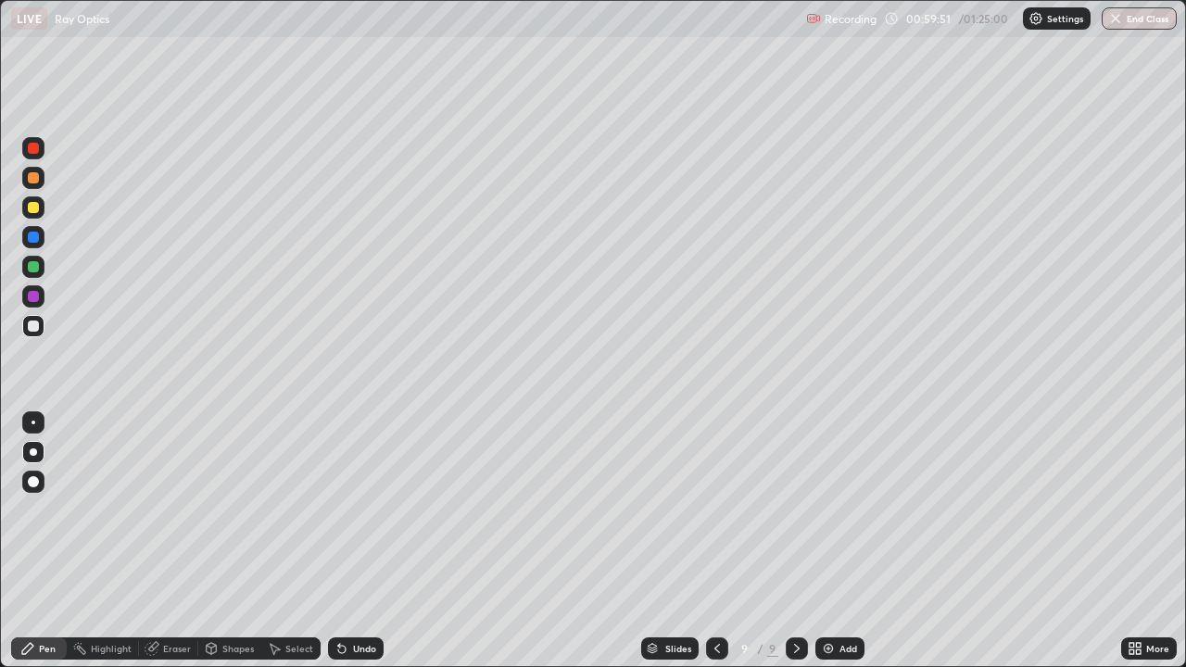
click at [356, 541] on div "Undo" at bounding box center [356, 648] width 56 height 22
click at [167, 541] on div "Eraser" at bounding box center [177, 648] width 28 height 9
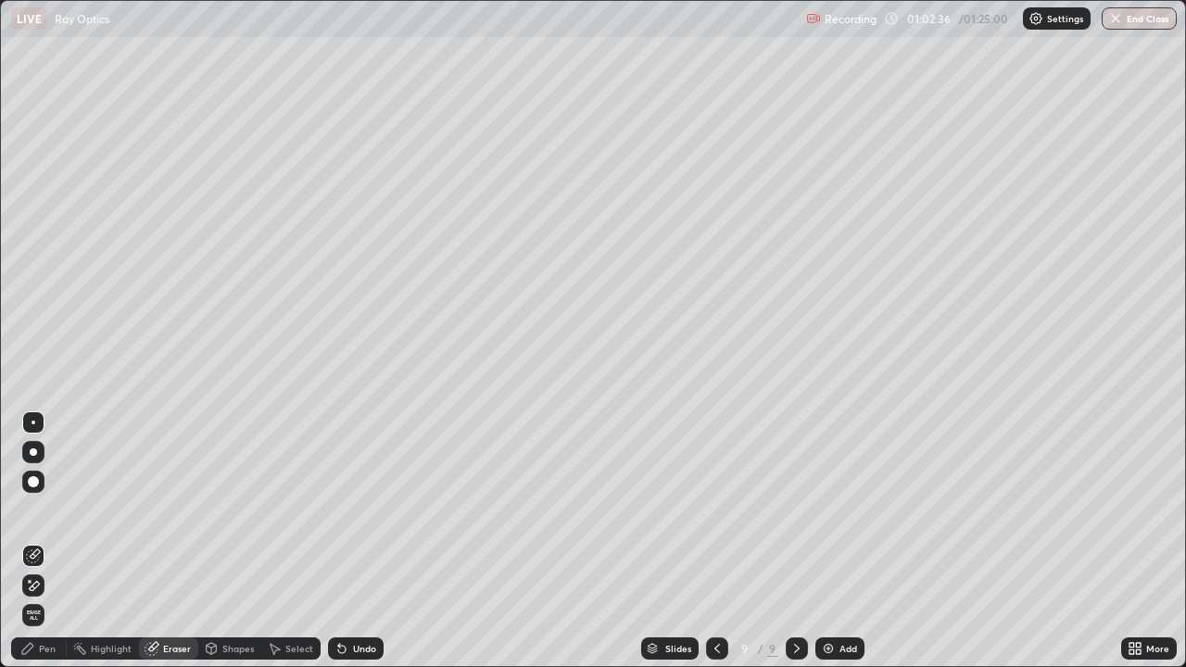
click at [37, 541] on div "Pen" at bounding box center [39, 648] width 56 height 22
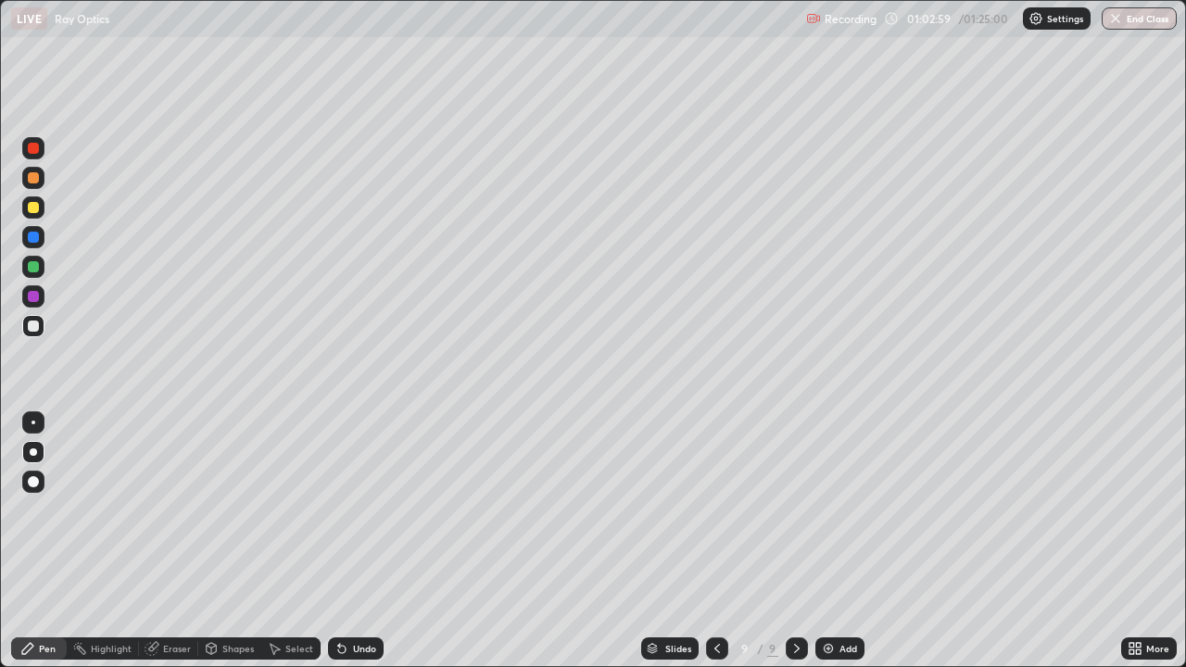
click at [1138, 541] on icon at bounding box center [1138, 651] width 5 height 5
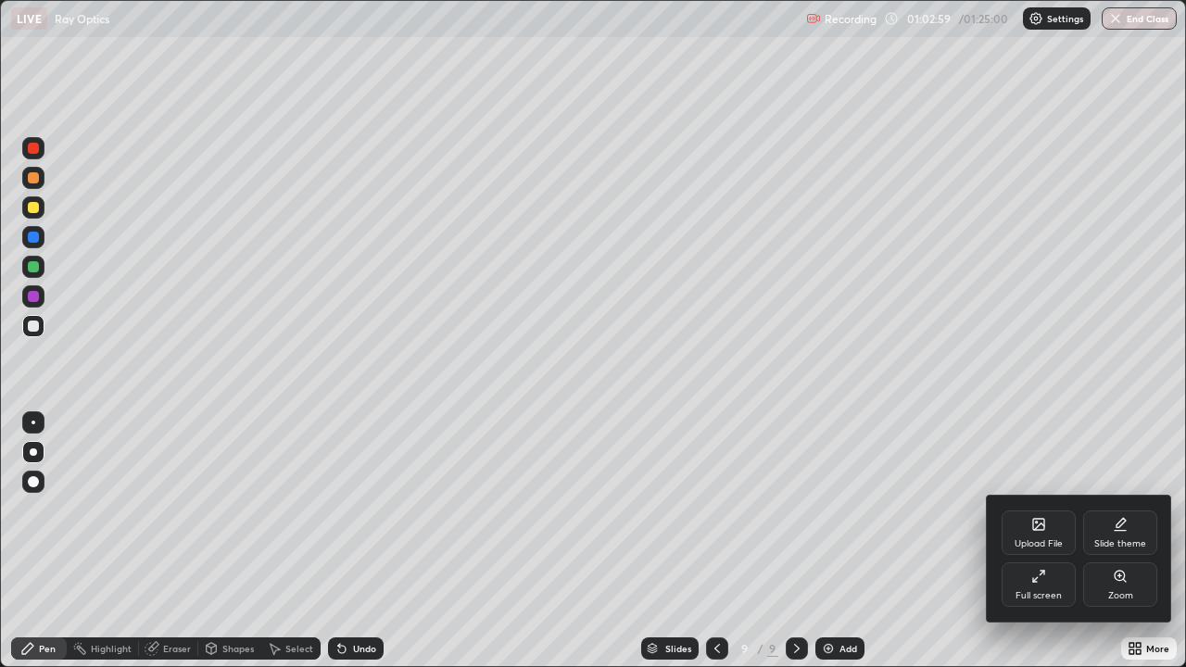
click at [1046, 539] on div "Upload File" at bounding box center [1038, 543] width 48 height 9
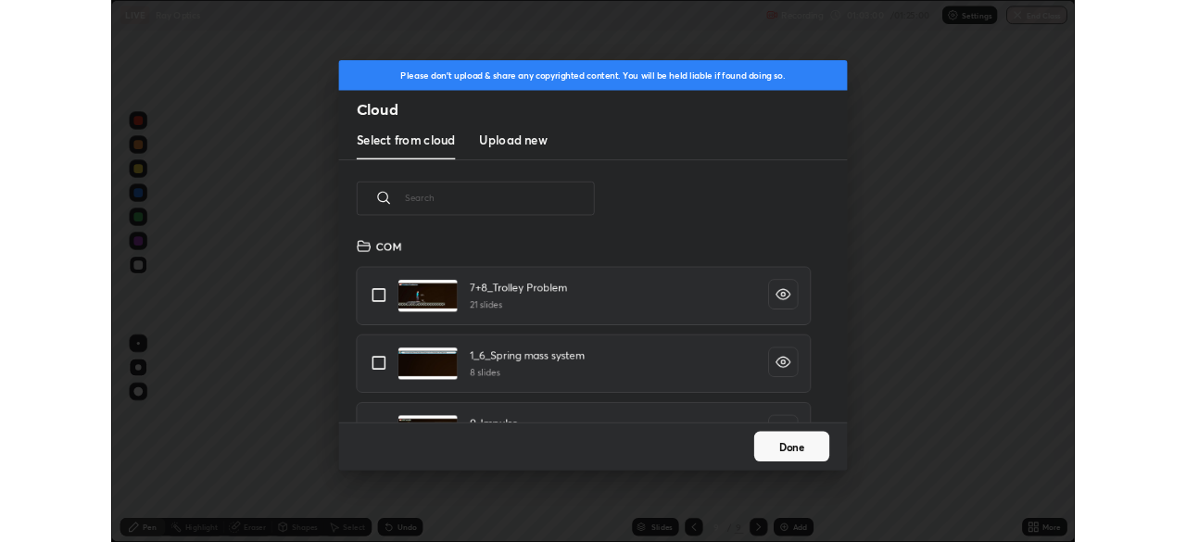
scroll to position [228, 595]
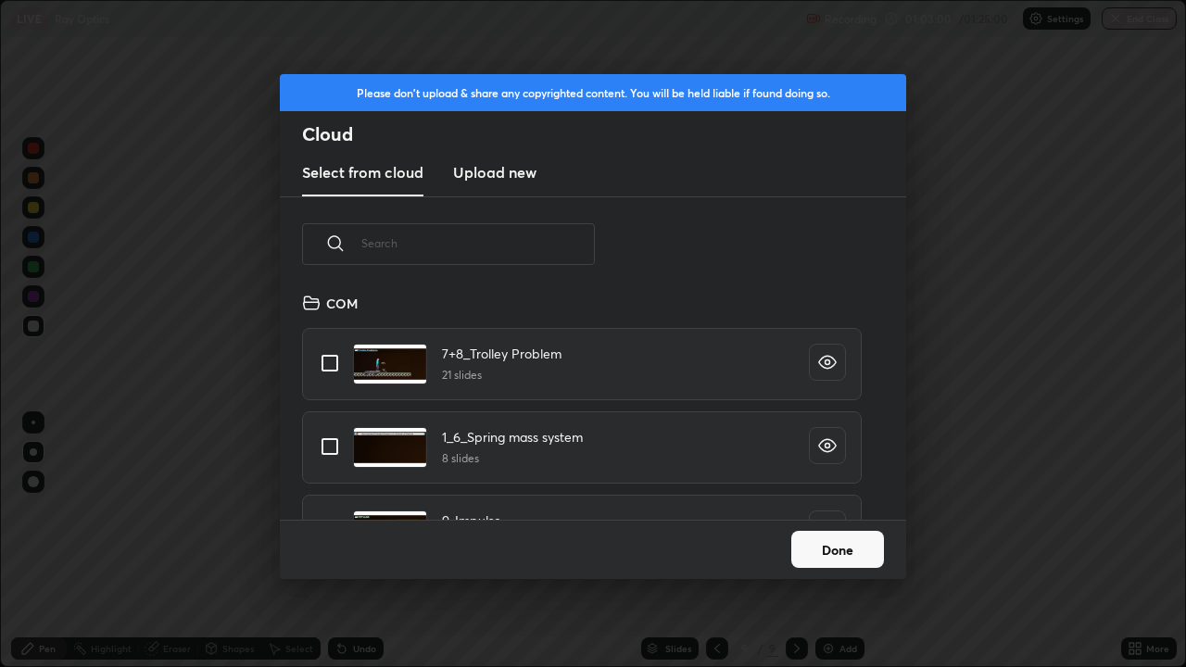
click at [515, 170] on h3 "Upload new" at bounding box center [494, 172] width 83 height 22
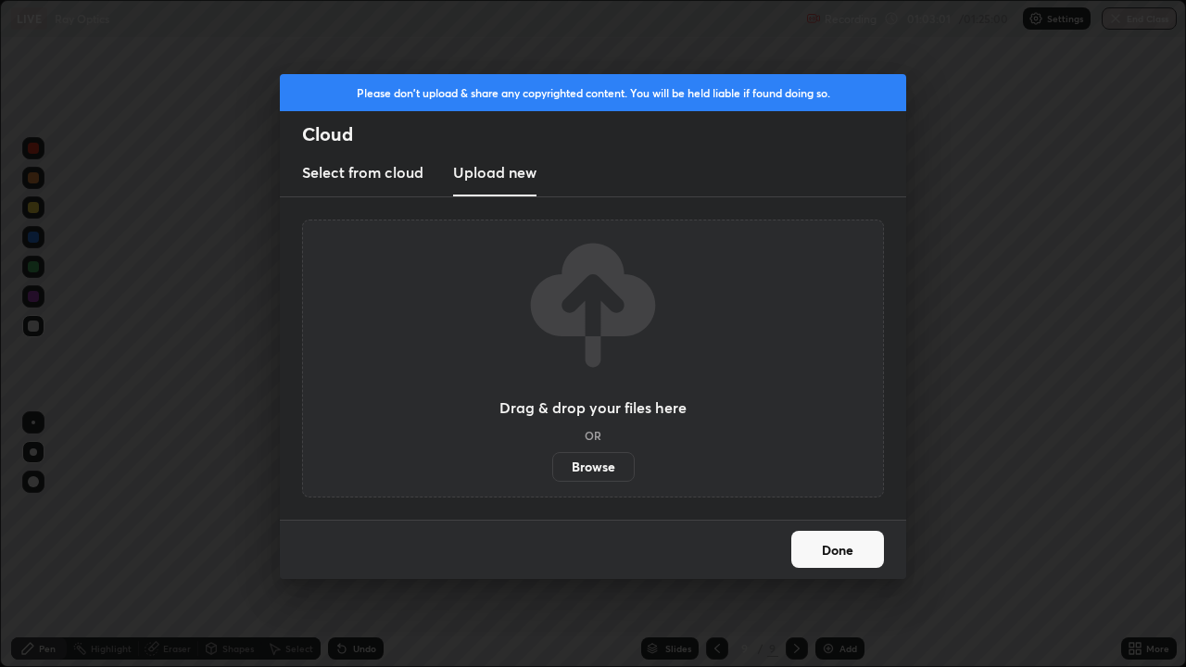
click at [605, 469] on label "Browse" at bounding box center [593, 467] width 82 height 30
click at [552, 469] on input "Browse" at bounding box center [552, 467] width 0 height 30
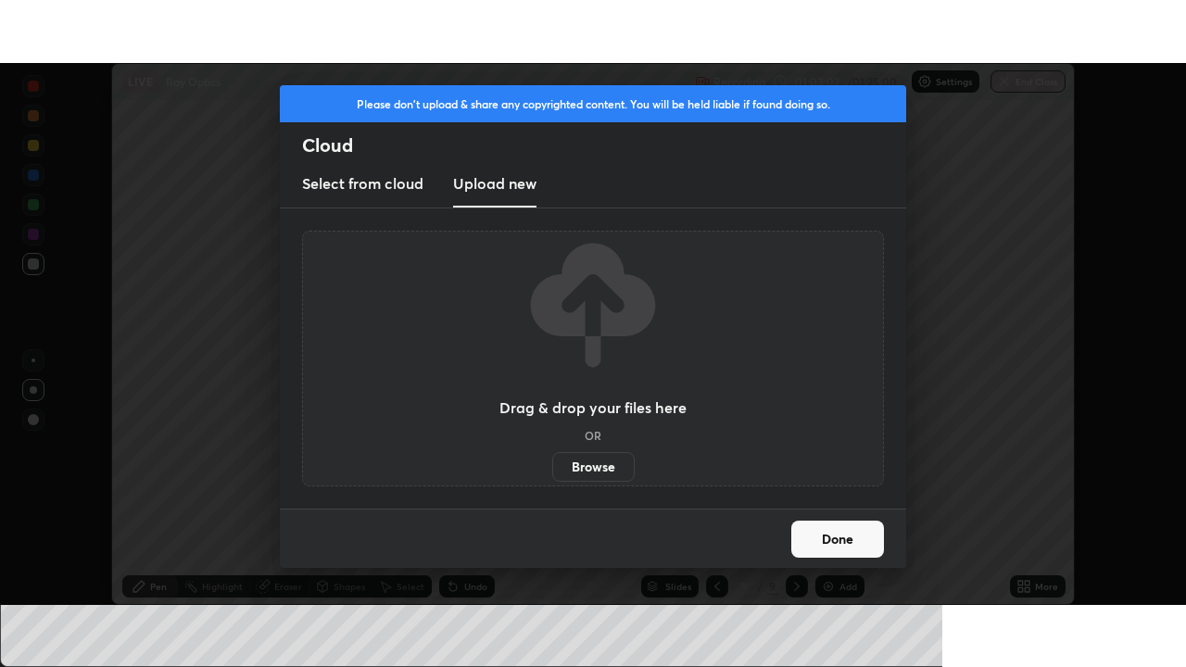
scroll to position [92095, 91451]
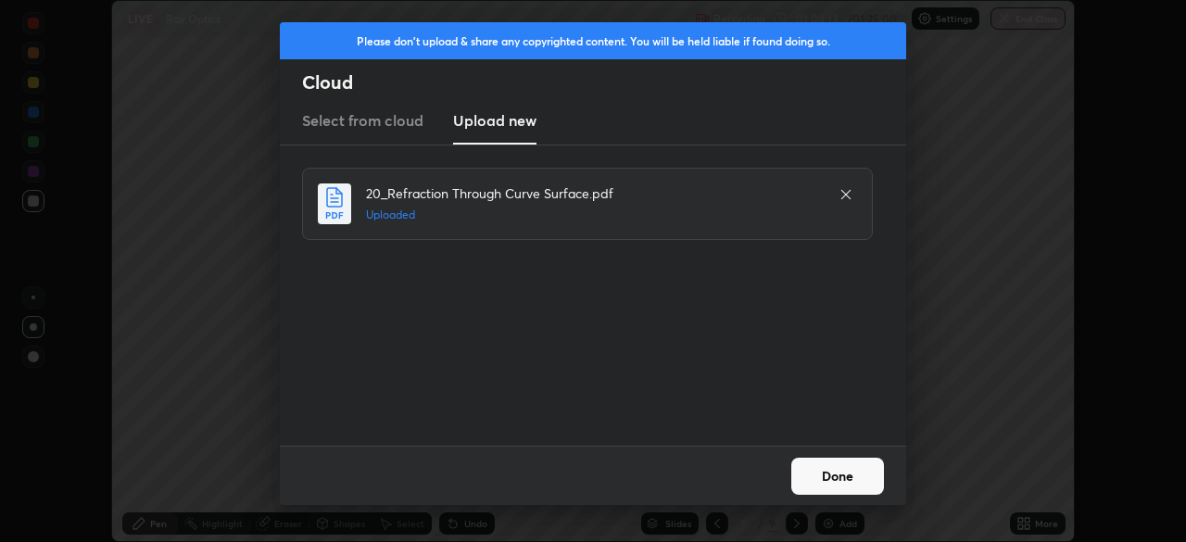
click at [836, 479] on button "Done" at bounding box center [837, 476] width 93 height 37
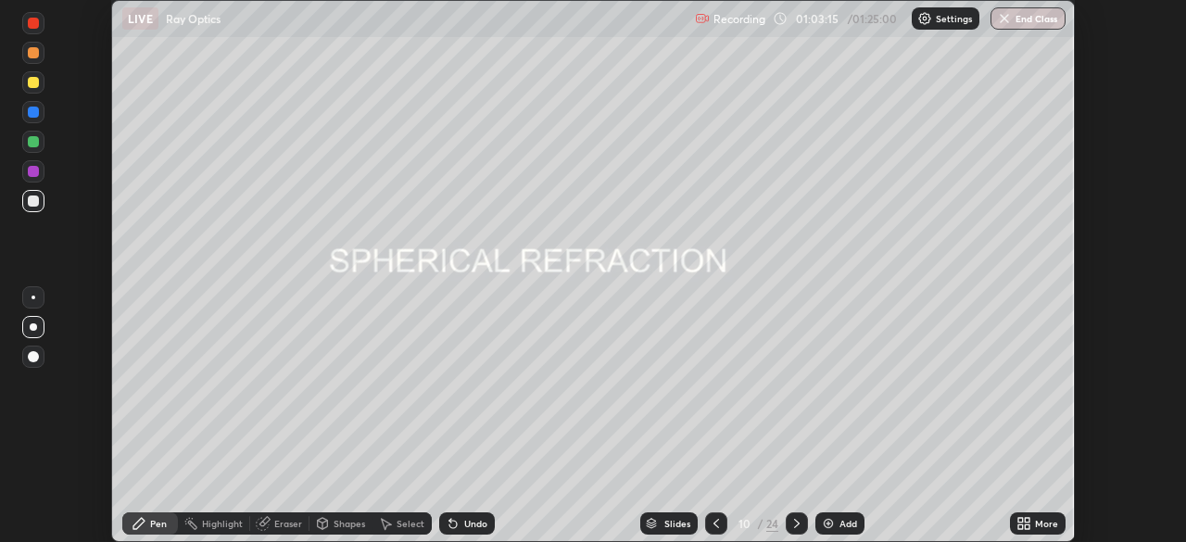
click at [1021, 528] on icon at bounding box center [1020, 526] width 5 height 5
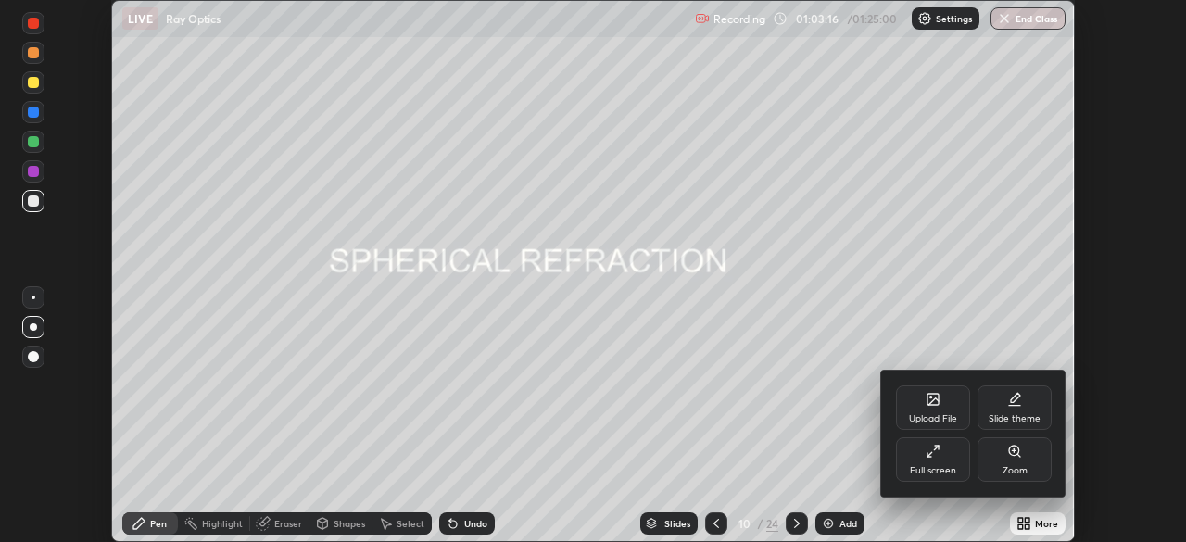
click at [925, 462] on div "Full screen" at bounding box center [933, 459] width 74 height 44
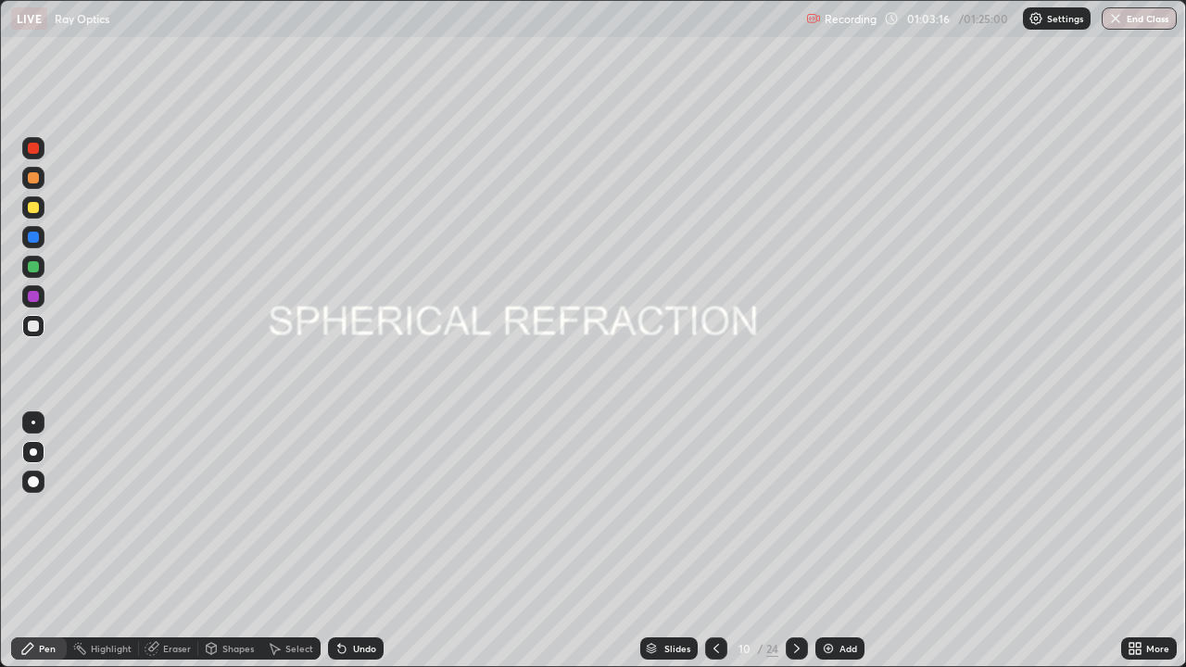
scroll to position [667, 1186]
click at [673, 541] on div "Slides" at bounding box center [677, 648] width 26 height 9
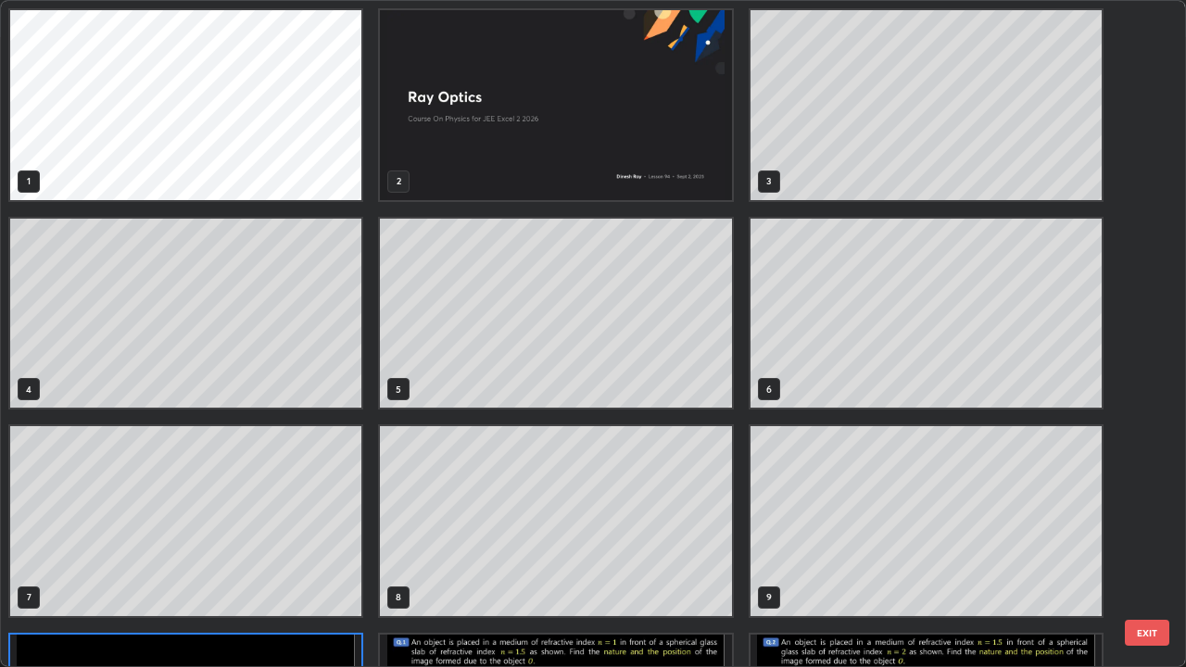
click at [661, 541] on div "1 2 3 4 5 6 7 8 9 10 11 12 13 14 15 16 17 18" at bounding box center [576, 333] width 1151 height 665
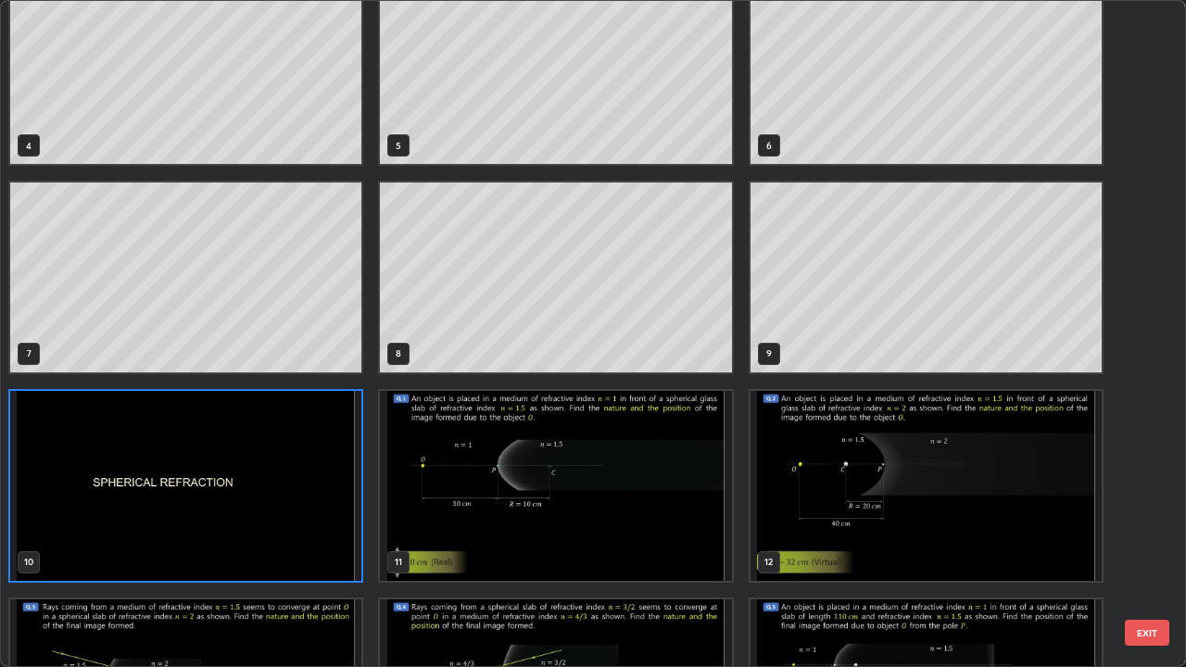
scroll to position [251, 0]
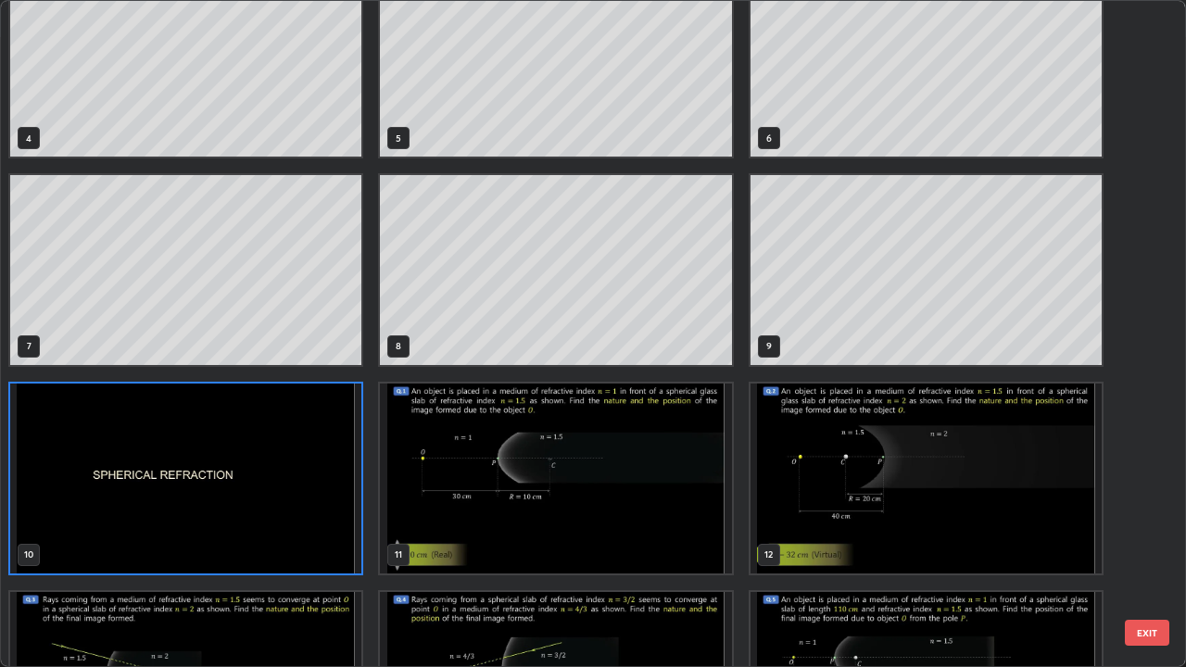
click at [651, 477] on img "grid" at bounding box center [555, 479] width 351 height 190
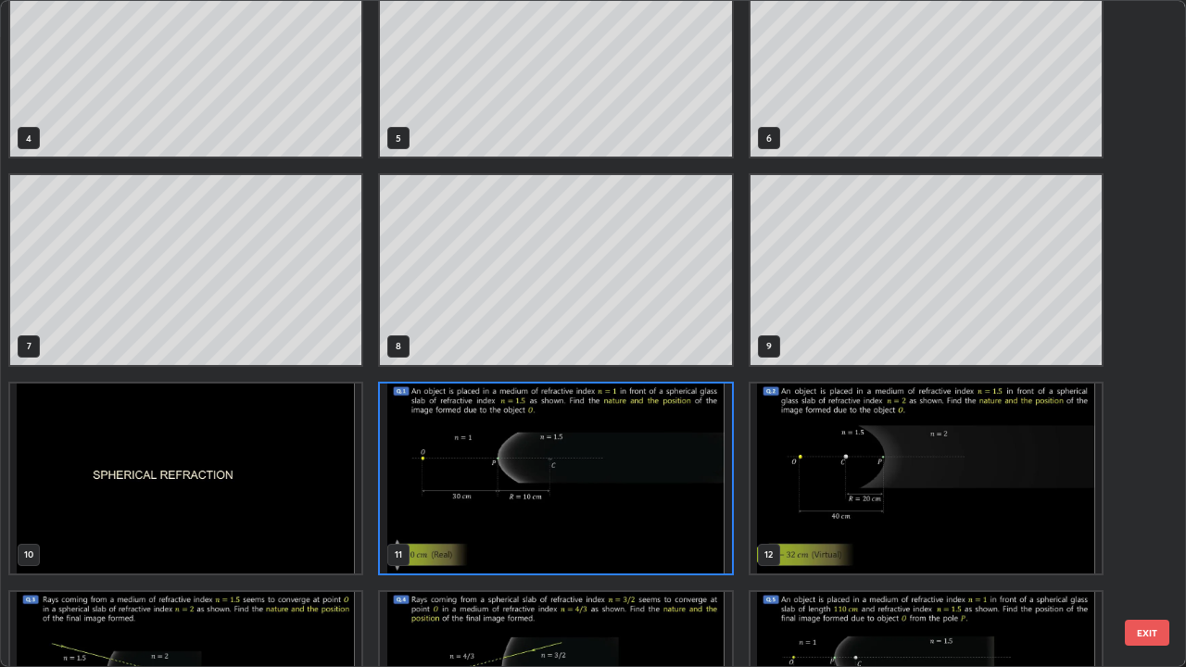
click at [652, 469] on img "grid" at bounding box center [555, 479] width 351 height 190
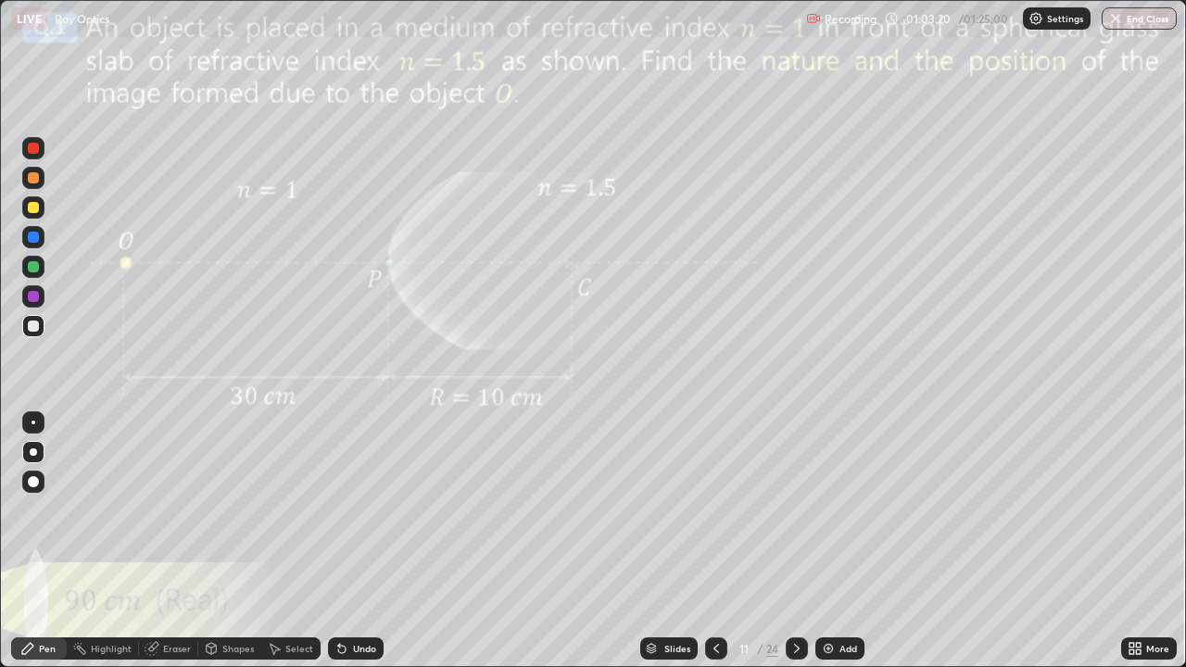
click at [652, 469] on img "grid" at bounding box center [555, 479] width 351 height 190
click at [353, 541] on div "Undo" at bounding box center [364, 648] width 23 height 9
click at [36, 208] on div at bounding box center [33, 207] width 11 height 11
click at [232, 541] on div "Shapes" at bounding box center [237, 648] width 31 height 9
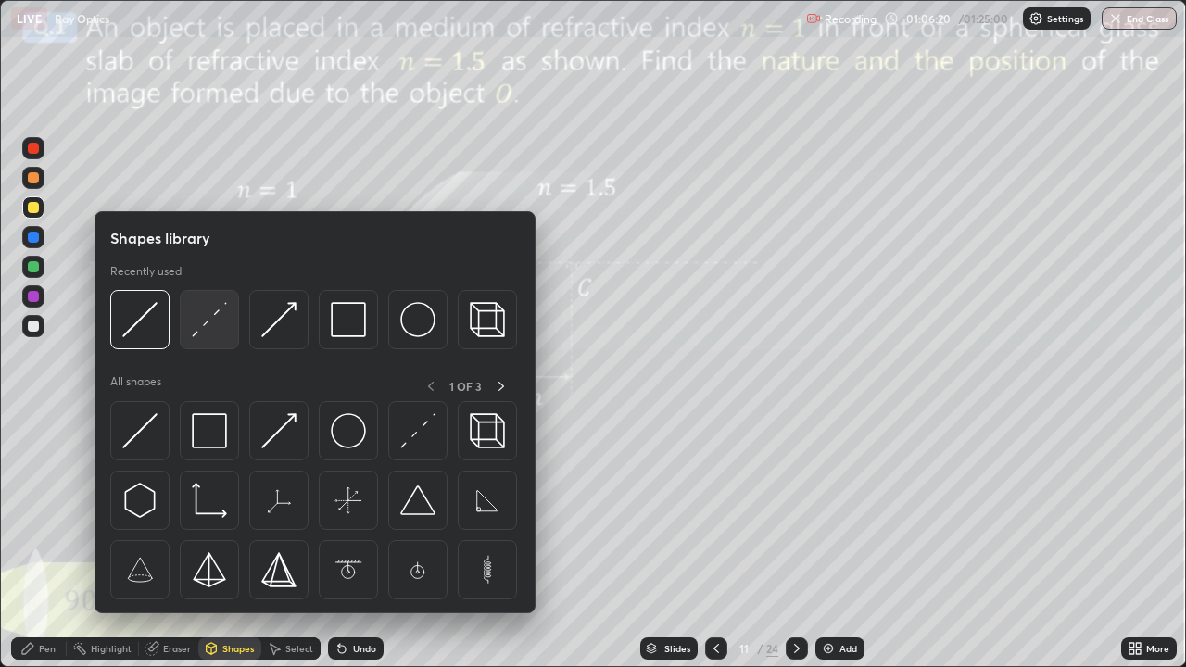
click at [213, 323] on img at bounding box center [209, 319] width 35 height 35
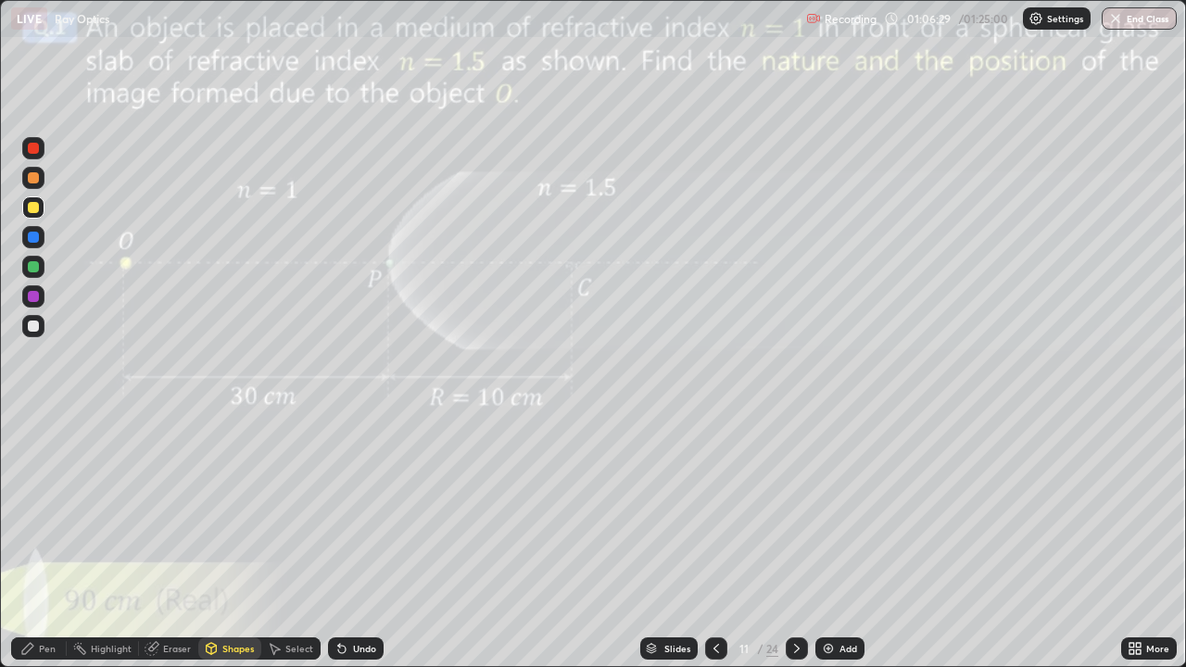
click at [32, 237] on div at bounding box center [33, 237] width 11 height 11
click at [357, 541] on div "Undo" at bounding box center [356, 648] width 56 height 22
click at [239, 541] on div "Shapes" at bounding box center [237, 648] width 31 height 9
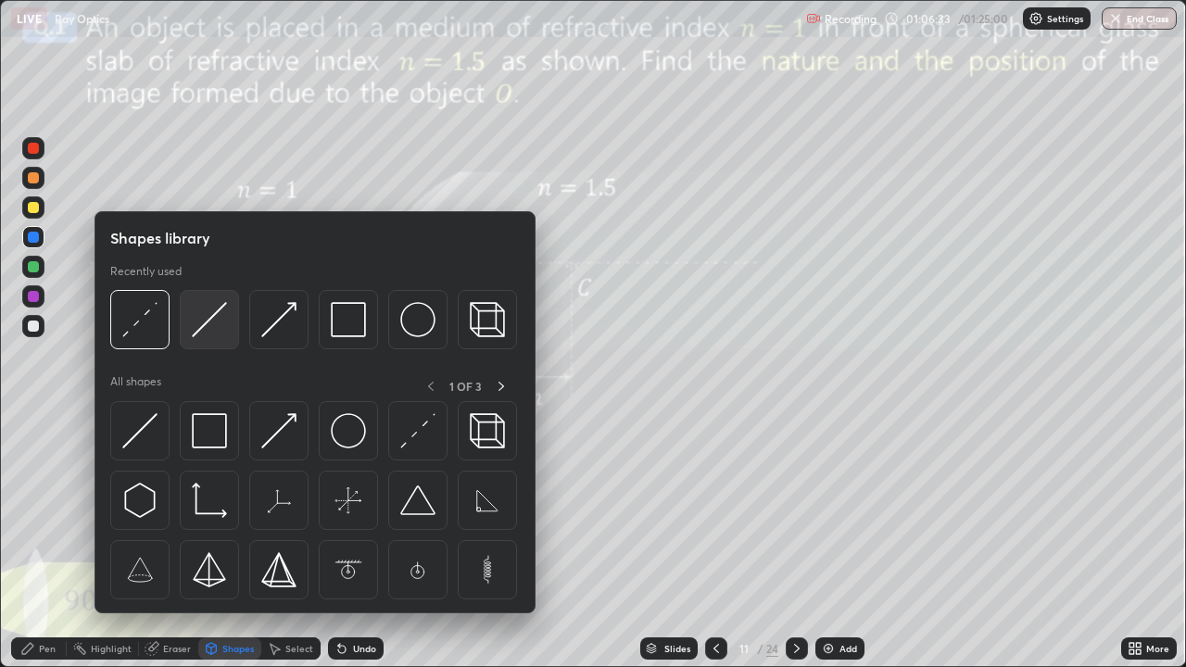
click at [204, 319] on img at bounding box center [209, 319] width 35 height 35
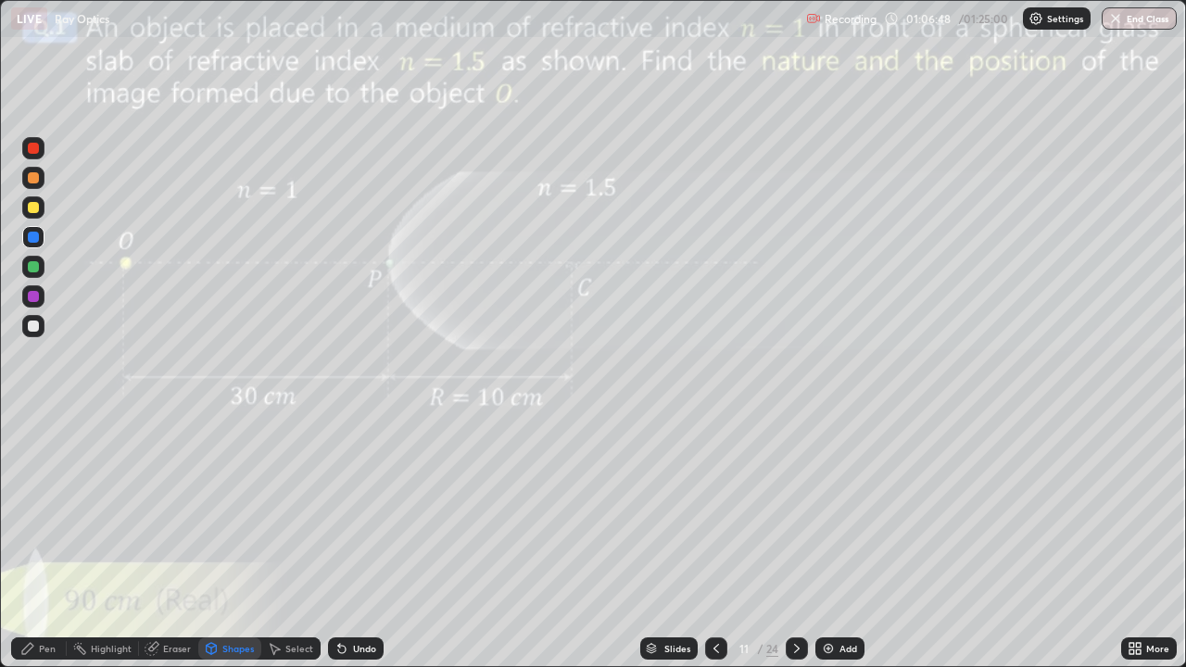
click at [44, 541] on div "Pen" at bounding box center [47, 648] width 17 height 9
click at [31, 206] on div at bounding box center [33, 207] width 11 height 11
click at [174, 541] on div "Eraser" at bounding box center [177, 648] width 28 height 9
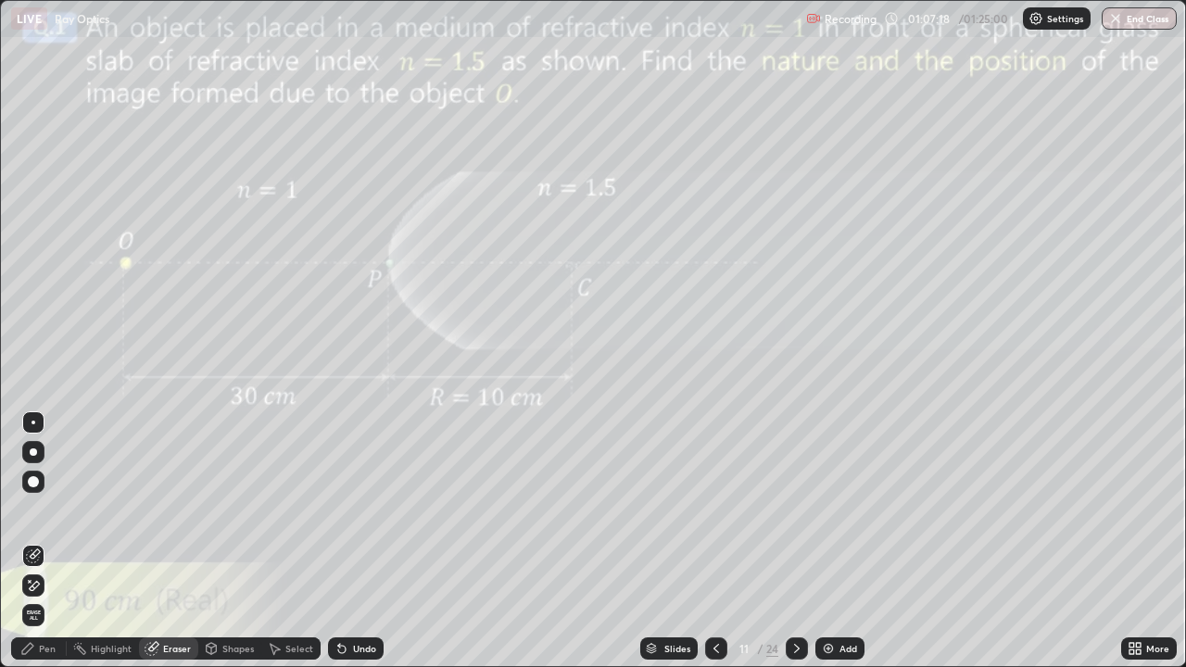
click at [37, 541] on div "Pen" at bounding box center [39, 648] width 56 height 22
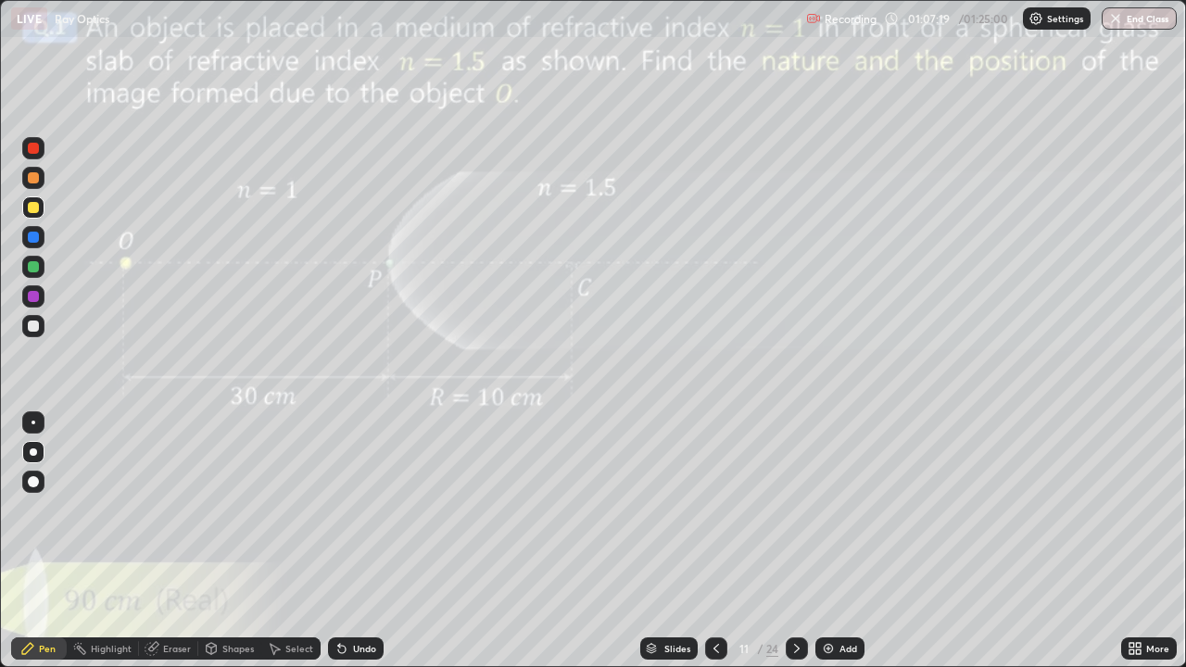
click at [24, 238] on div at bounding box center [33, 237] width 22 height 22
click at [356, 541] on div "Undo" at bounding box center [356, 648] width 56 height 22
click at [228, 541] on div "Shapes" at bounding box center [237, 648] width 31 height 9
click at [171, 541] on div "Eraser" at bounding box center [177, 648] width 28 height 9
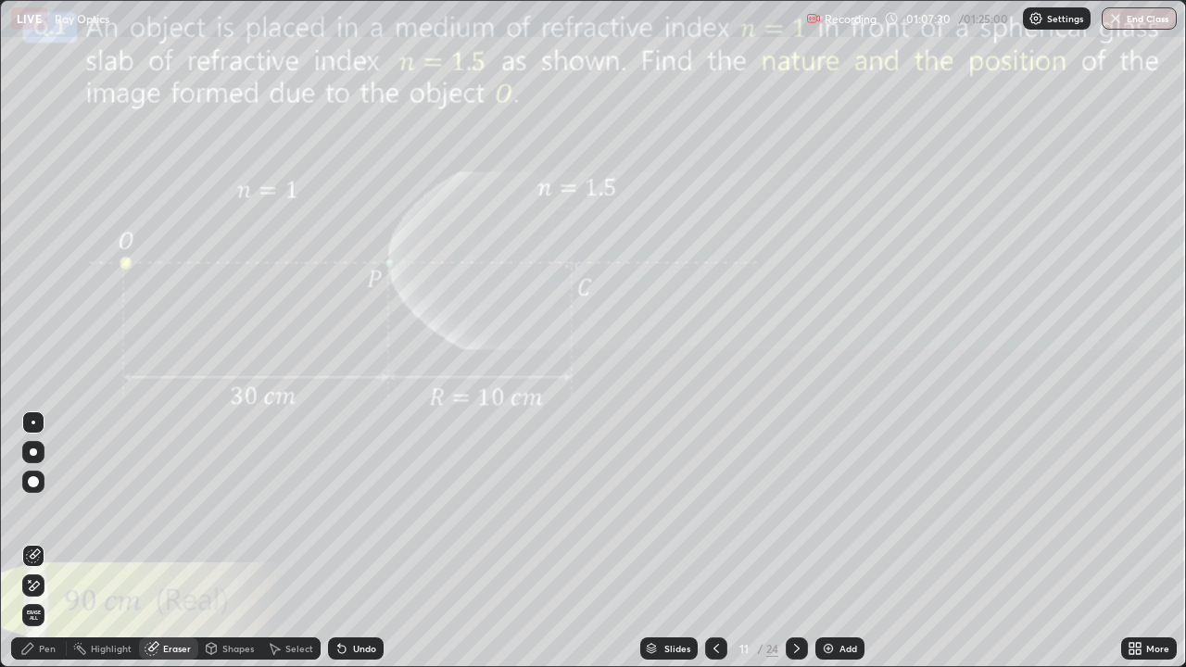
click at [233, 541] on div "Shapes" at bounding box center [237, 648] width 31 height 9
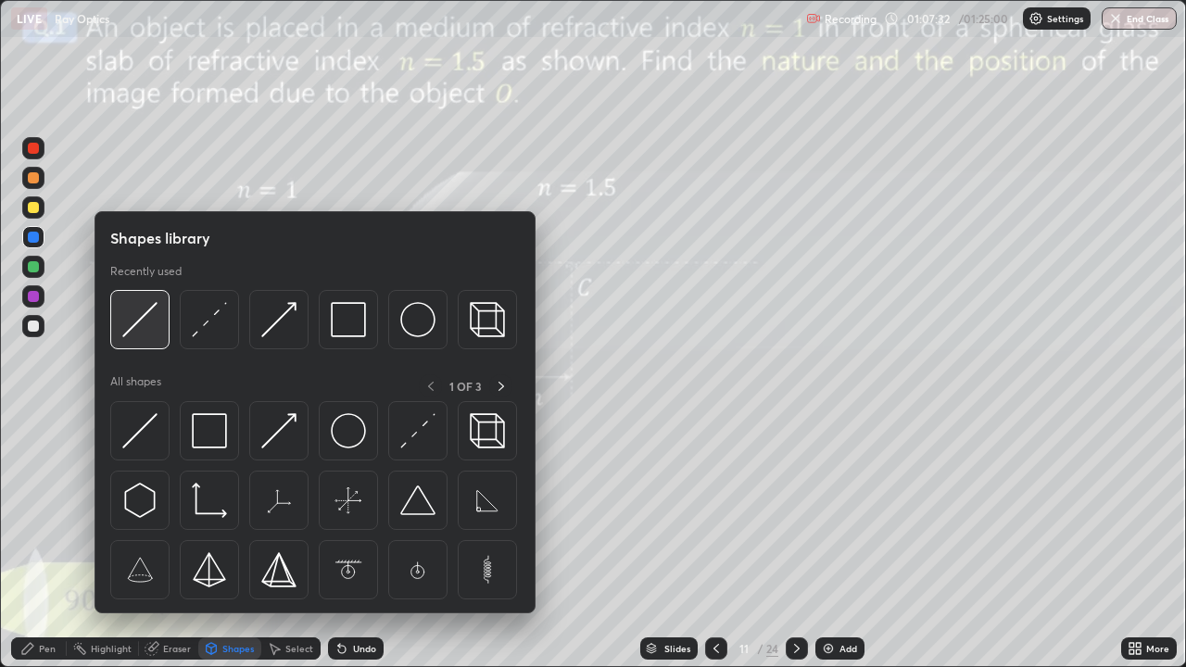
click at [141, 320] on img at bounding box center [139, 319] width 35 height 35
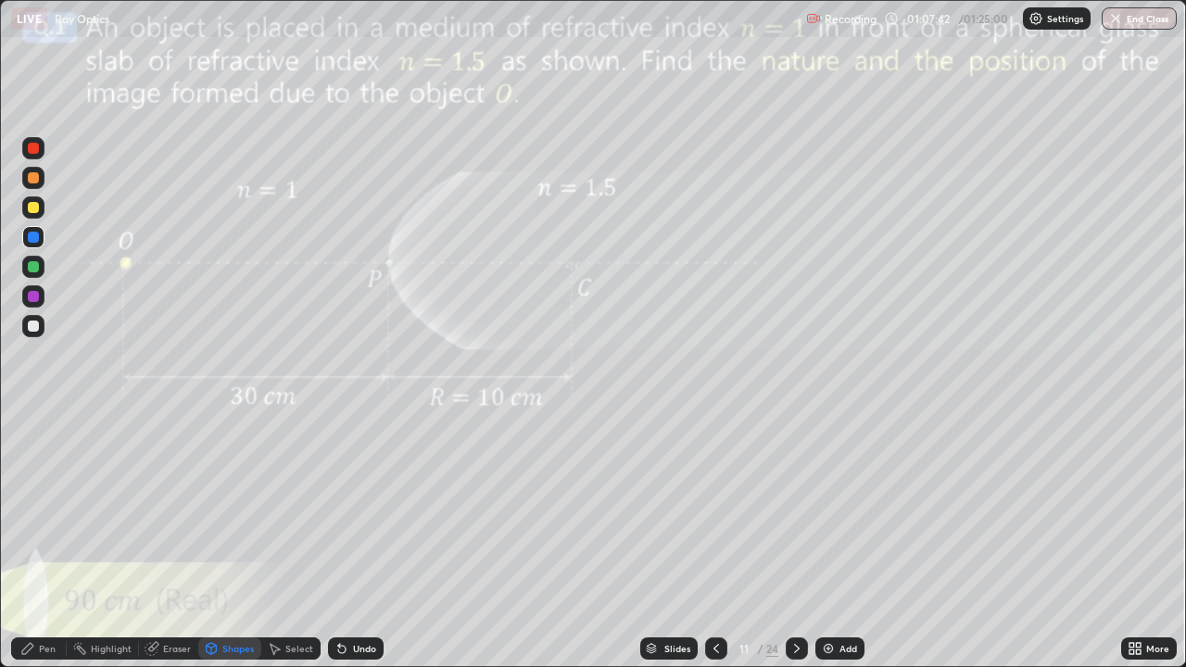
click at [43, 209] on div at bounding box center [33, 207] width 22 height 22
click at [795, 541] on icon at bounding box center [796, 648] width 15 height 15
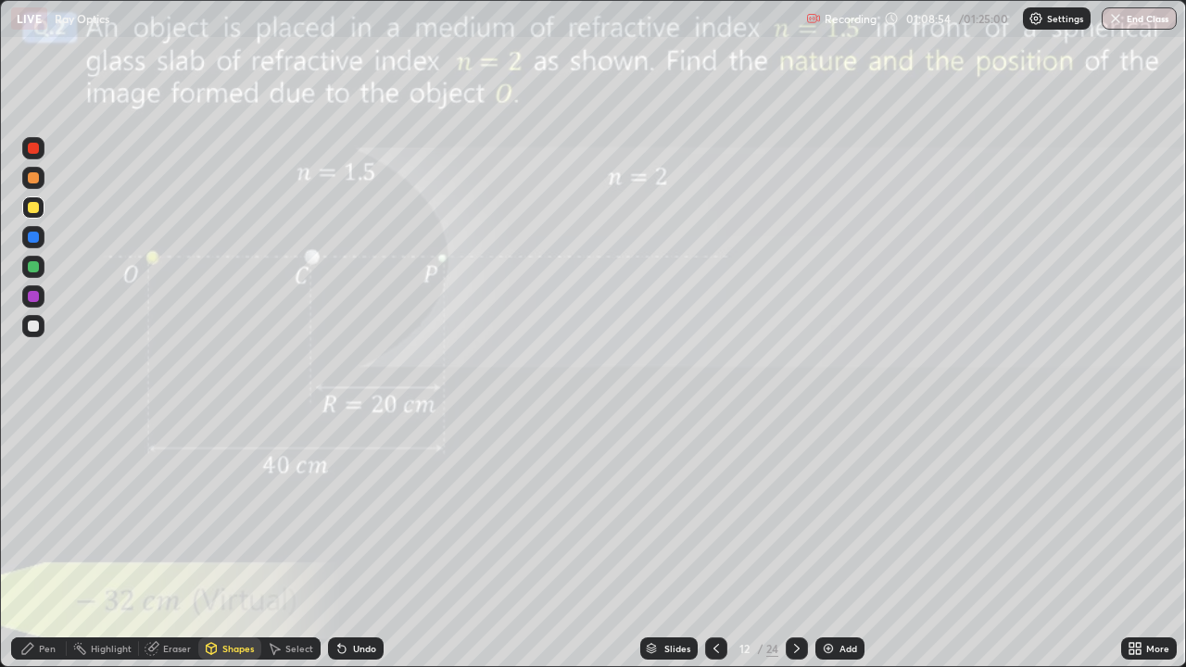
click at [43, 541] on div "Pen" at bounding box center [47, 648] width 17 height 9
click at [38, 205] on div at bounding box center [33, 207] width 11 height 11
click at [32, 333] on div at bounding box center [33, 326] width 22 height 22
click at [228, 541] on div "Shapes" at bounding box center [237, 648] width 31 height 9
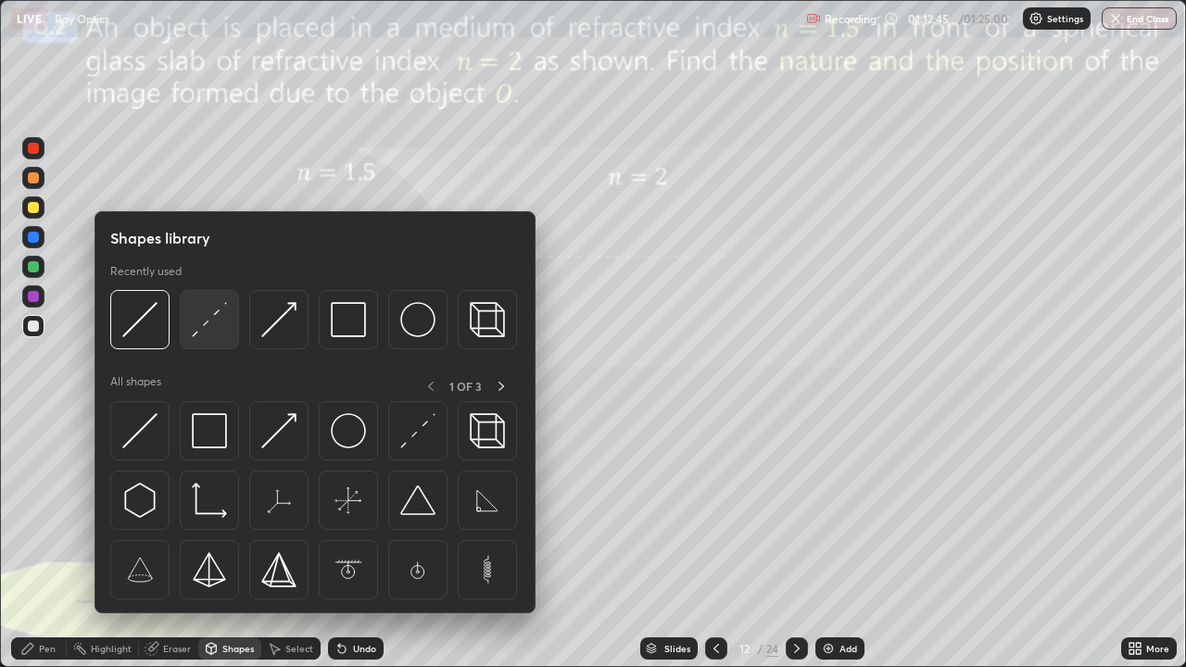
click at [205, 318] on img at bounding box center [209, 319] width 35 height 35
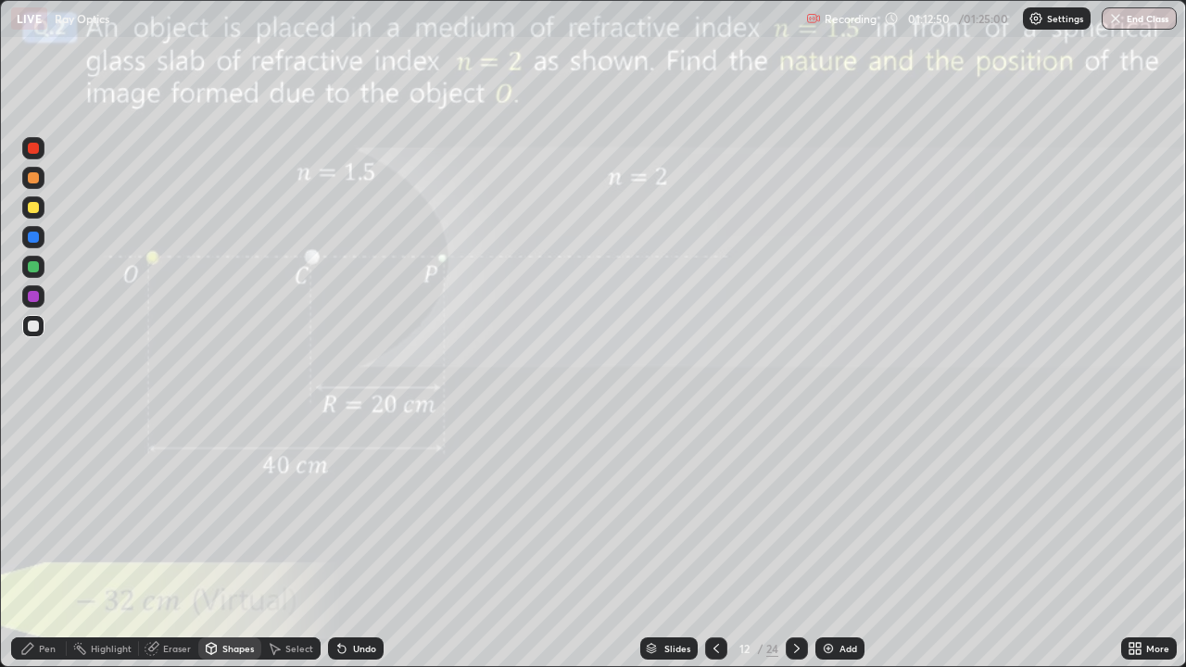
click at [32, 215] on div at bounding box center [33, 207] width 22 height 22
click at [350, 541] on div "Undo" at bounding box center [356, 648] width 56 height 22
click at [226, 541] on div "Shapes" at bounding box center [237, 648] width 31 height 9
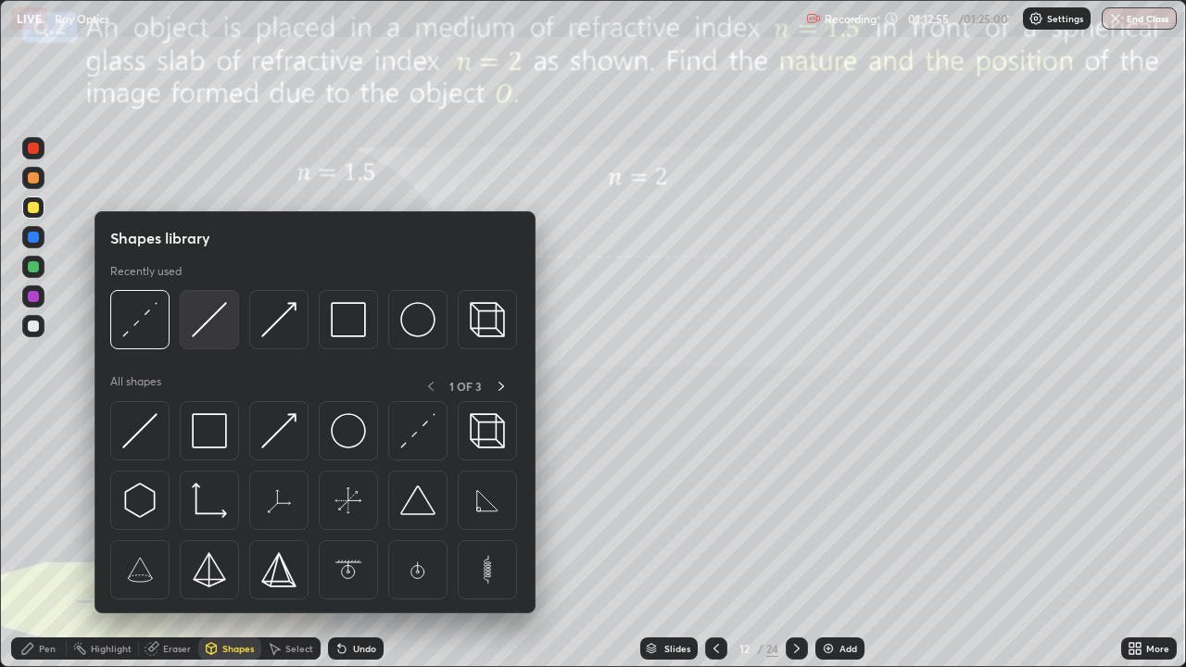
click at [209, 339] on div at bounding box center [209, 319] width 59 height 59
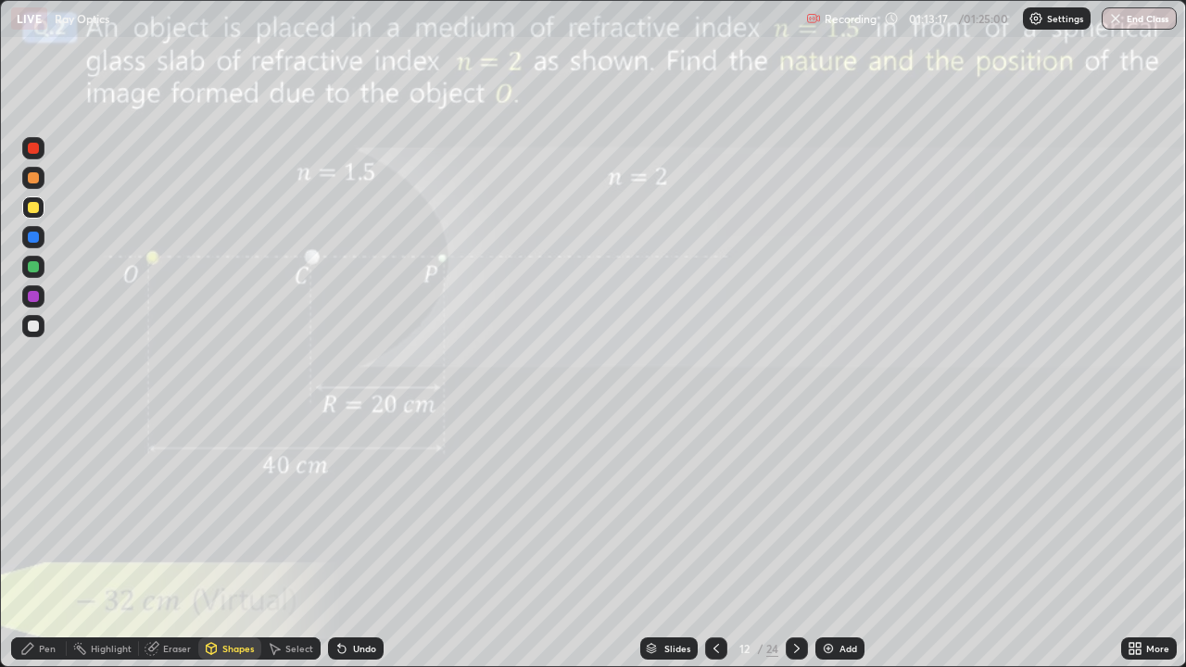
click at [32, 236] on div at bounding box center [33, 237] width 11 height 11
click at [40, 541] on div "Pen" at bounding box center [47, 648] width 17 height 9
click at [35, 203] on div at bounding box center [33, 207] width 11 height 11
click at [348, 541] on div "Undo" at bounding box center [356, 648] width 56 height 22
click at [233, 541] on div "Shapes" at bounding box center [237, 648] width 31 height 9
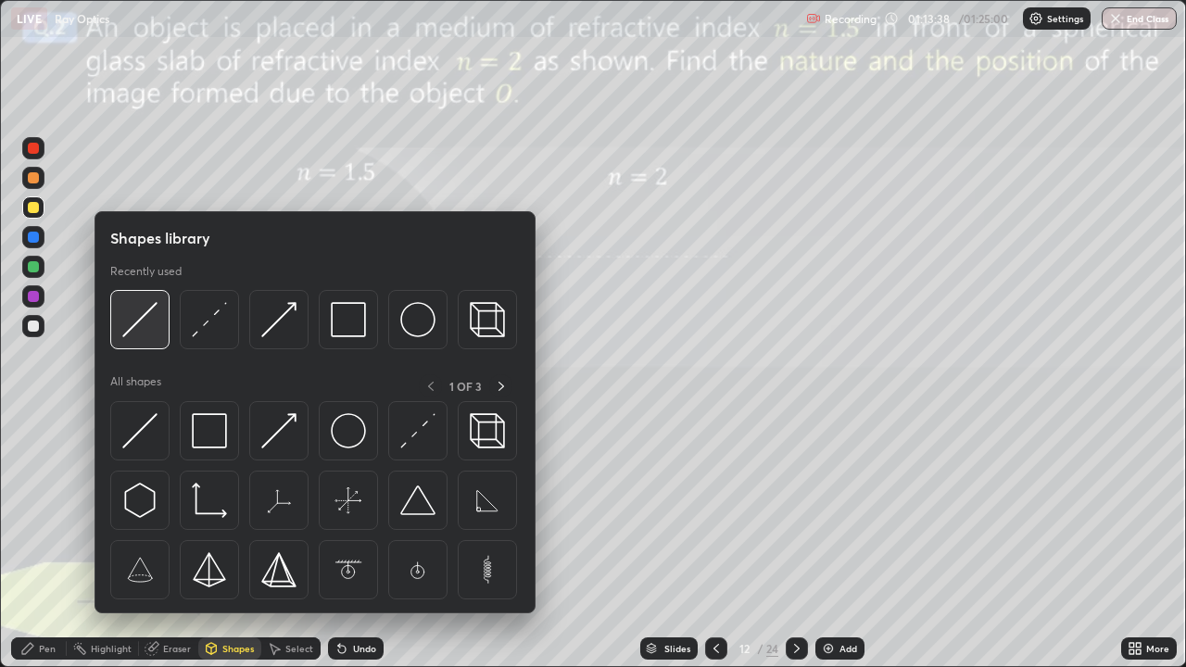
click at [137, 317] on img at bounding box center [139, 319] width 35 height 35
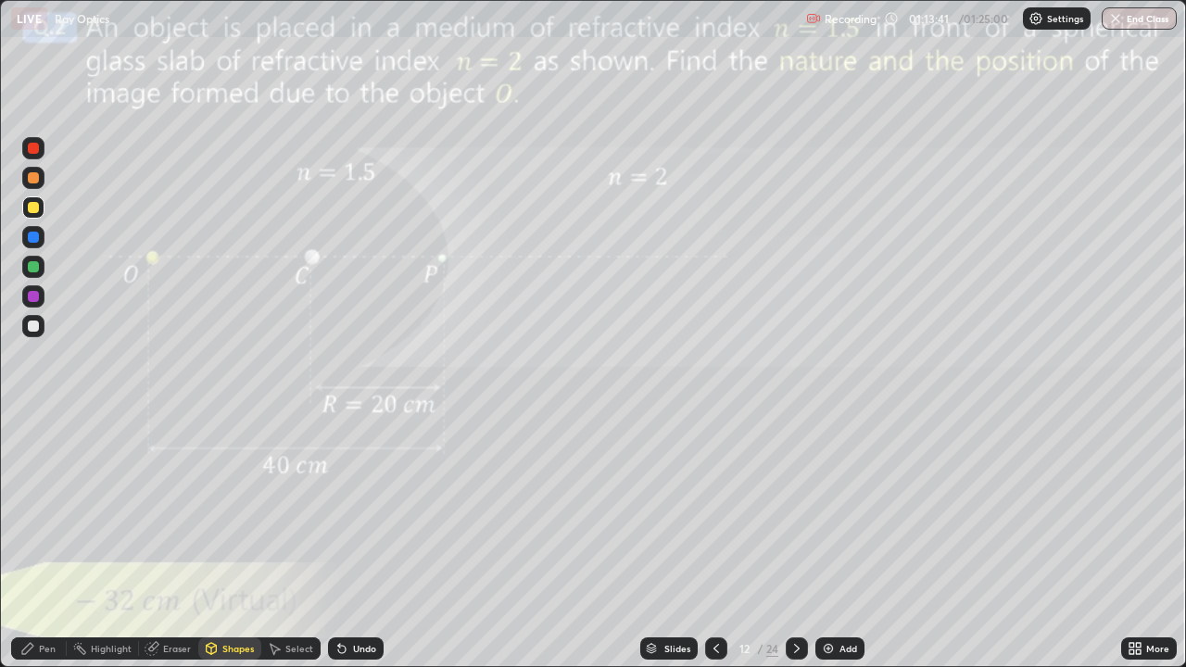
click at [230, 541] on div "Shapes" at bounding box center [237, 648] width 31 height 9
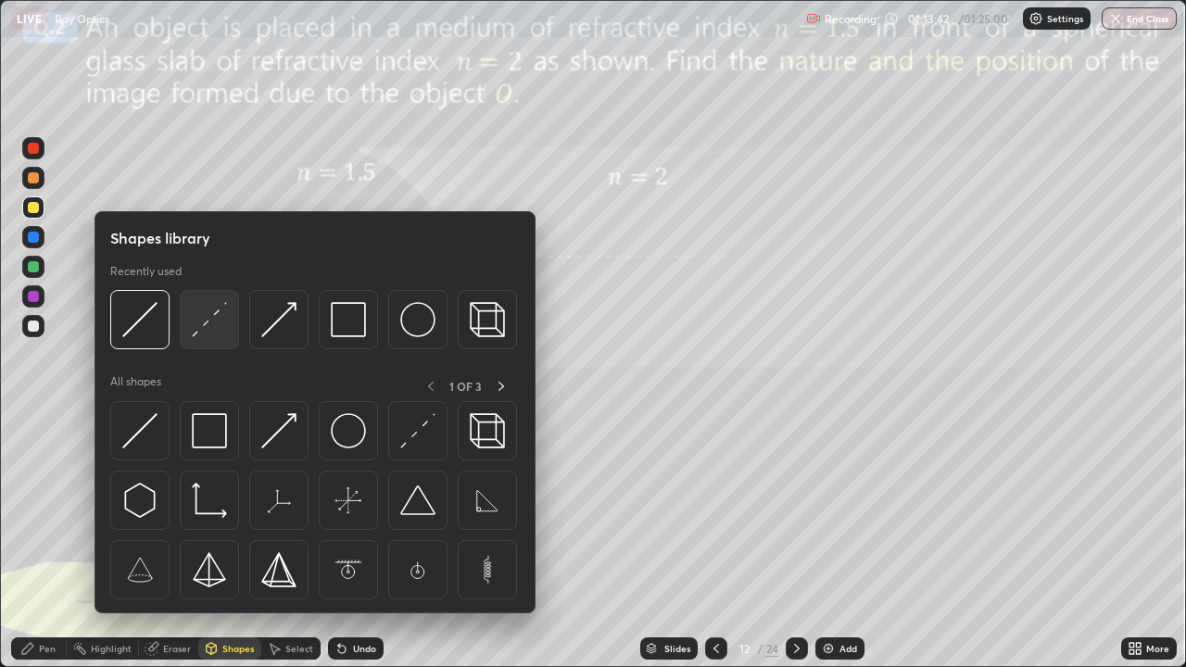
click at [205, 323] on img at bounding box center [209, 319] width 35 height 35
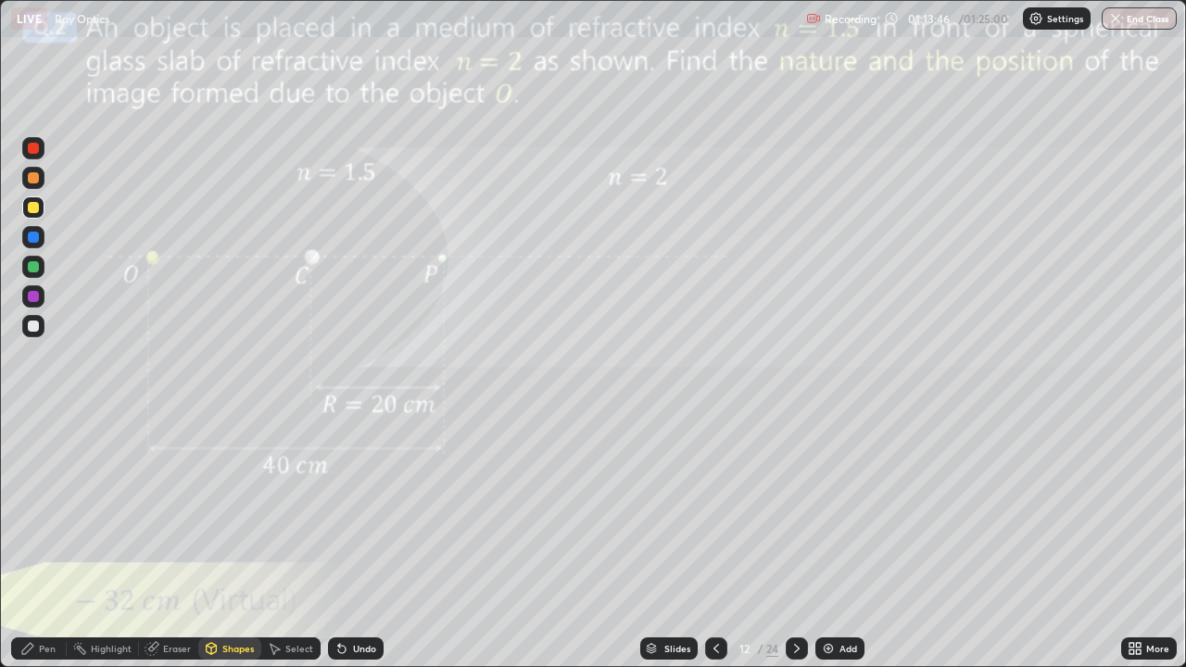
click at [220, 541] on div "Shapes" at bounding box center [229, 648] width 63 height 22
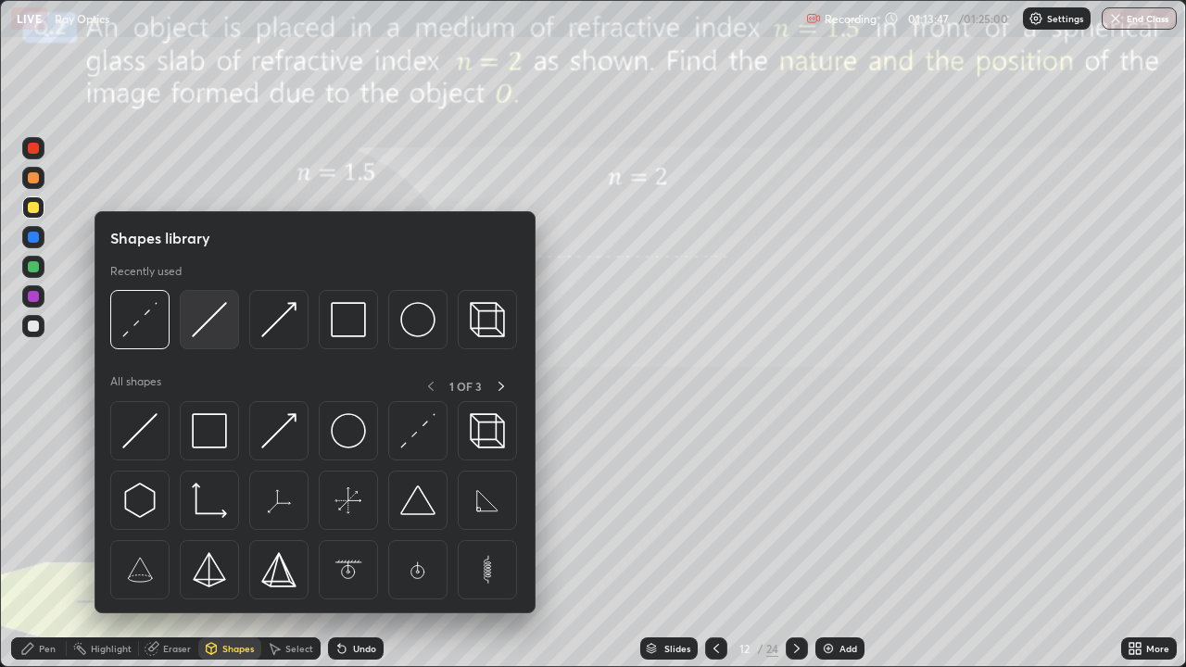
click at [206, 317] on img at bounding box center [209, 319] width 35 height 35
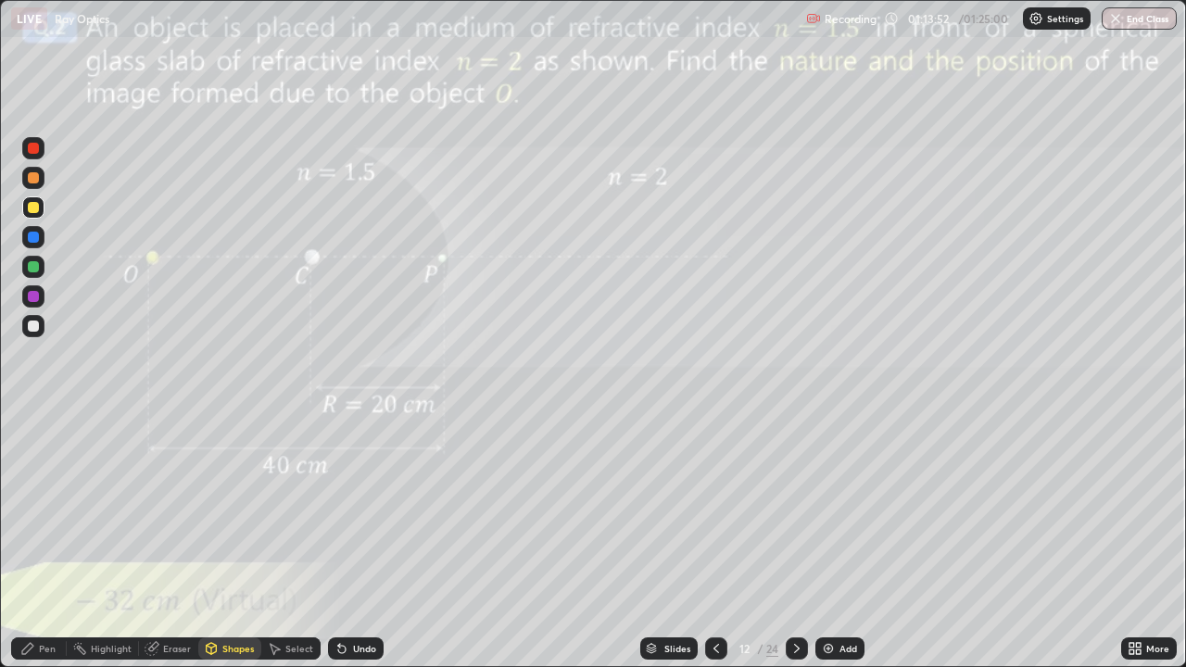
click at [35, 541] on icon at bounding box center [27, 648] width 15 height 15
click at [34, 326] on div at bounding box center [33, 326] width 11 height 11
click at [238, 541] on div "Shapes" at bounding box center [237, 648] width 31 height 9
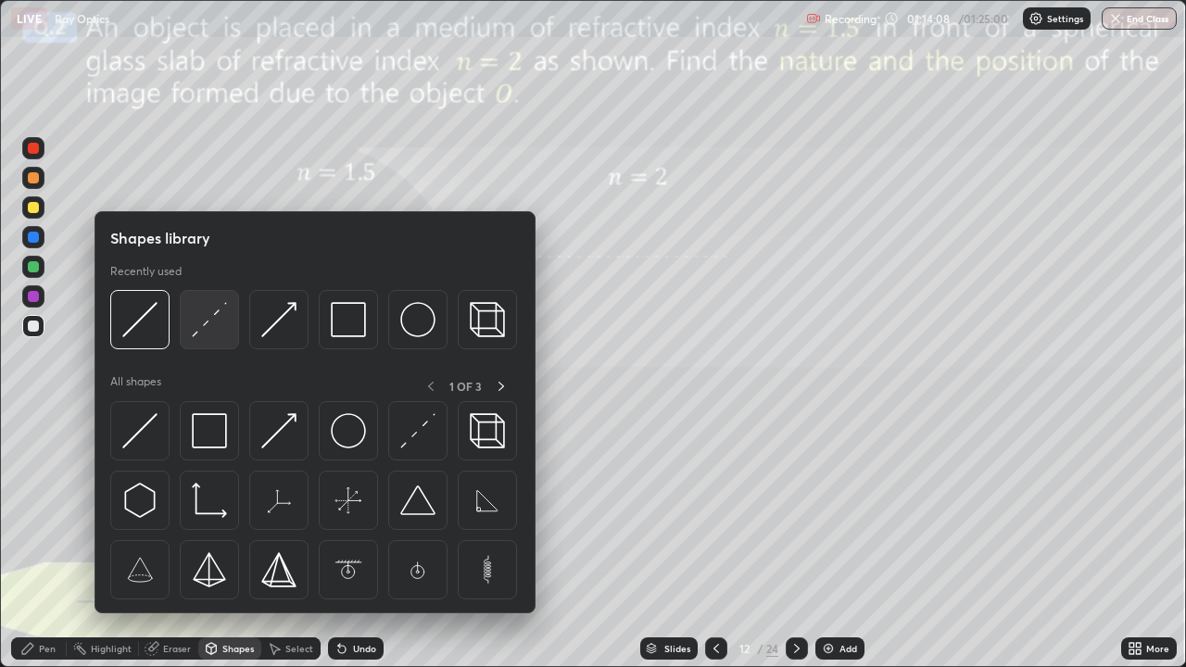
click at [209, 319] on img at bounding box center [209, 319] width 35 height 35
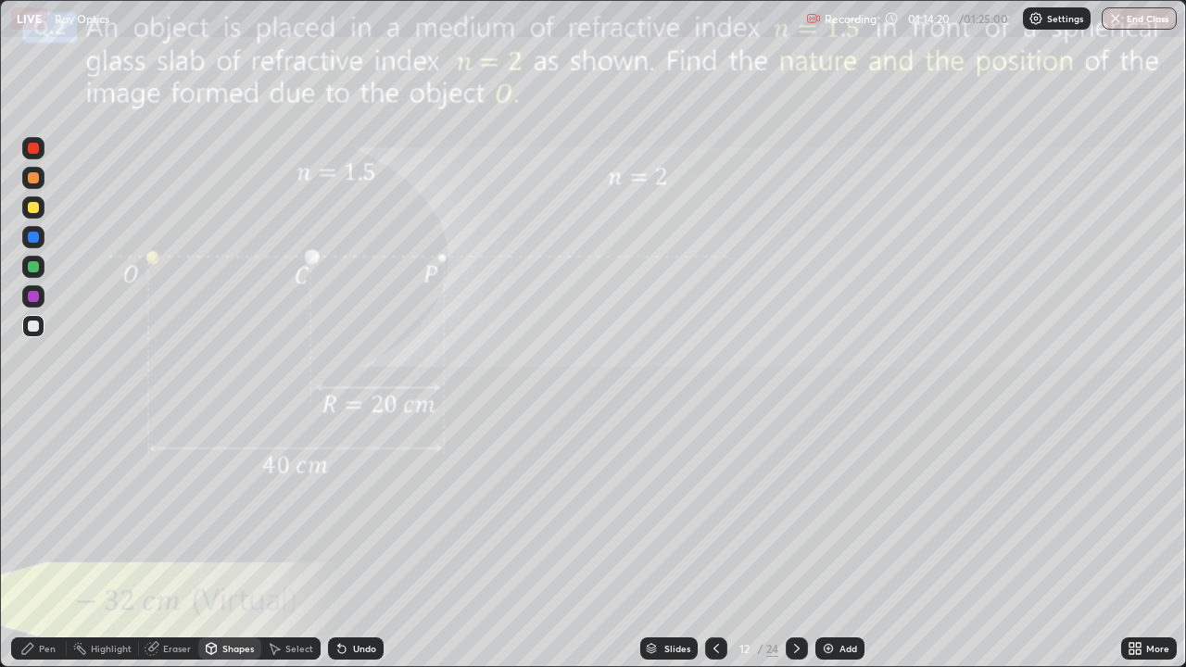
click at [45, 541] on div "Pen" at bounding box center [39, 648] width 56 height 22
click at [35, 323] on div at bounding box center [33, 326] width 11 height 11
click at [40, 236] on div at bounding box center [33, 237] width 22 height 22
click at [795, 541] on icon at bounding box center [796, 648] width 15 height 15
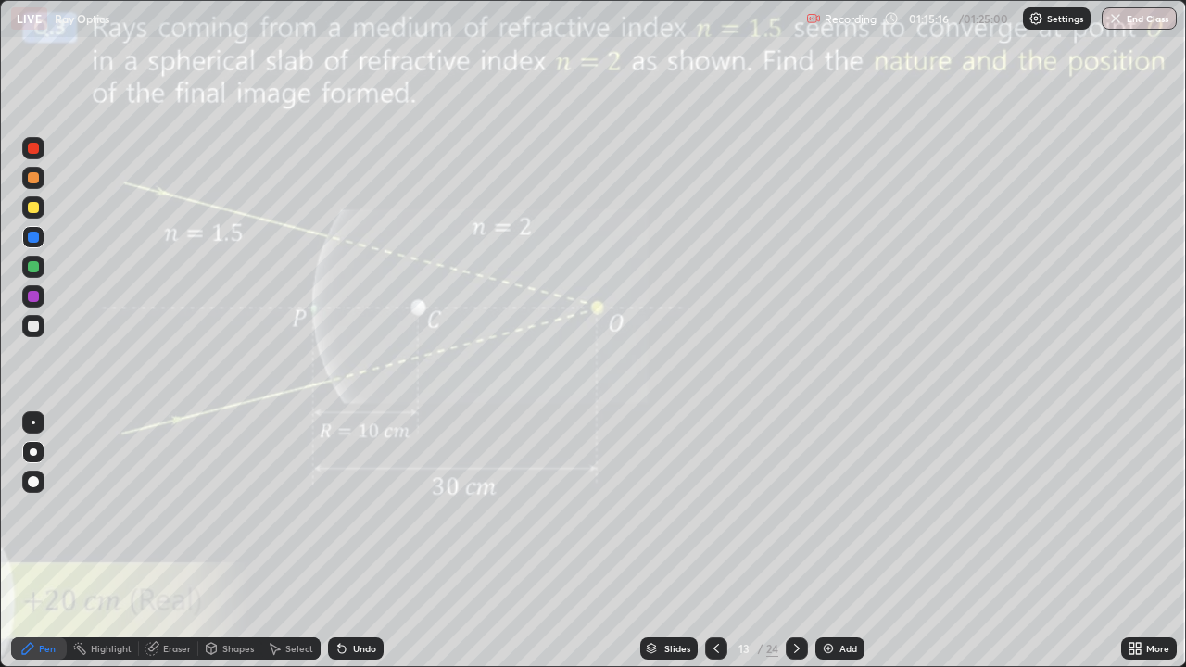
click at [786, 541] on div at bounding box center [797, 648] width 22 height 22
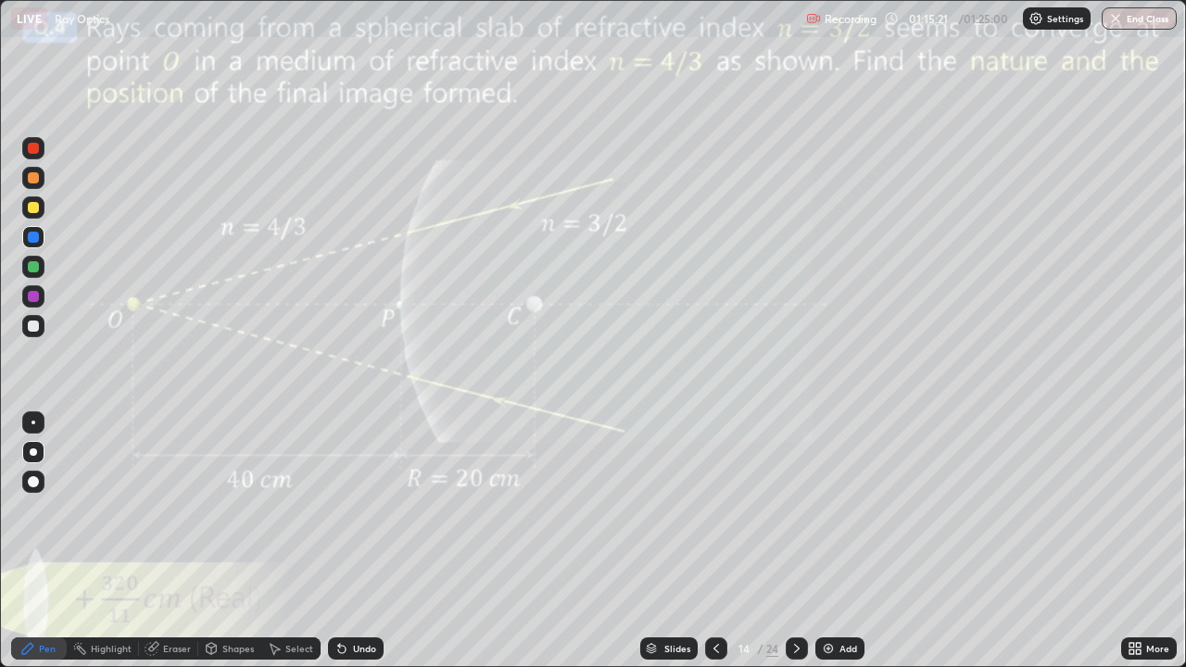
click at [795, 541] on icon at bounding box center [796, 648] width 15 height 15
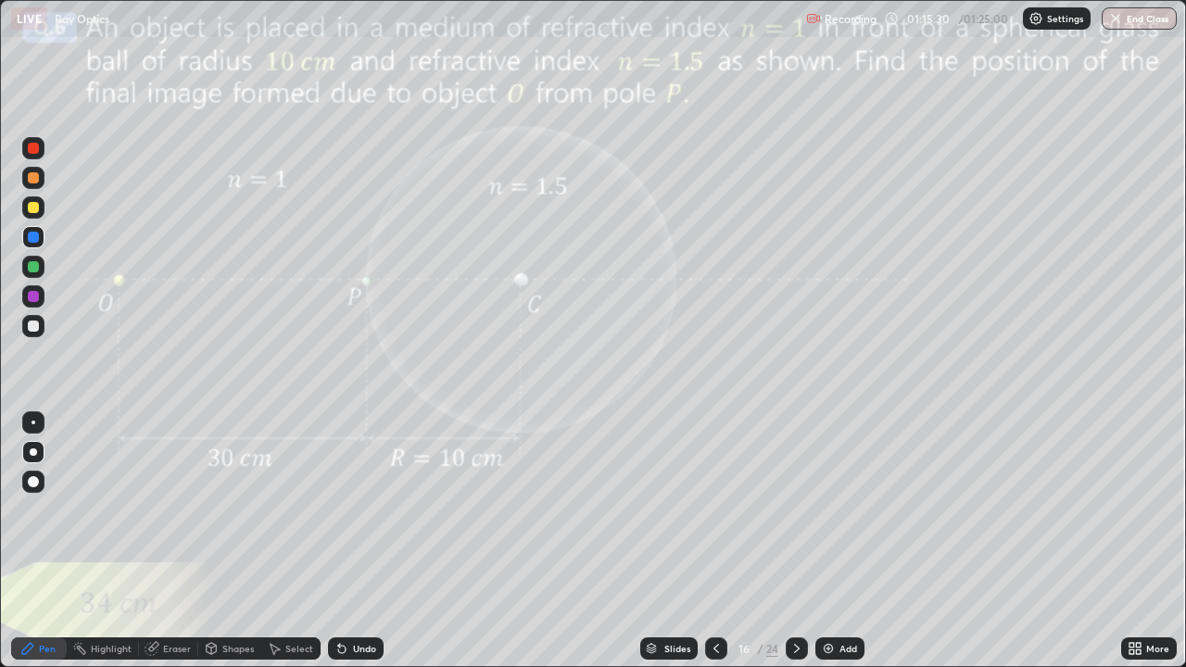
click at [792, 541] on icon at bounding box center [796, 648] width 15 height 15
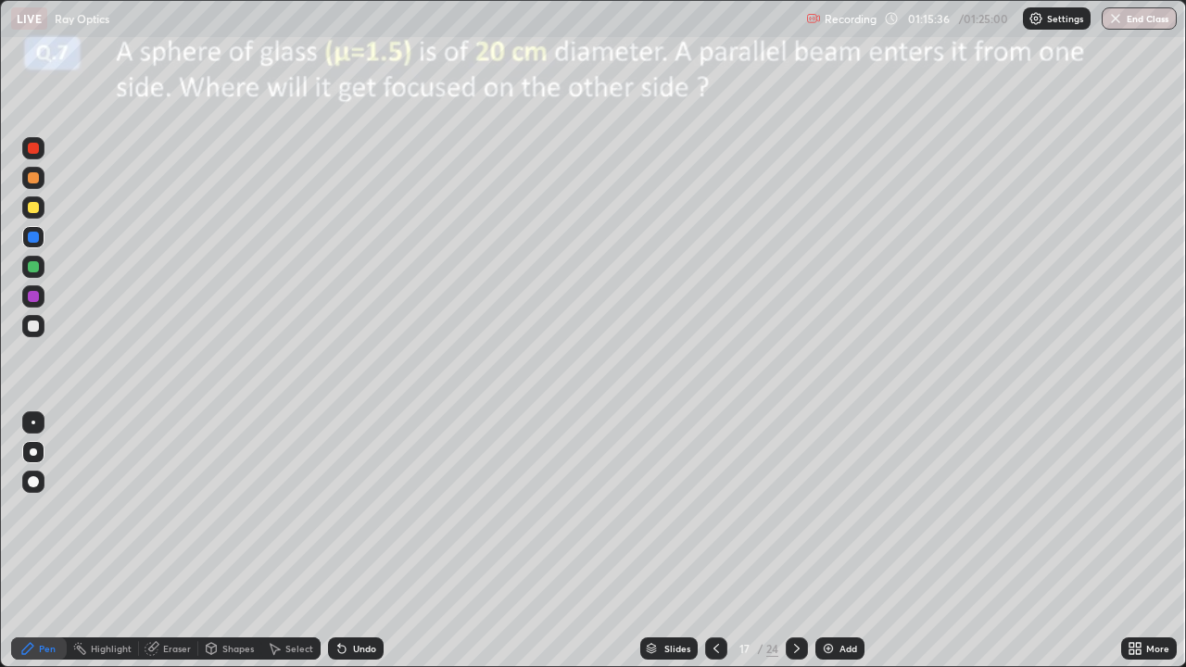
click at [714, 541] on icon at bounding box center [716, 648] width 15 height 15
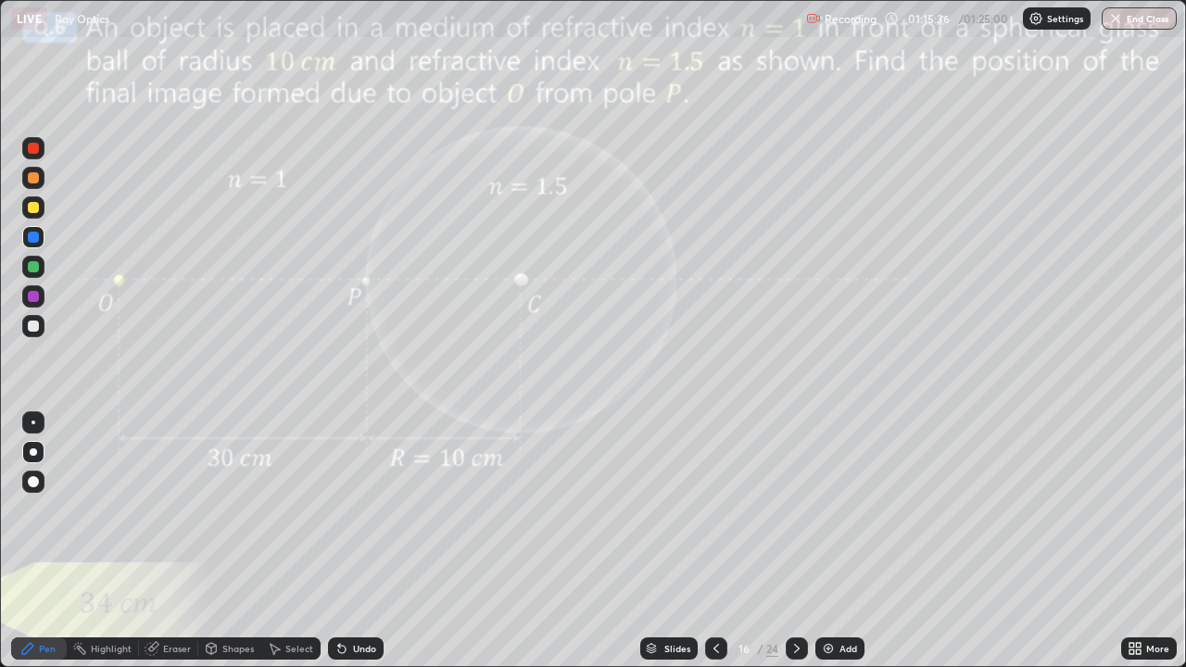
click at [714, 541] on icon at bounding box center [716, 648] width 15 height 15
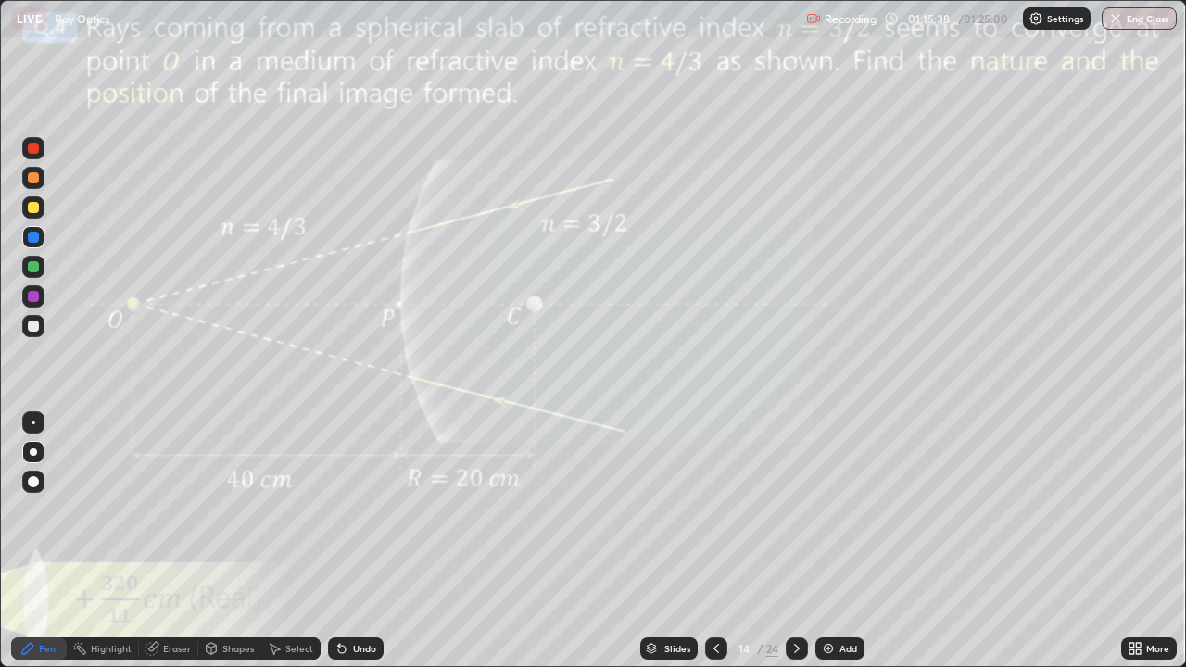
click at [721, 541] on icon at bounding box center [716, 648] width 15 height 15
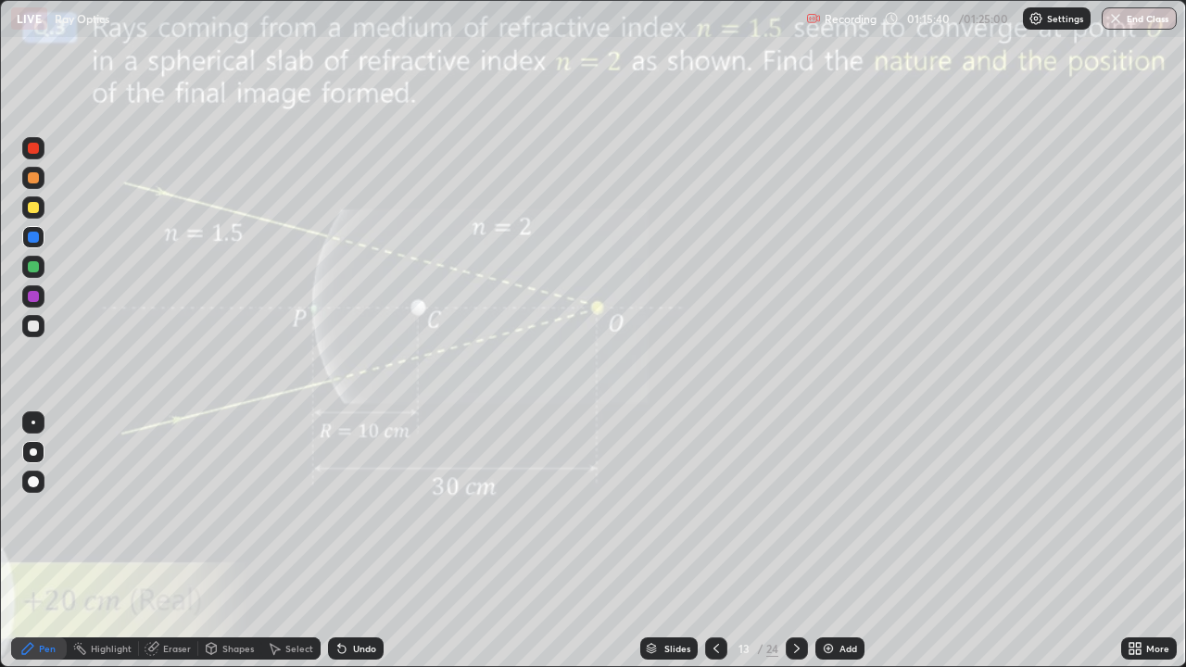
click at [1152, 19] on button "End Class" at bounding box center [1138, 18] width 75 height 22
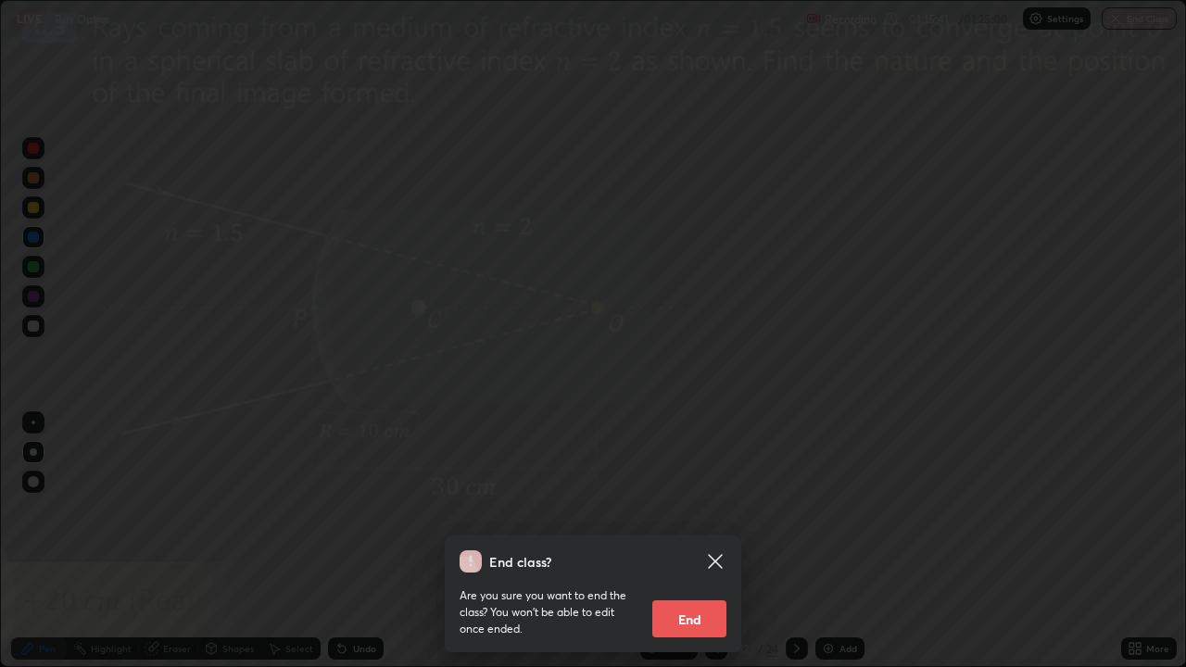
click at [709, 541] on button "End" at bounding box center [689, 618] width 74 height 37
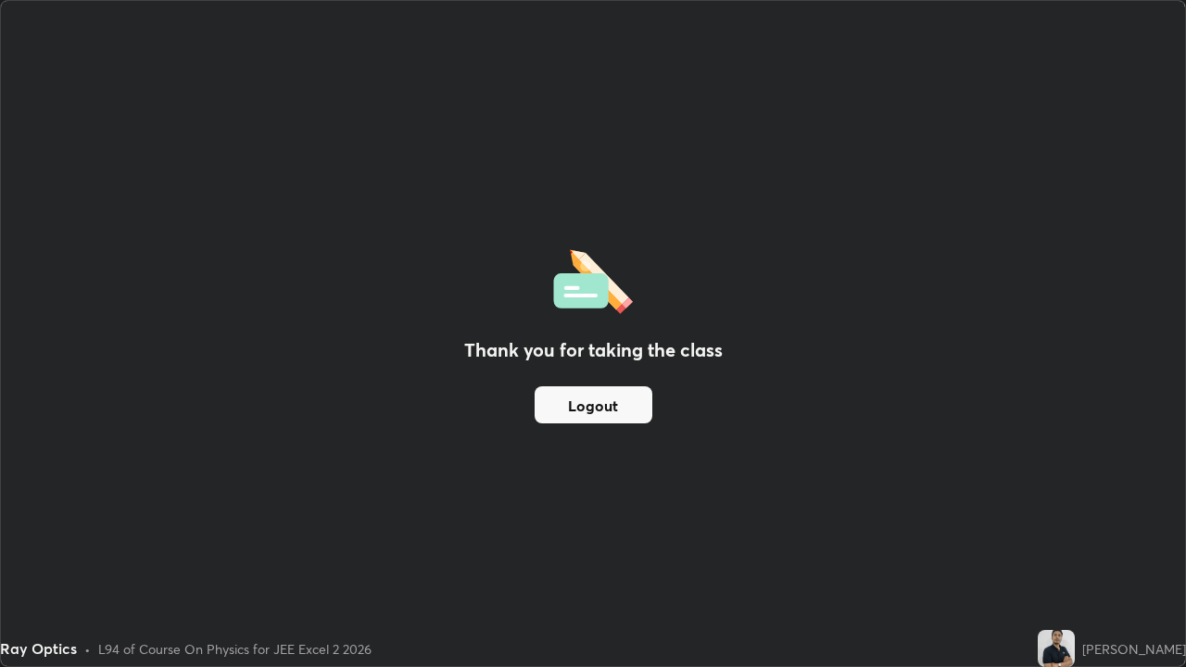
click at [607, 417] on button "Logout" at bounding box center [594, 404] width 118 height 37
